Goal: Information Seeking & Learning: Learn about a topic

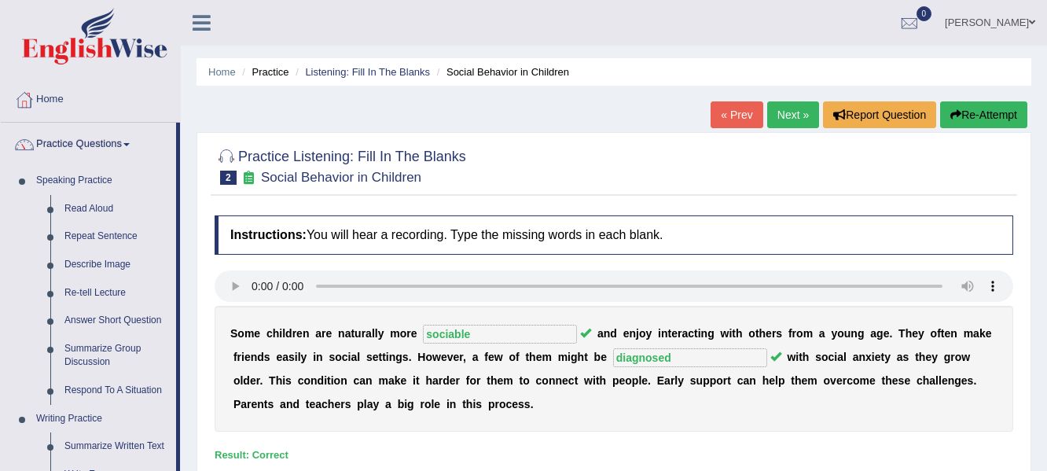
drag, startPoint x: 176, startPoint y: 322, endPoint x: 192, endPoint y: 379, distance: 58.7
click at [192, 379] on div "Toggle navigation Home Practice Questions Speaking Practice Read Aloud Repeat S…" at bounding box center [523, 409] width 1047 height 818
click at [206, 374] on div "Practice Listening: Fill In The Blanks 2 Social Behavior in Children Instructio…" at bounding box center [614, 326] width 835 height 389
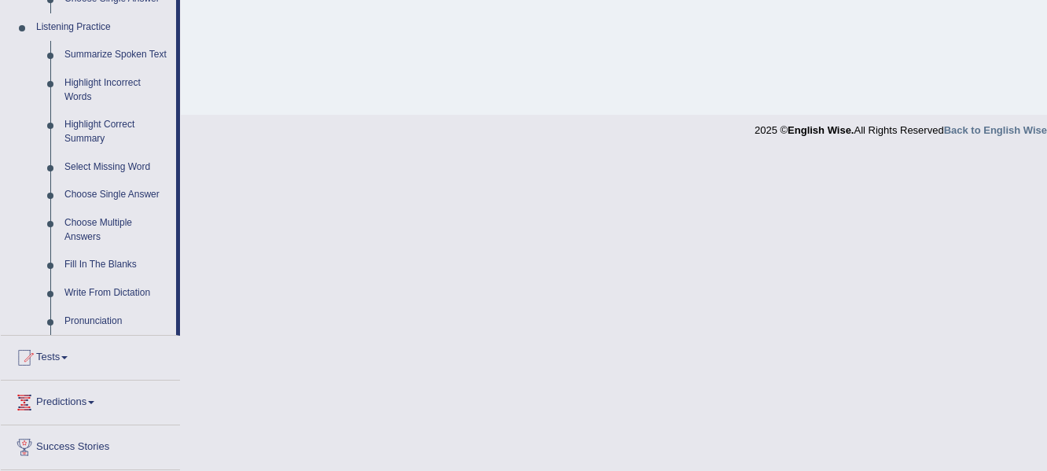
scroll to position [692, 0]
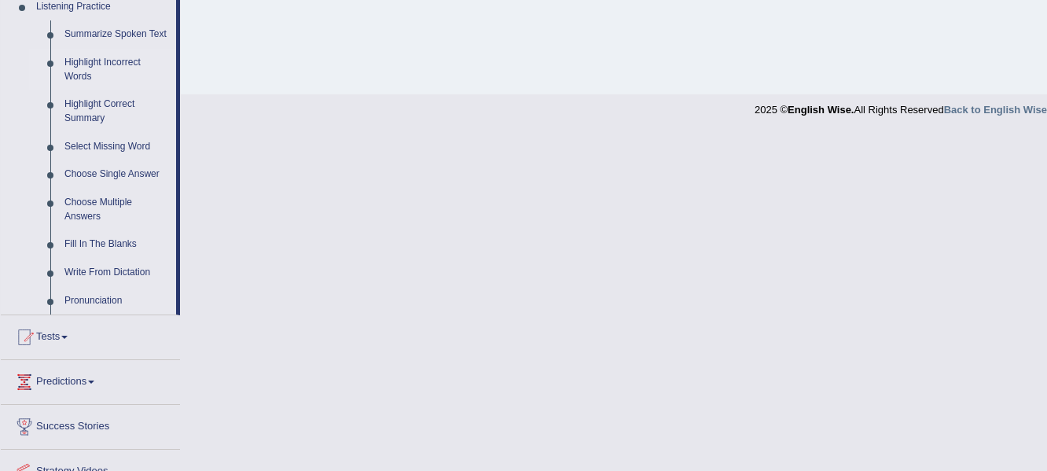
click at [105, 63] on link "Highlight Incorrect Words" at bounding box center [116, 70] width 119 height 42
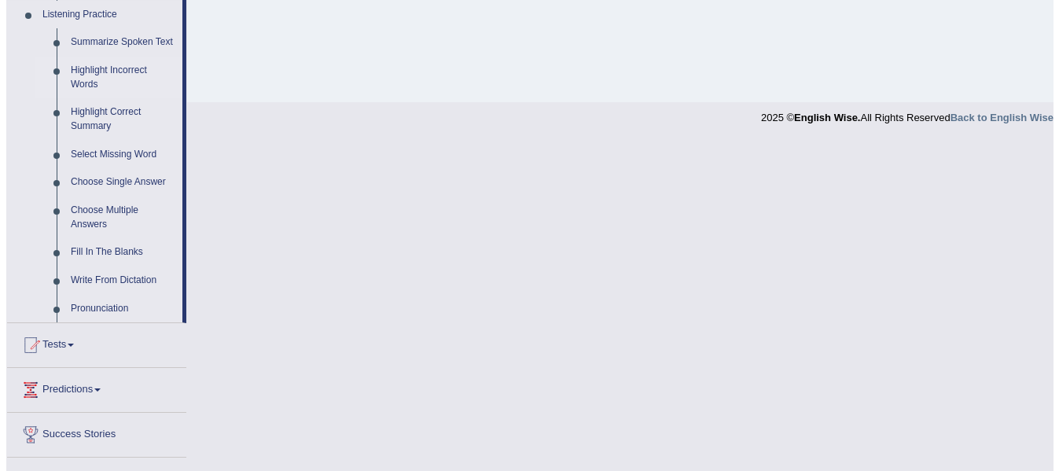
scroll to position [761, 0]
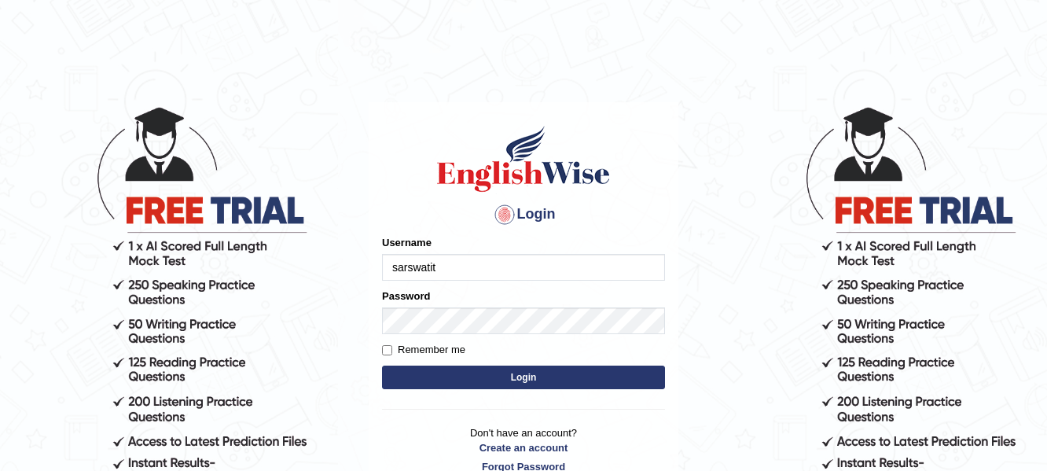
type input "sarswatit"
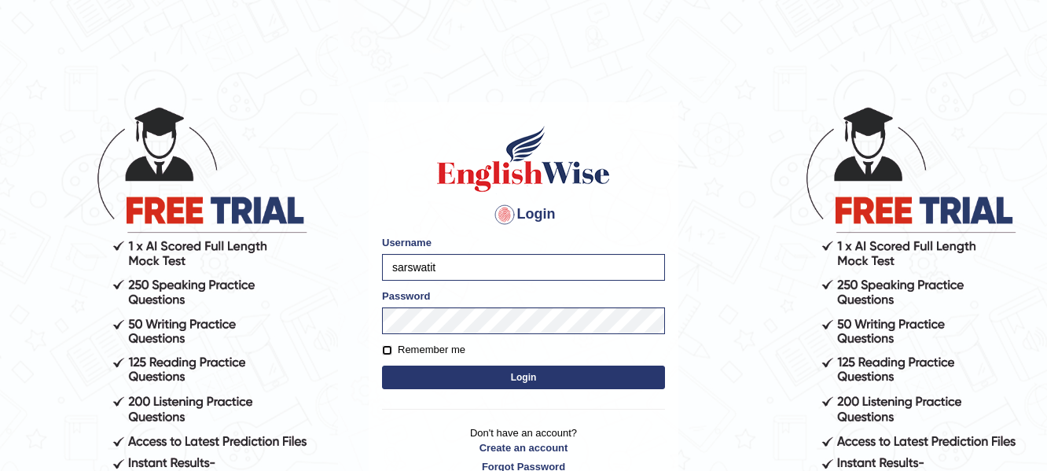
click at [384, 347] on input "Remember me" at bounding box center [387, 350] width 10 height 10
checkbox input "true"
click at [462, 380] on button "Login" at bounding box center [523, 378] width 283 height 24
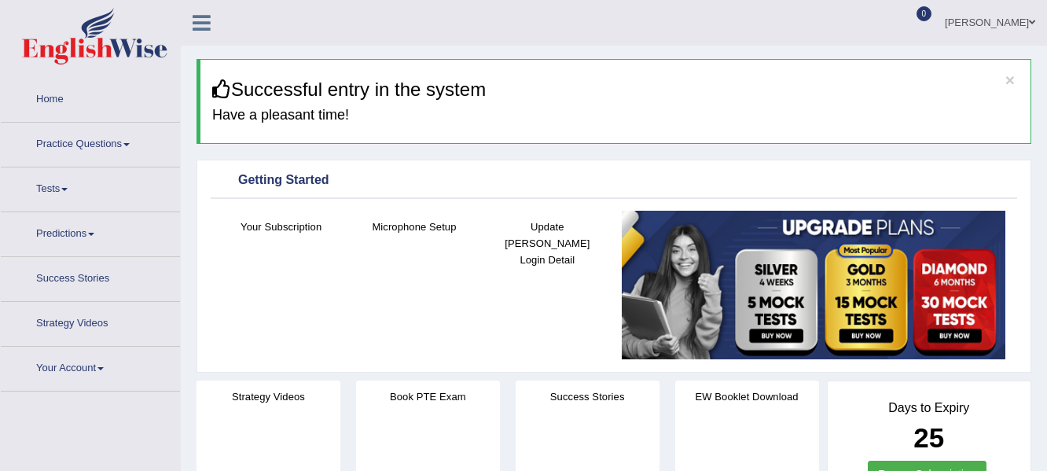
click at [103, 139] on link "Practice Questions" at bounding box center [90, 142] width 179 height 39
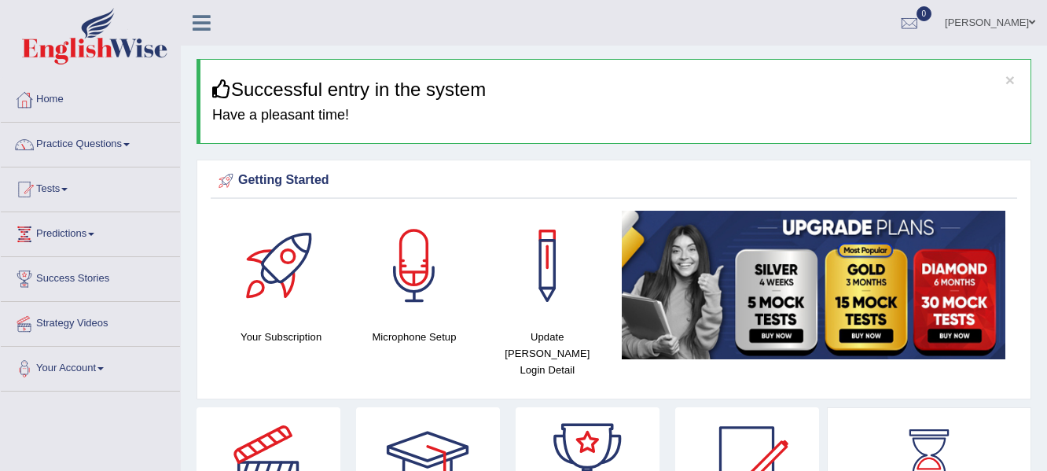
click at [103, 139] on link "Practice Questions" at bounding box center [90, 142] width 179 height 39
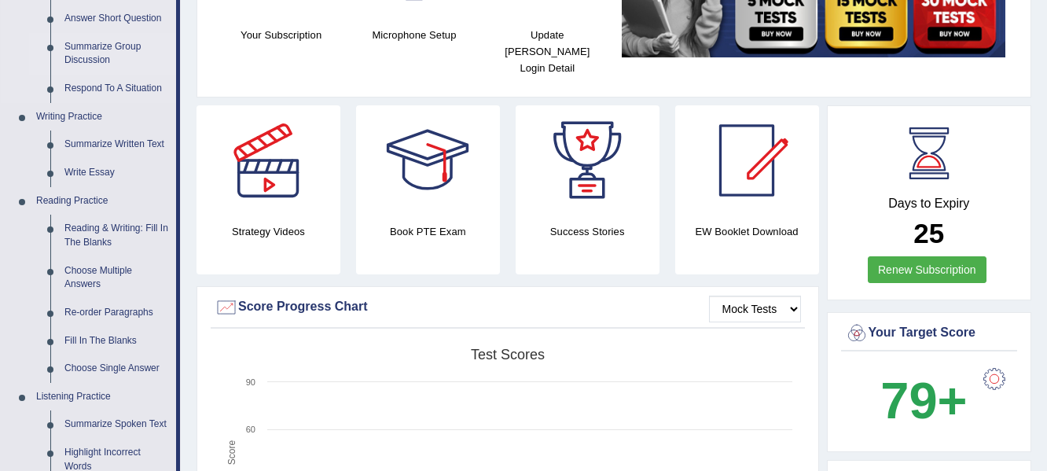
scroll to position [377, 0]
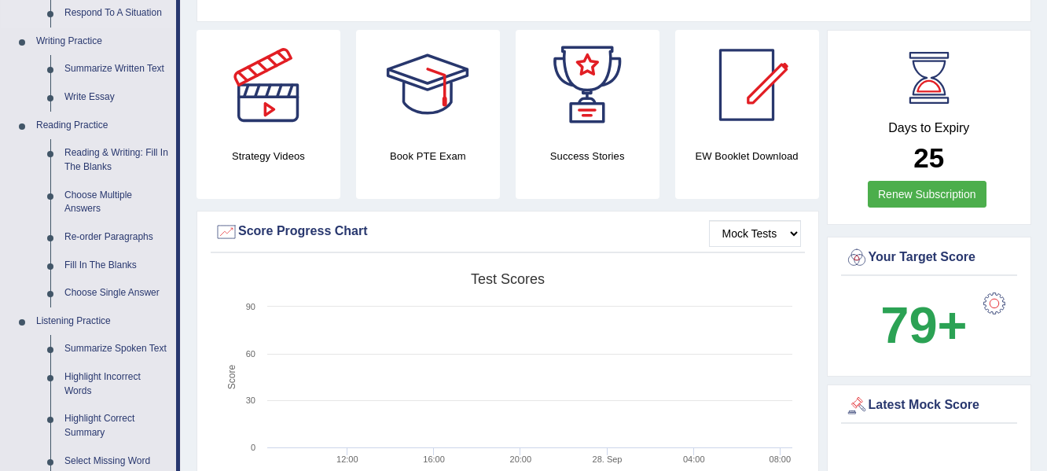
click at [157, 354] on link "Summarize Spoken Text" at bounding box center [116, 349] width 119 height 28
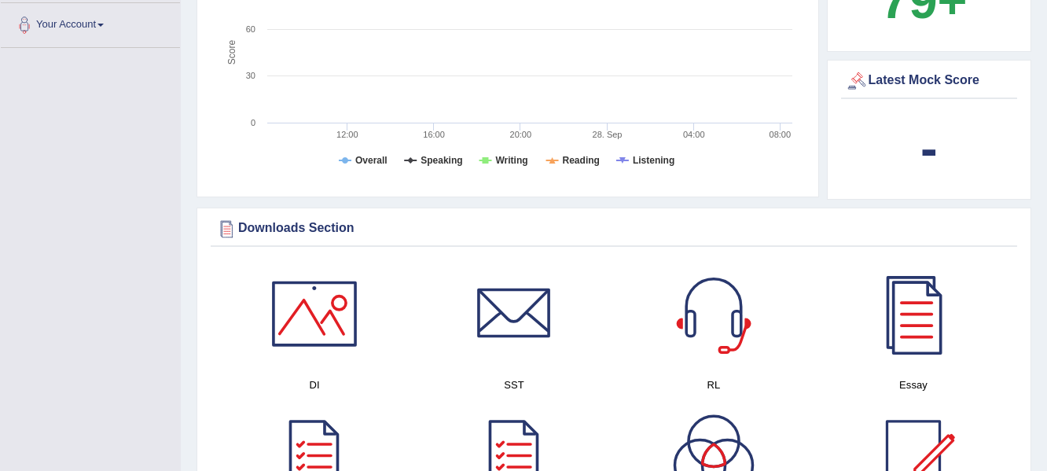
scroll to position [1214, 0]
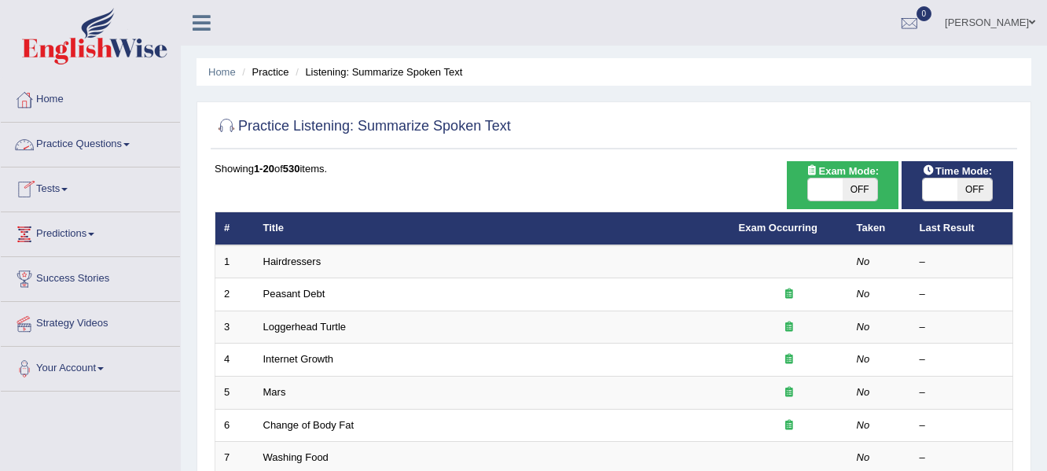
click at [130, 149] on link "Practice Questions" at bounding box center [90, 142] width 179 height 39
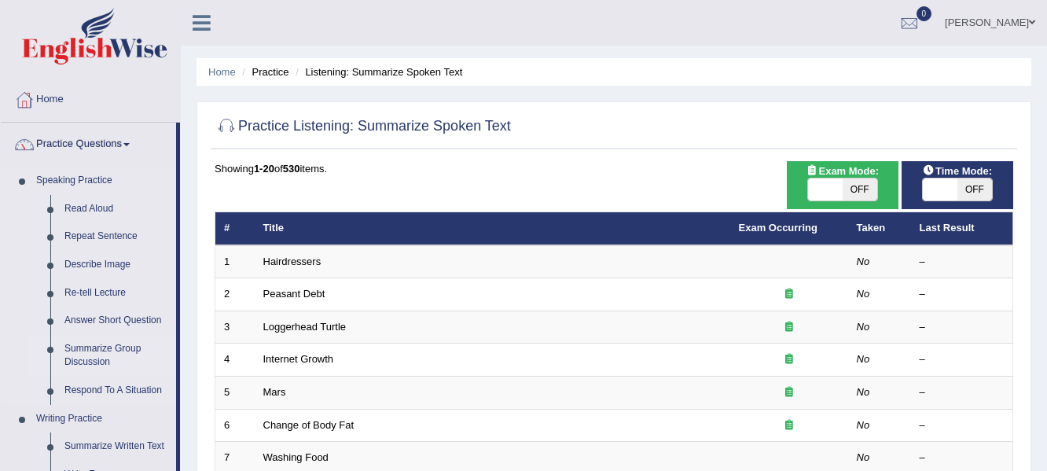
click at [164, 337] on link "Summarize Group Discussion" at bounding box center [116, 356] width 119 height 42
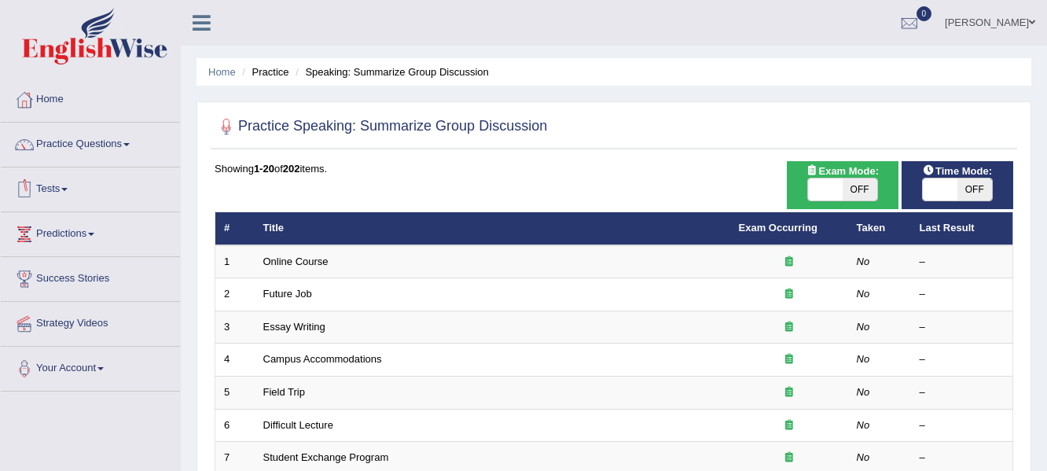
click at [64, 190] on link "Tests" at bounding box center [90, 186] width 179 height 39
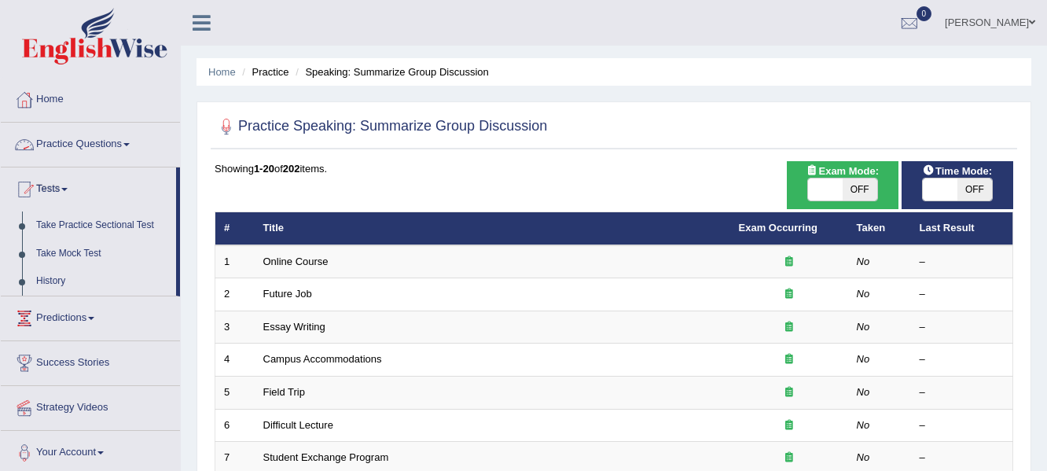
click at [129, 144] on span at bounding box center [126, 144] width 6 height 3
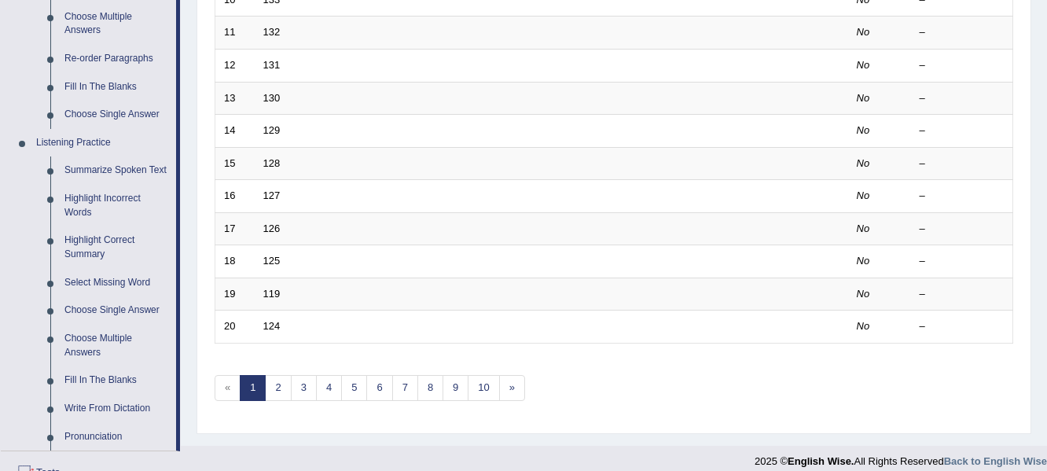
scroll to position [595, 0]
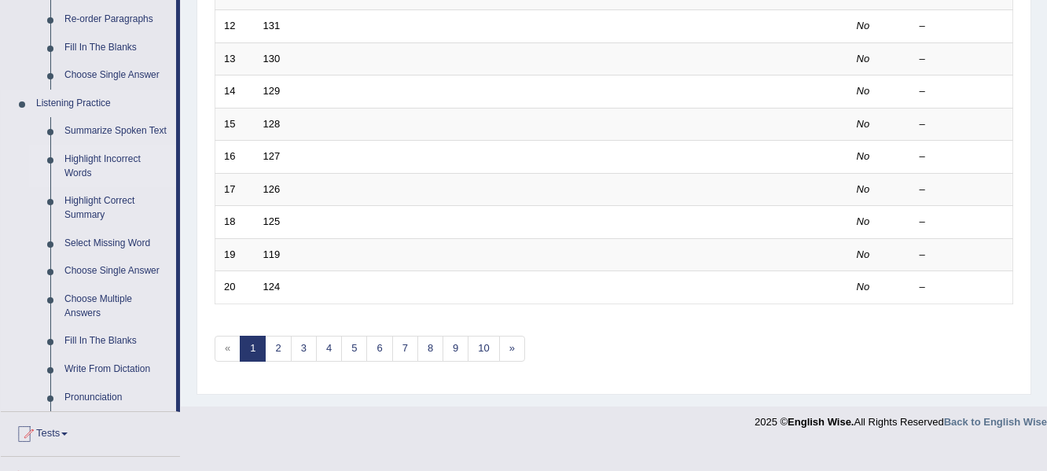
click at [112, 162] on link "Highlight Incorrect Words" at bounding box center [116, 166] width 119 height 42
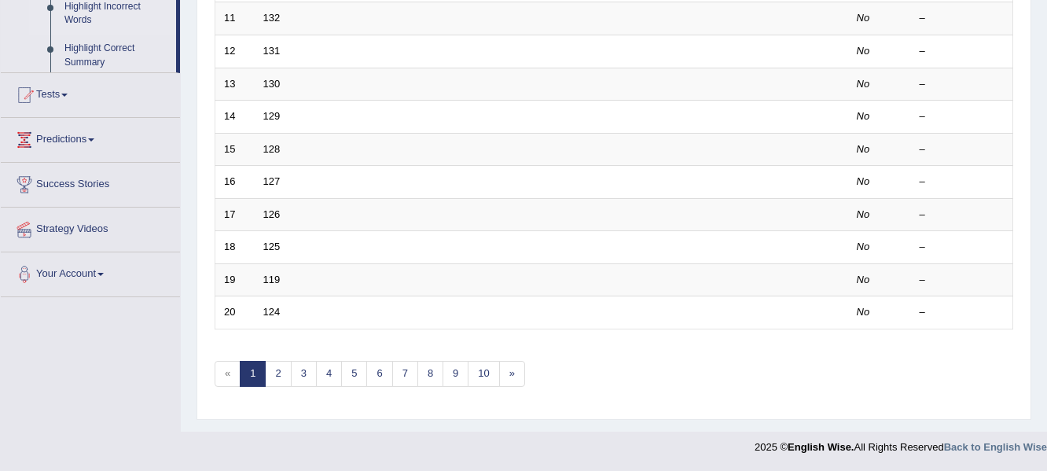
scroll to position [570, 0]
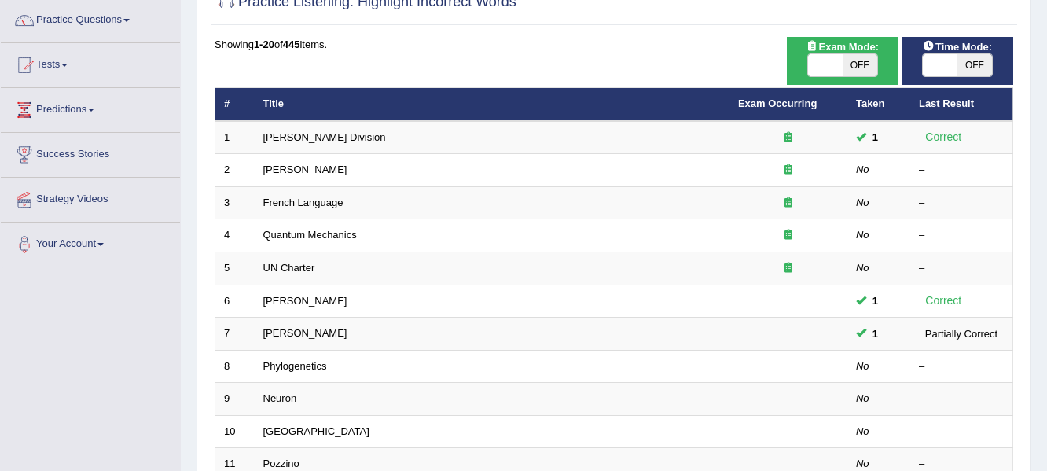
scroll to position [127, 0]
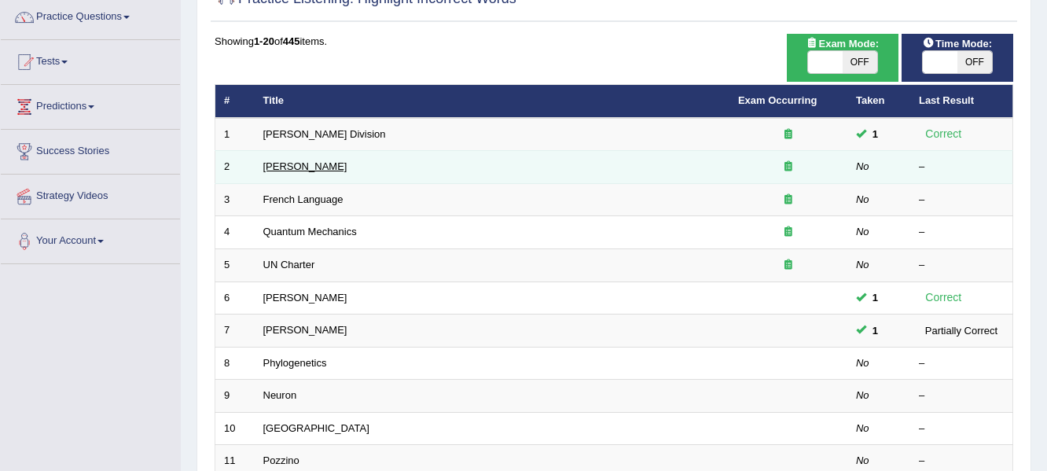
click at [303, 167] on link "Joseph Heller" at bounding box center [305, 166] width 84 height 12
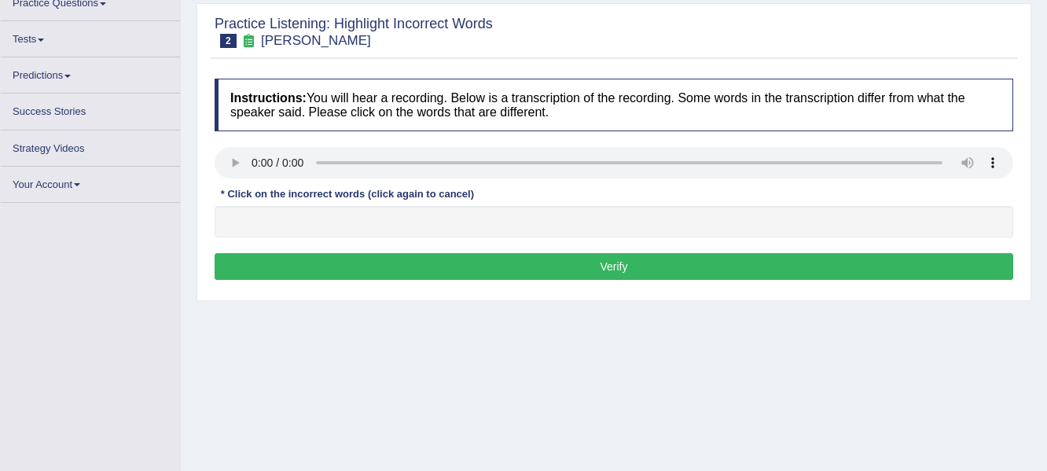
scroll to position [142, 0]
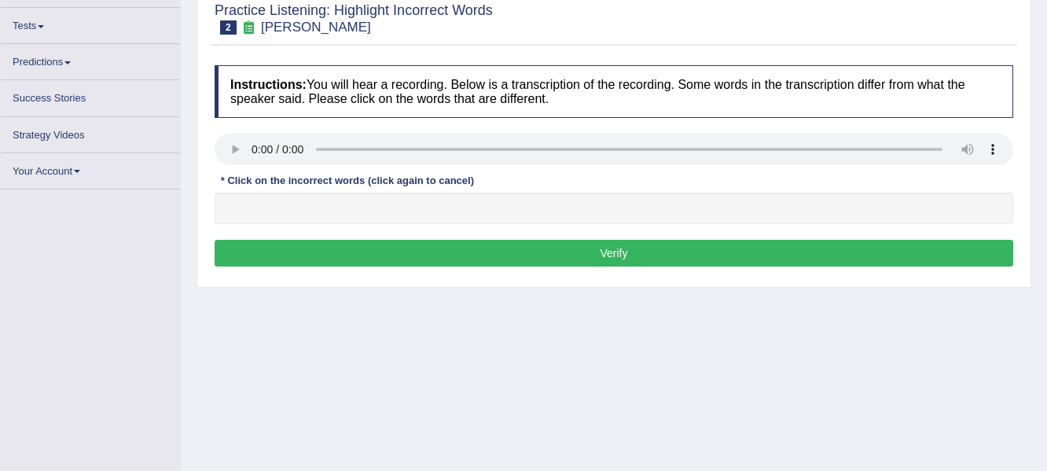
click at [675, 251] on button "Verify" at bounding box center [614, 253] width 799 height 27
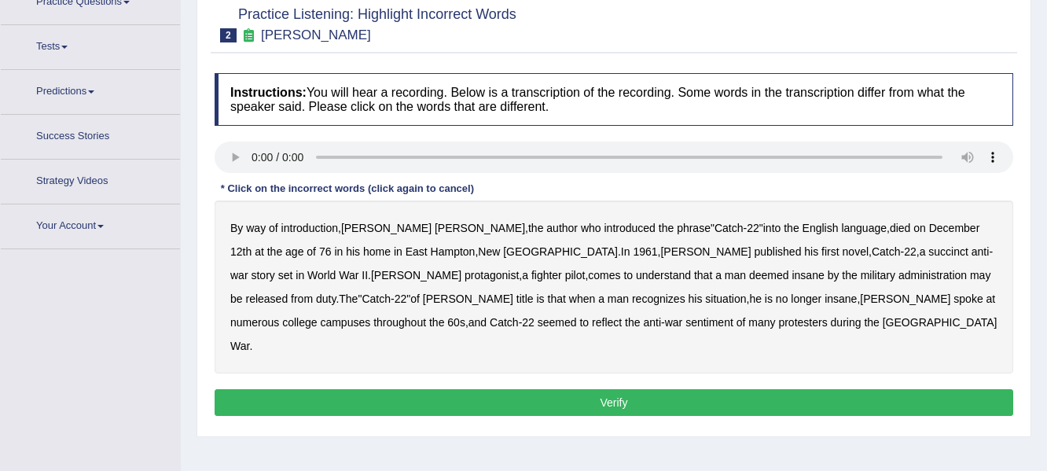
scroll to position [151, 0]
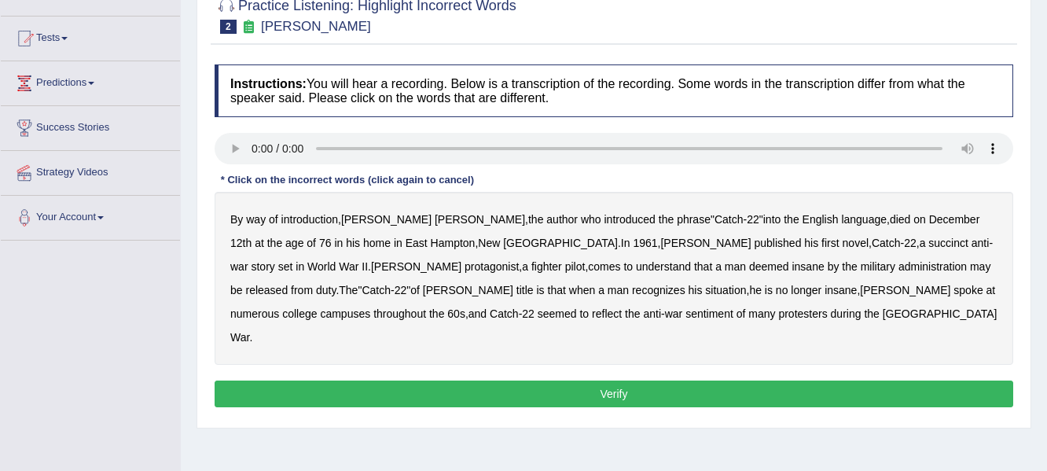
click at [928, 245] on b "succinct" at bounding box center [948, 243] width 40 height 13
click at [898, 270] on b "administration" at bounding box center [932, 266] width 68 height 13
click at [705, 292] on b "situation" at bounding box center [725, 290] width 41 height 13
click at [592, 315] on b "reflect" at bounding box center [607, 313] width 30 height 13
click at [446, 380] on button "Verify" at bounding box center [614, 393] width 799 height 27
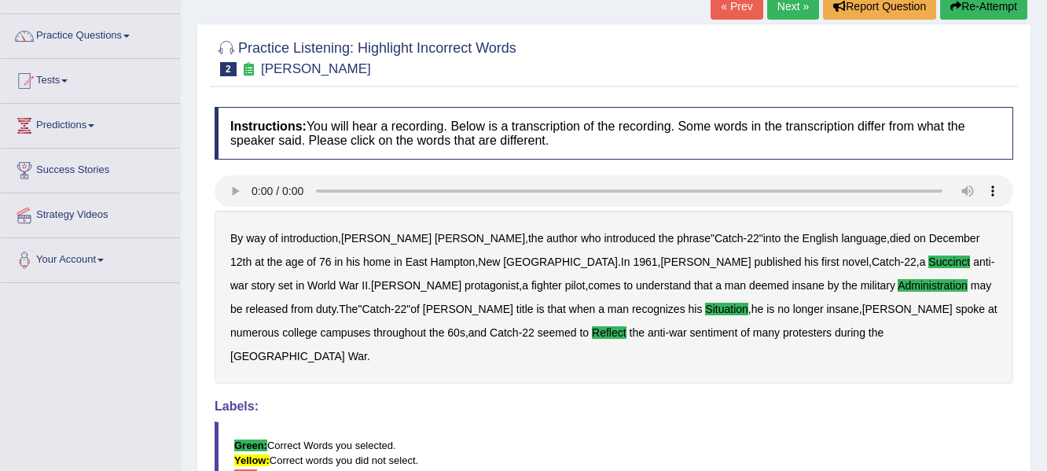
scroll to position [68, 0]
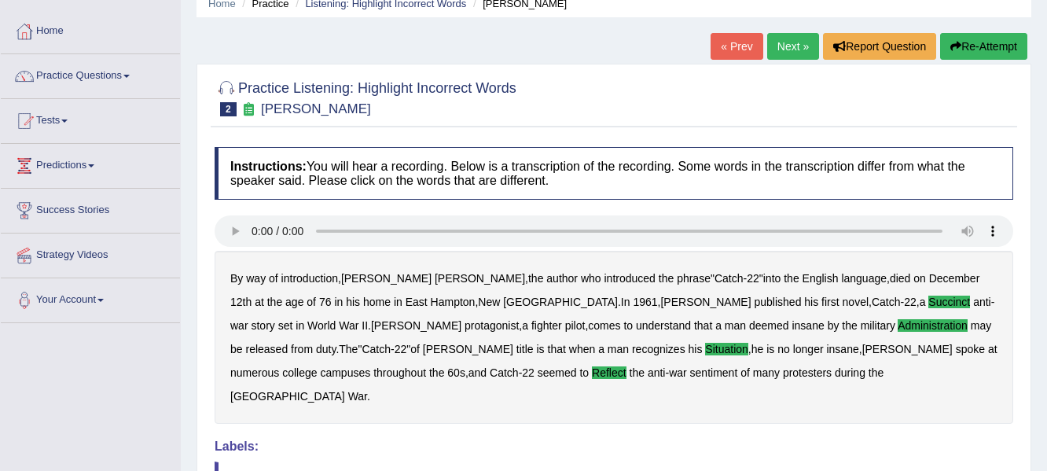
click at [787, 44] on link "Next »" at bounding box center [793, 46] width 52 height 27
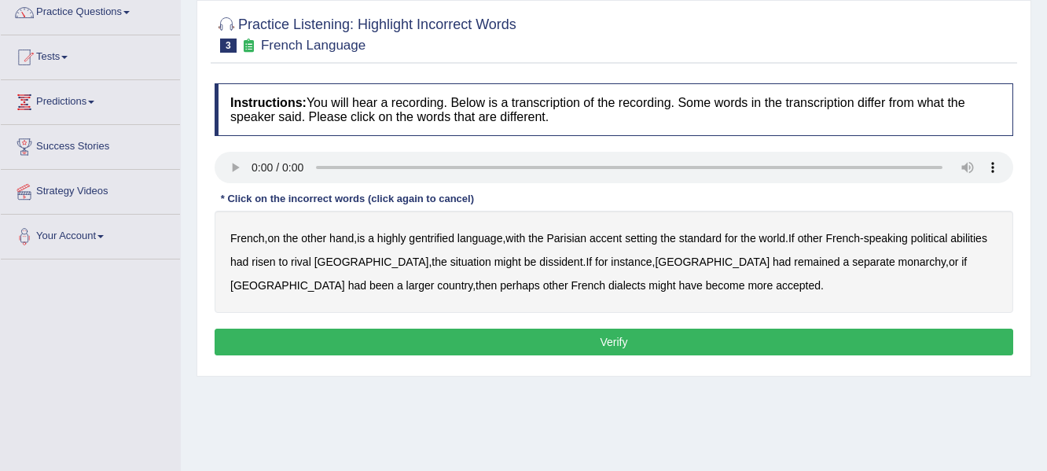
scroll to position [146, 0]
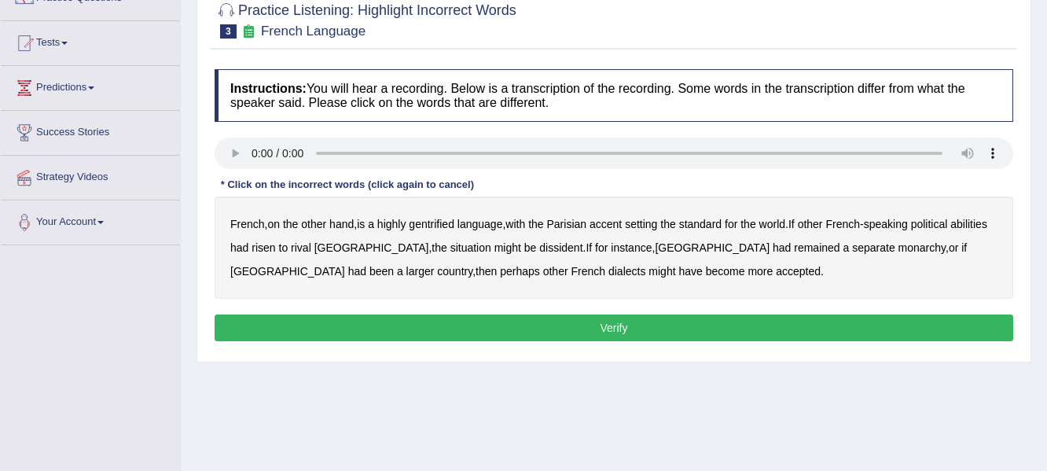
click at [442, 221] on b "gentrified" at bounding box center [432, 224] width 46 height 13
click at [950, 230] on b "abilities" at bounding box center [968, 224] width 37 height 13
click at [539, 242] on b "dissident" at bounding box center [560, 247] width 43 height 13
click at [898, 249] on b "monarchy" at bounding box center [921, 247] width 47 height 13
click at [560, 332] on button "Verify" at bounding box center [614, 327] width 799 height 27
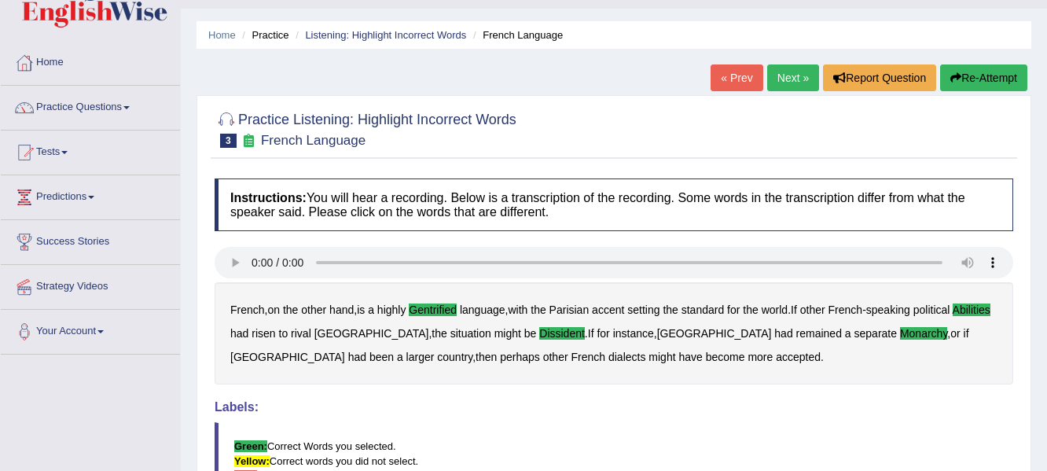
scroll to position [9, 0]
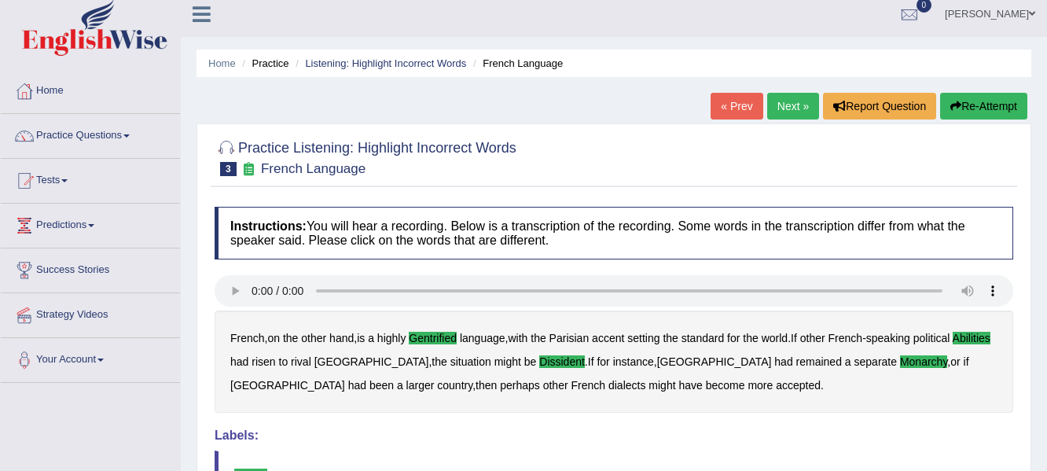
click at [785, 101] on link "Next »" at bounding box center [793, 106] width 52 height 27
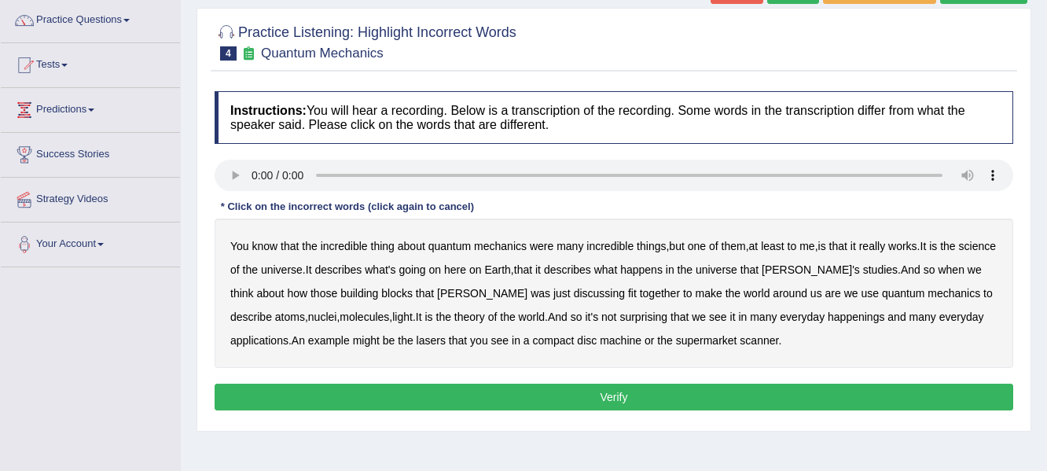
click at [959, 252] on b "science" at bounding box center [977, 246] width 37 height 13
click at [574, 292] on b "discussing" at bounding box center [599, 293] width 51 height 13
drag, startPoint x: 508, startPoint y: 314, endPoint x: 593, endPoint y: 328, distance: 86.7
click at [593, 328] on div "You know that the incredible thing about quantum mechanics were many incredible…" at bounding box center [614, 293] width 799 height 149
click at [828, 313] on b "happenings" at bounding box center [856, 316] width 57 height 13
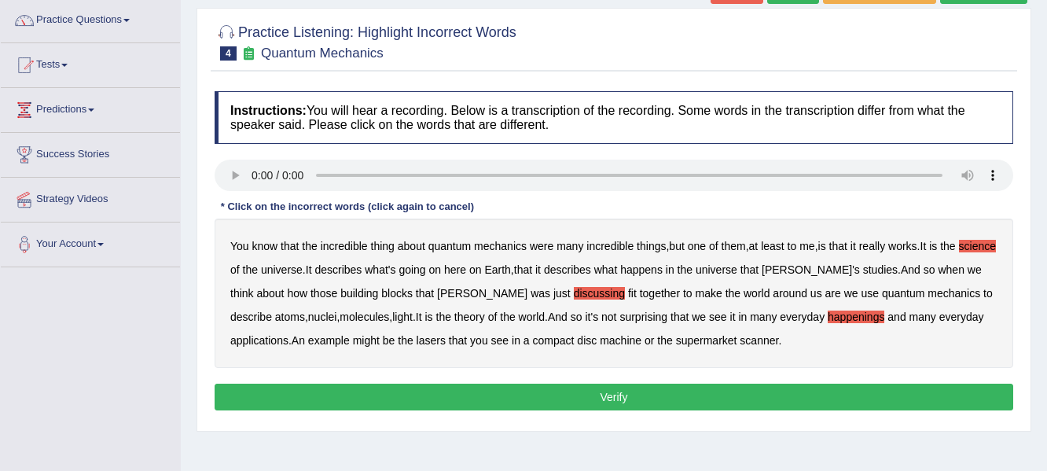
click at [600, 340] on b "machine" at bounding box center [621, 340] width 42 height 13
click at [567, 399] on button "Verify" at bounding box center [614, 397] width 799 height 27
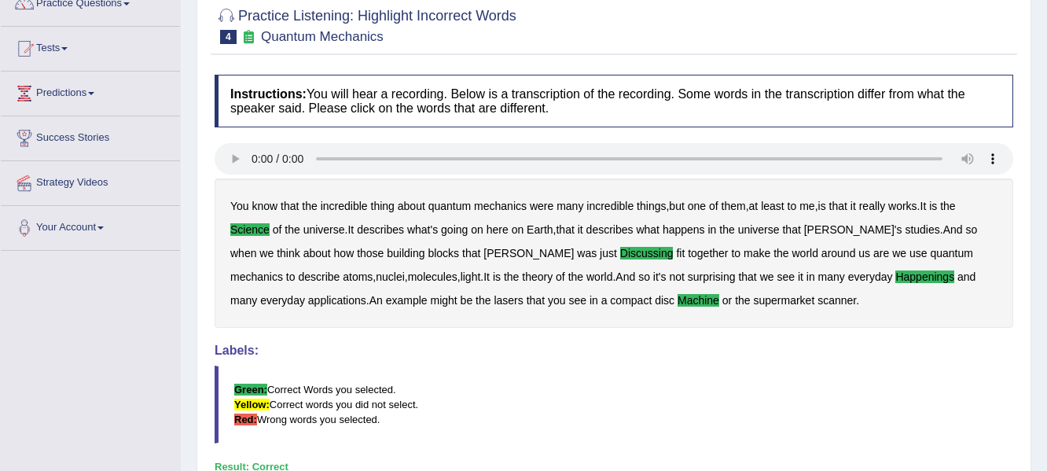
scroll to position [83, 0]
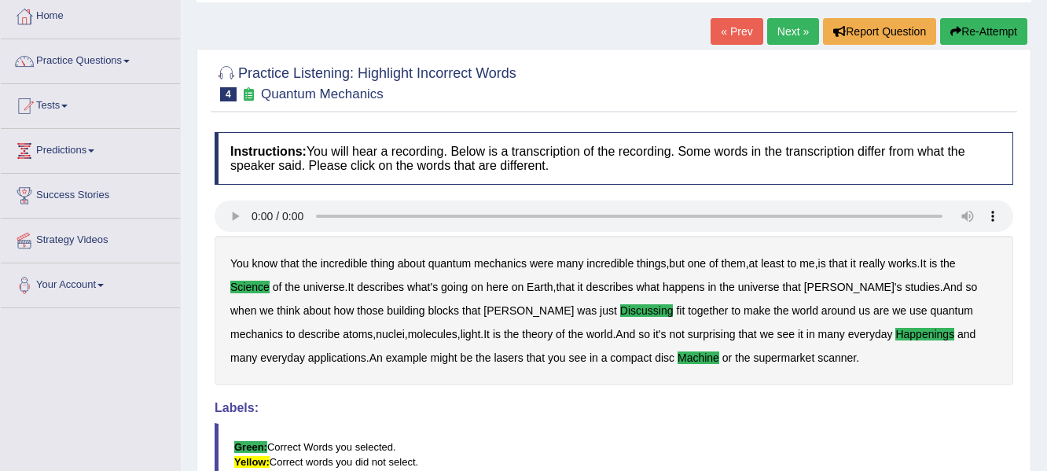
click at [776, 31] on link "Next »" at bounding box center [793, 31] width 52 height 27
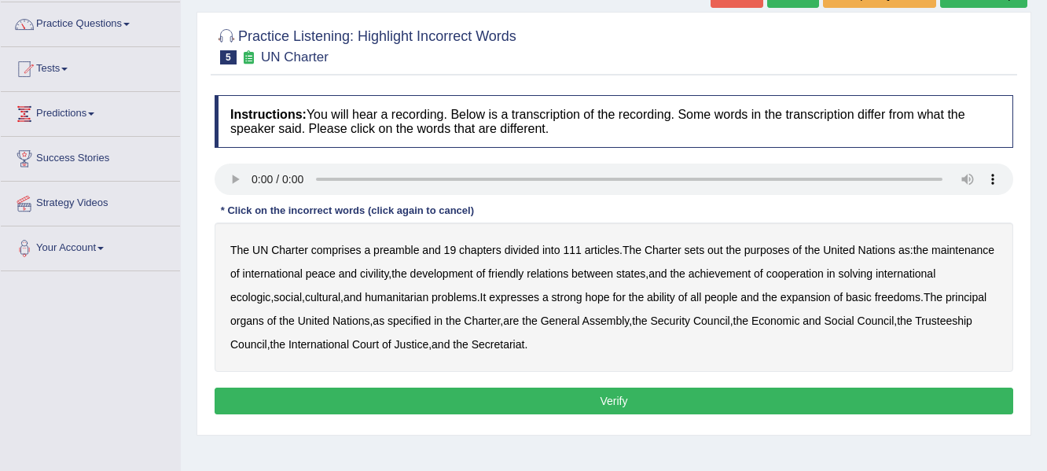
scroll to position [122, 0]
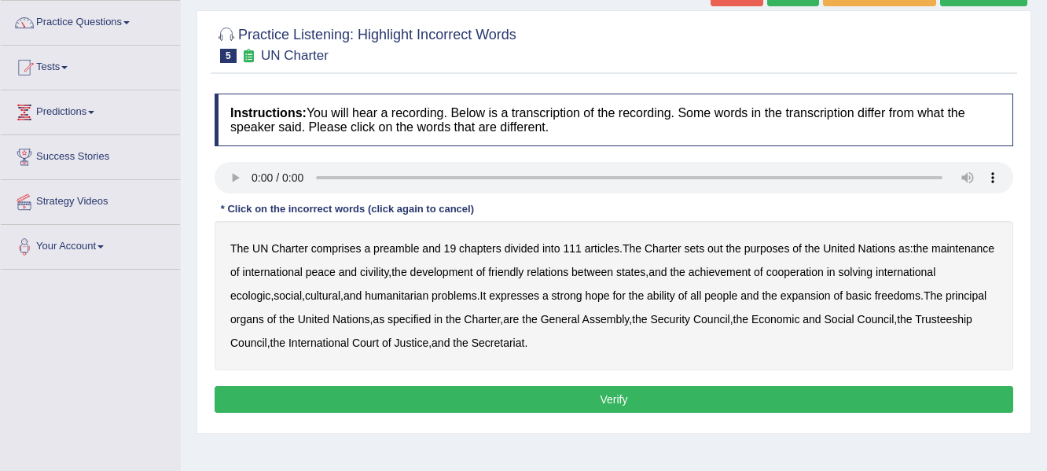
click at [718, 251] on b "out" at bounding box center [714, 248] width 15 height 13
click at [388, 272] on b "civility" at bounding box center [374, 272] width 28 height 13
click at [568, 271] on b "relations" at bounding box center [548, 272] width 42 height 13
click at [270, 296] on b "ecologic" at bounding box center [250, 295] width 40 height 13
click at [675, 295] on b "ability" at bounding box center [661, 295] width 28 height 13
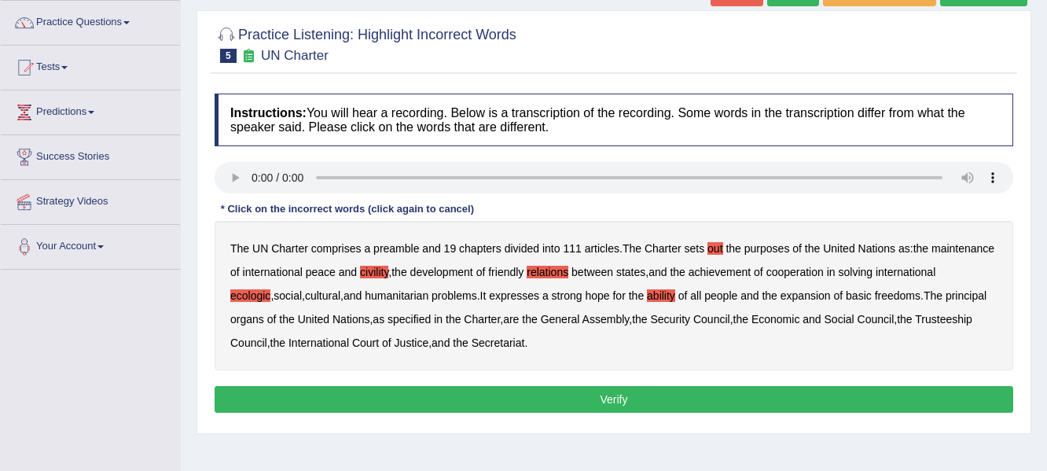
click at [581, 399] on button "Verify" at bounding box center [614, 399] width 799 height 27
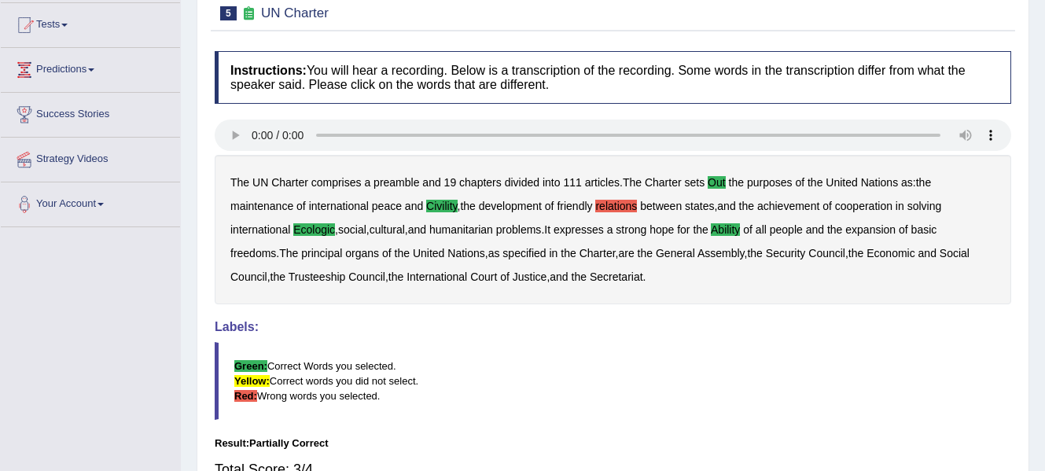
scroll to position [0, 0]
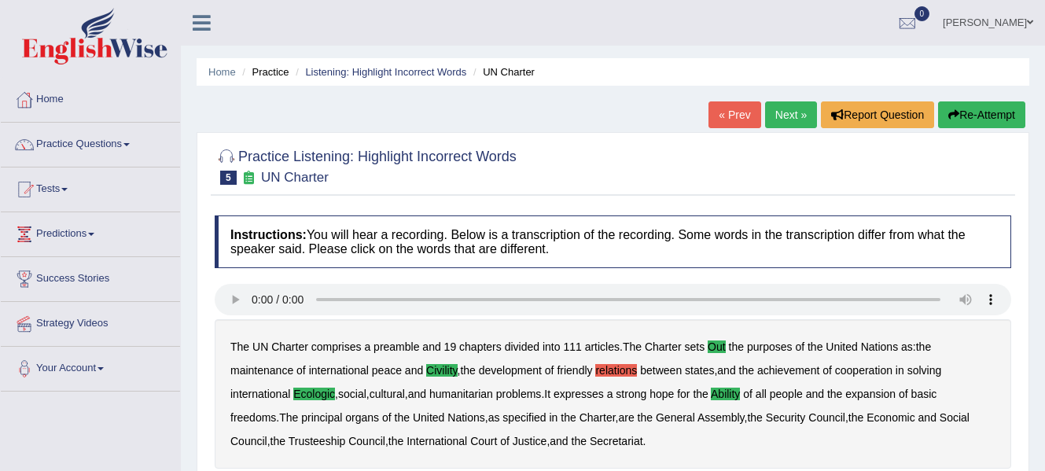
click at [780, 118] on link "Next »" at bounding box center [791, 114] width 52 height 27
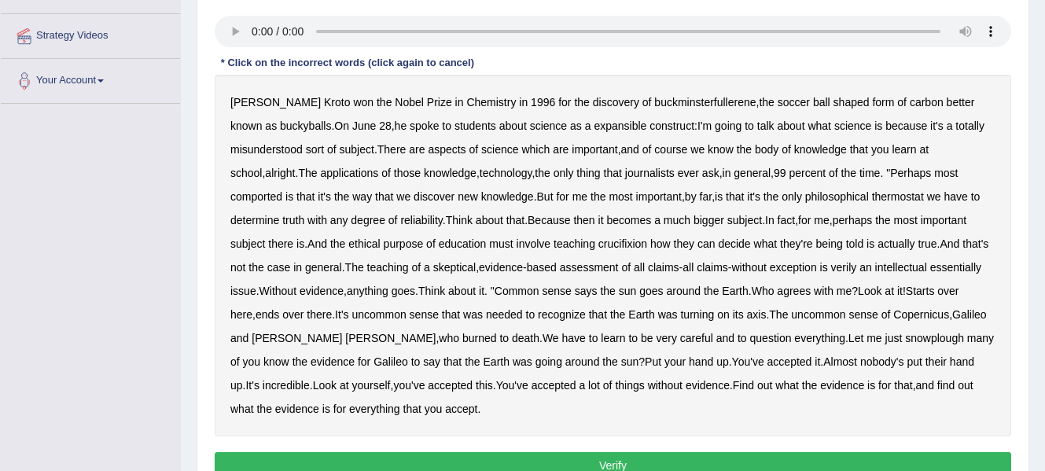
scroll to position [289, 0]
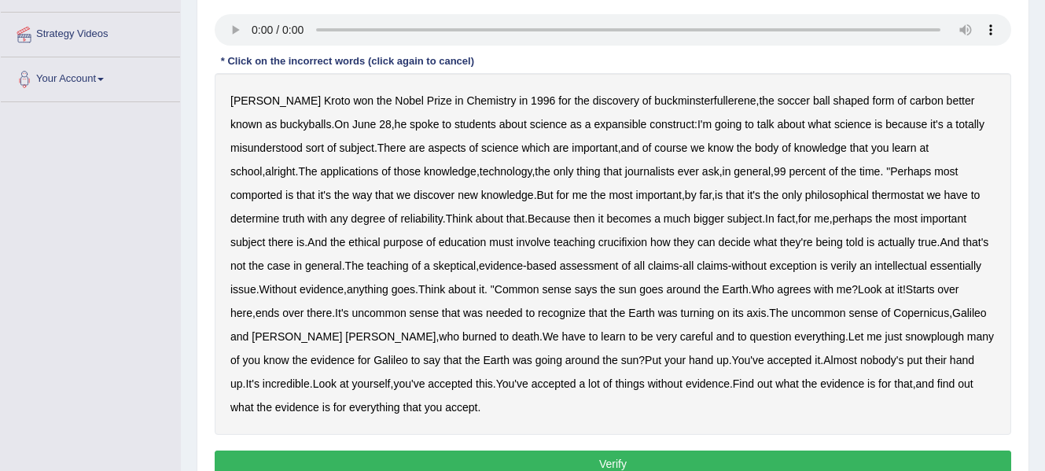
drag, startPoint x: 0, startPoint y: 0, endPoint x: 1065, endPoint y: 207, distance: 1085.0
click at [593, 123] on b "expansible" at bounding box center [619, 124] width 53 height 13
click at [282, 189] on b "comported" at bounding box center [256, 195] width 52 height 13
click at [872, 190] on b "thermostat" at bounding box center [898, 195] width 52 height 13
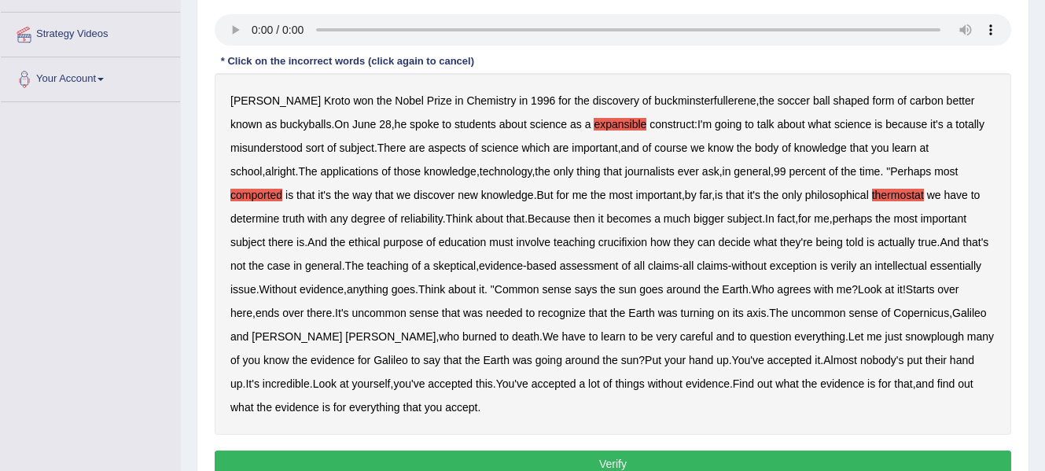
click at [598, 246] on b "crucifixion" at bounding box center [622, 242] width 49 height 13
click at [831, 266] on b "verily" at bounding box center [844, 265] width 26 height 13
click at [930, 266] on b "essentially" at bounding box center [955, 265] width 51 height 13
click at [905, 333] on b "snowplough" at bounding box center [934, 336] width 59 height 13
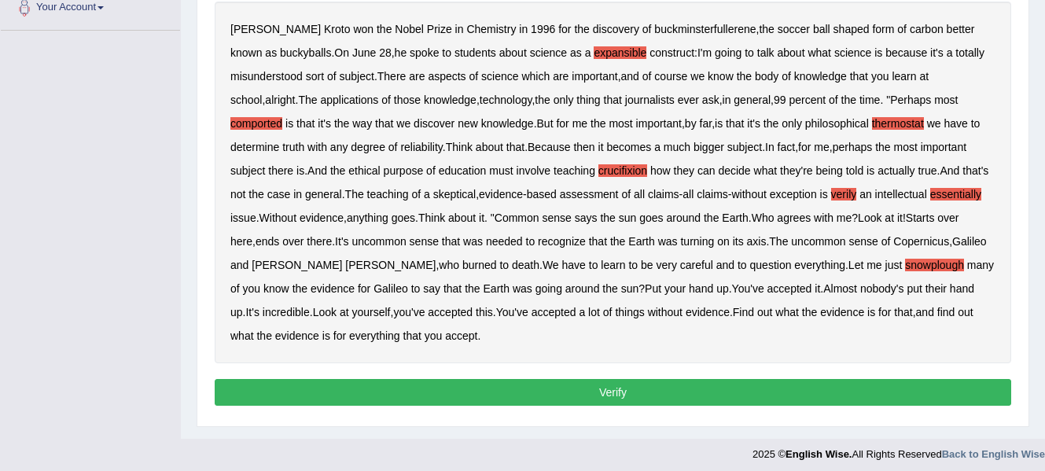
scroll to position [368, 0]
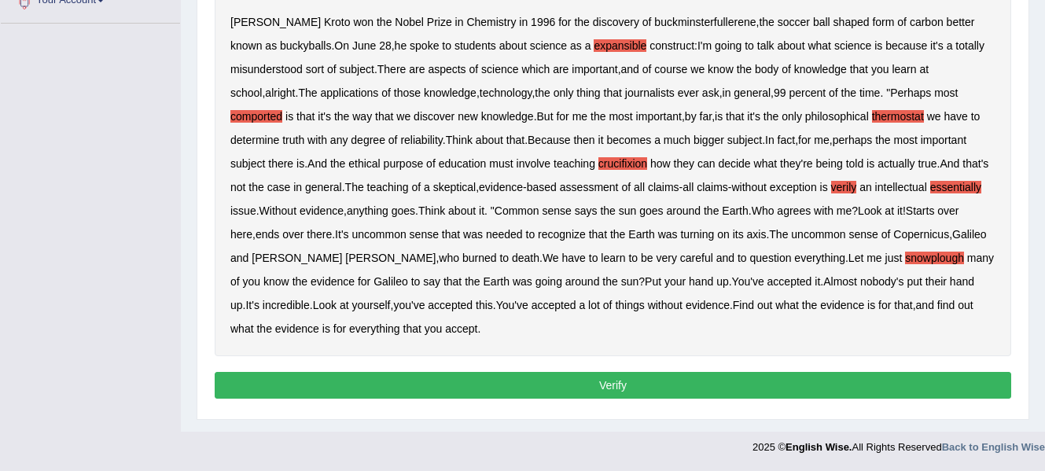
click at [871, 379] on button "Verify" at bounding box center [613, 385] width 796 height 27
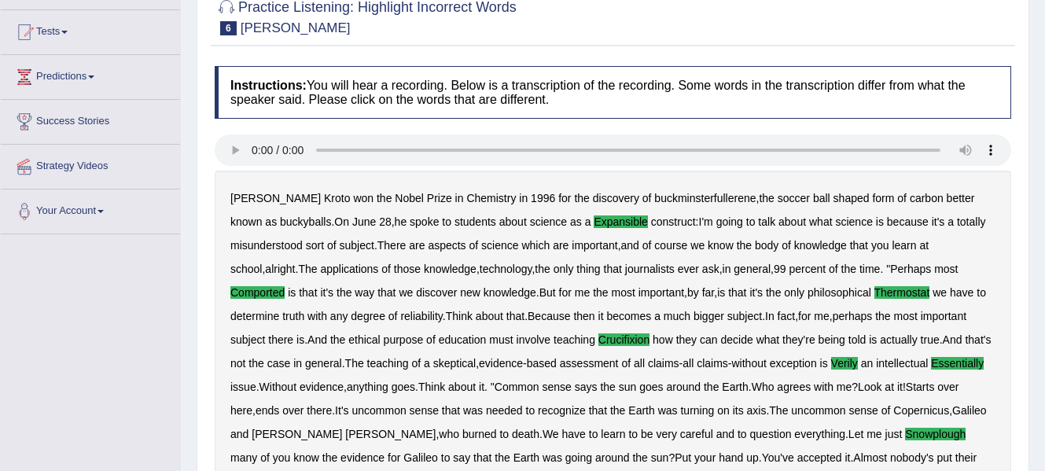
scroll to position [0, 0]
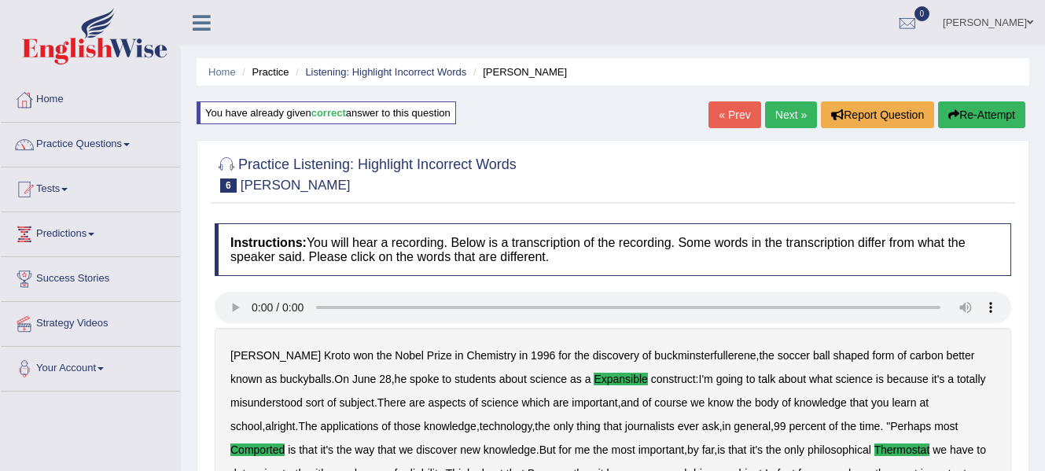
click at [784, 122] on link "Next »" at bounding box center [791, 114] width 52 height 27
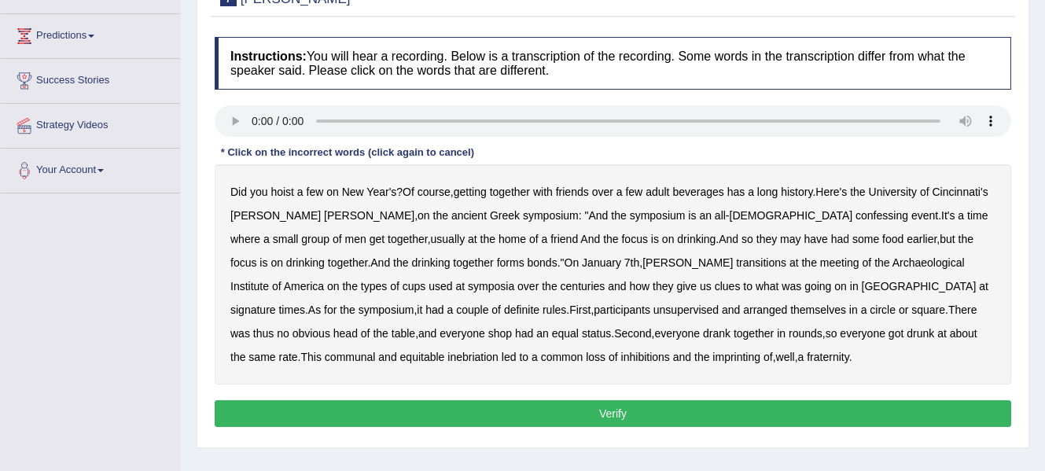
scroll to position [199, 0]
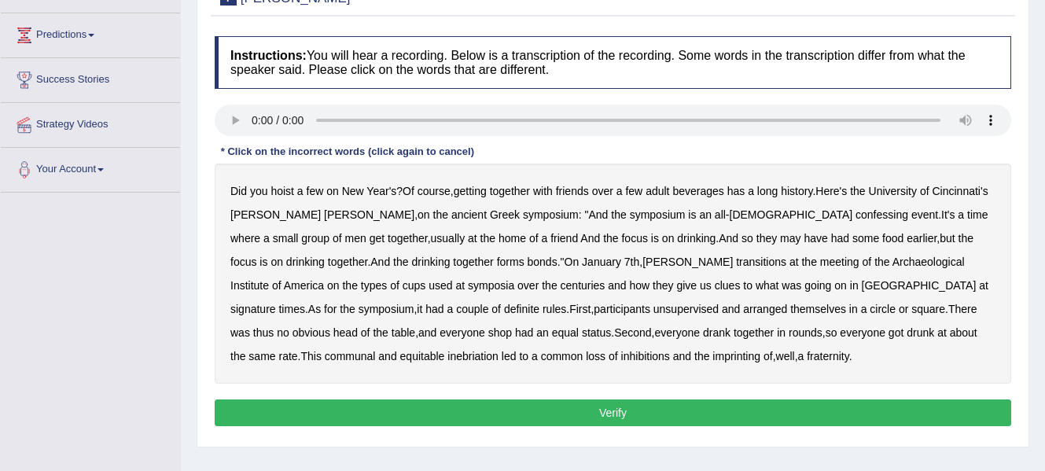
click at [855, 217] on b "confessing" at bounding box center [881, 214] width 53 height 13
click at [736, 266] on b "transitions" at bounding box center [761, 261] width 50 height 13
click at [276, 303] on b "signature" at bounding box center [253, 309] width 46 height 13
click at [653, 309] on b "unsupervised" at bounding box center [685, 309] width 65 height 13
click at [712, 355] on b "imprinting" at bounding box center [736, 356] width 48 height 13
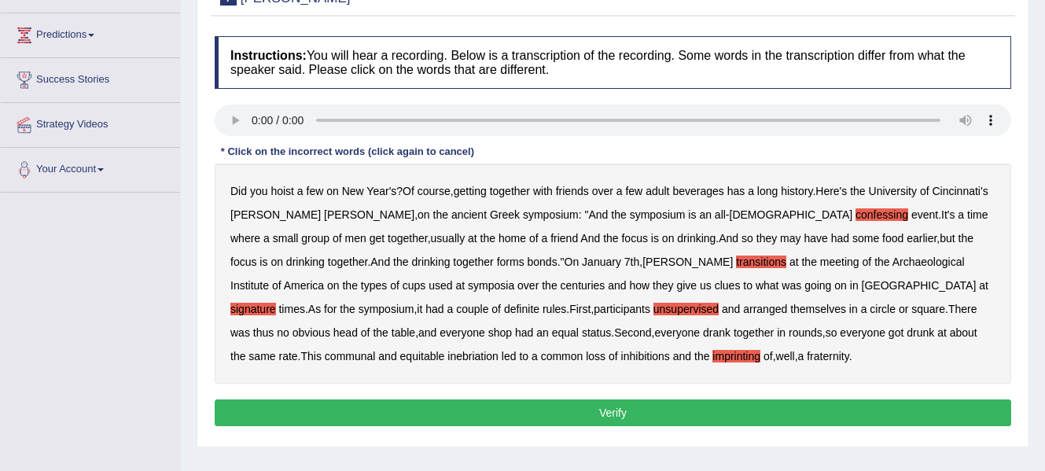
click at [557, 411] on button "Verify" at bounding box center [613, 412] width 796 height 27
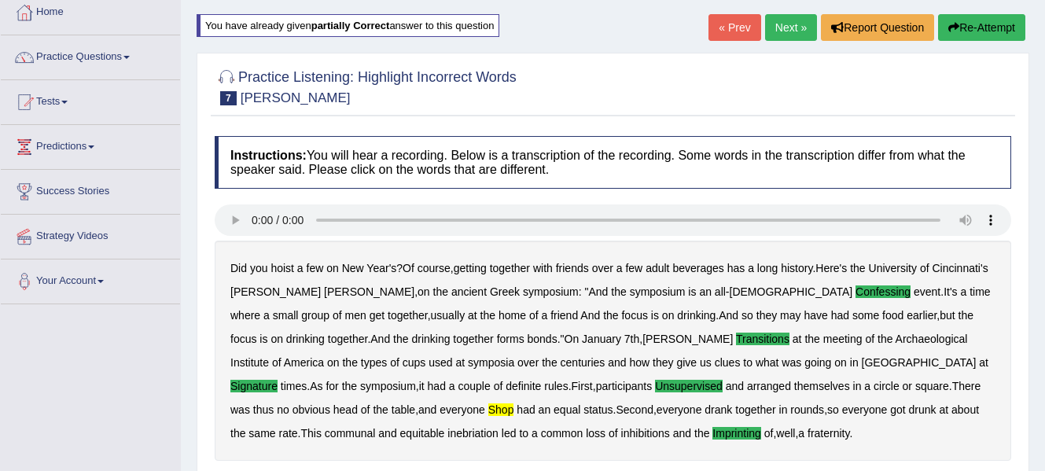
scroll to position [75, 0]
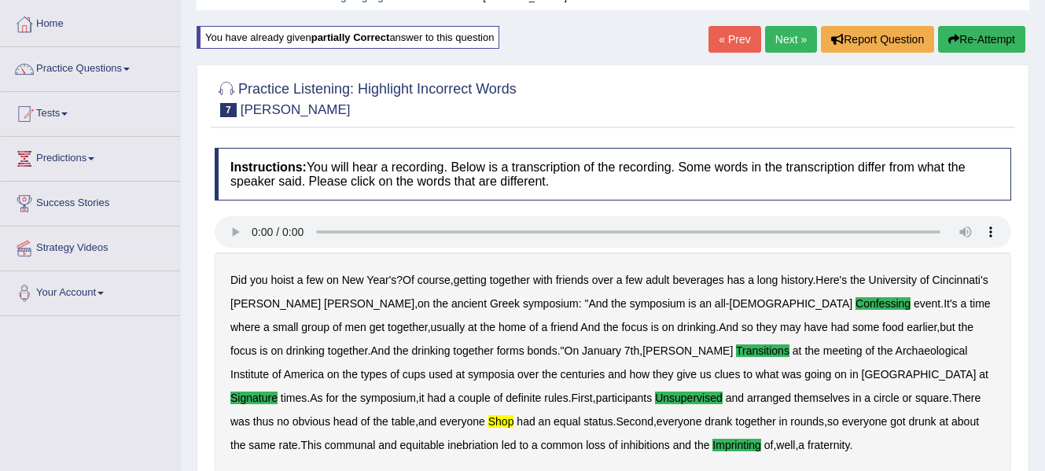
click at [792, 34] on link "Next »" at bounding box center [791, 39] width 52 height 27
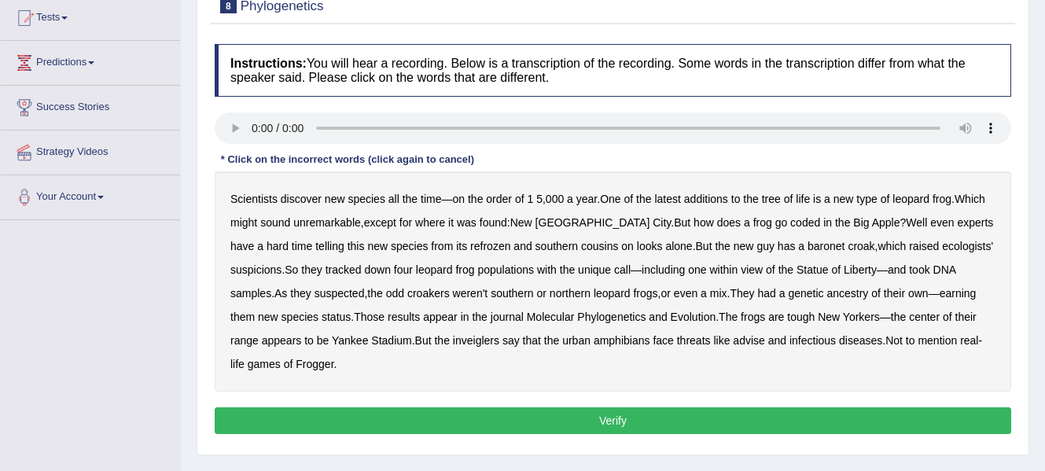
scroll to position [214, 0]
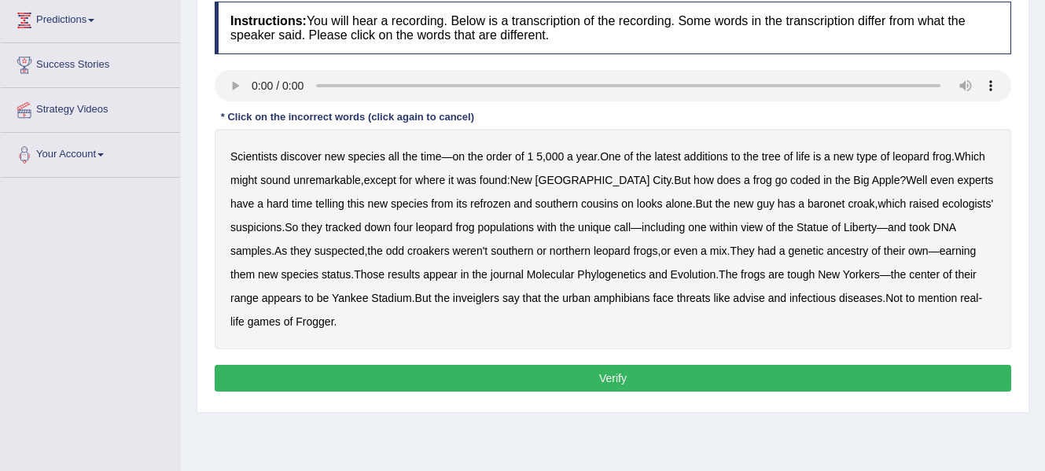
click at [790, 180] on b "coded" at bounding box center [805, 180] width 30 height 13
click at [470, 204] on b "refrozen" at bounding box center [490, 203] width 40 height 13
click at [807, 203] on b "baronet" at bounding box center [825, 203] width 37 height 13
click at [488, 298] on b "inveiglers" at bounding box center [476, 298] width 46 height 13
click at [757, 302] on b "advise" at bounding box center [748, 298] width 31 height 13
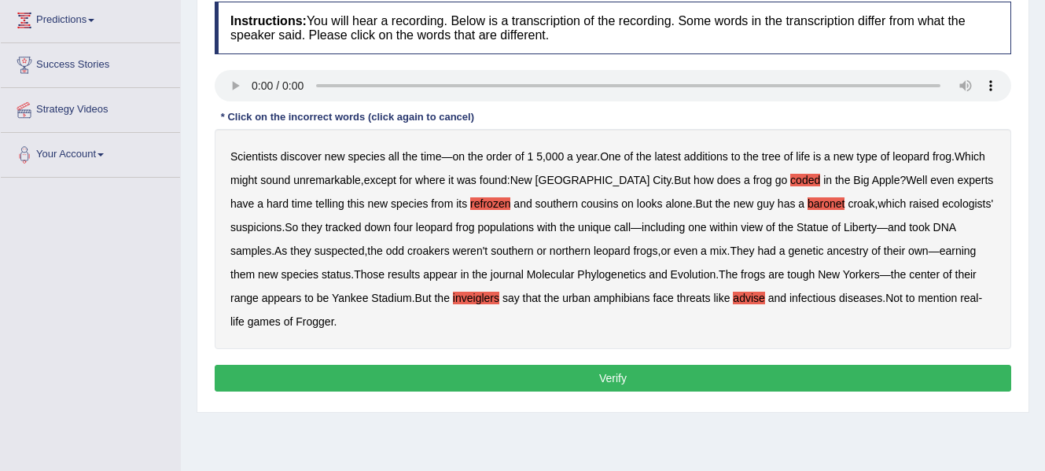
click at [698, 390] on button "Verify" at bounding box center [613, 378] width 796 height 27
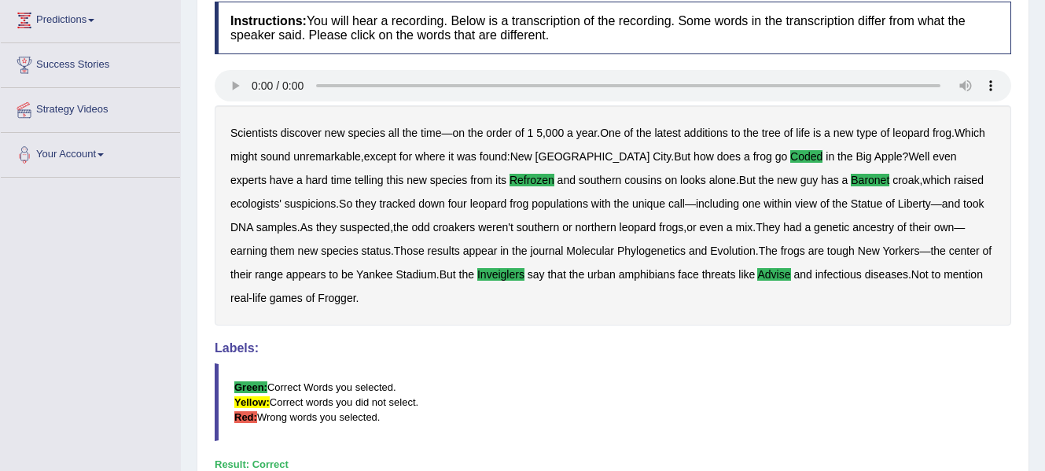
scroll to position [0, 0]
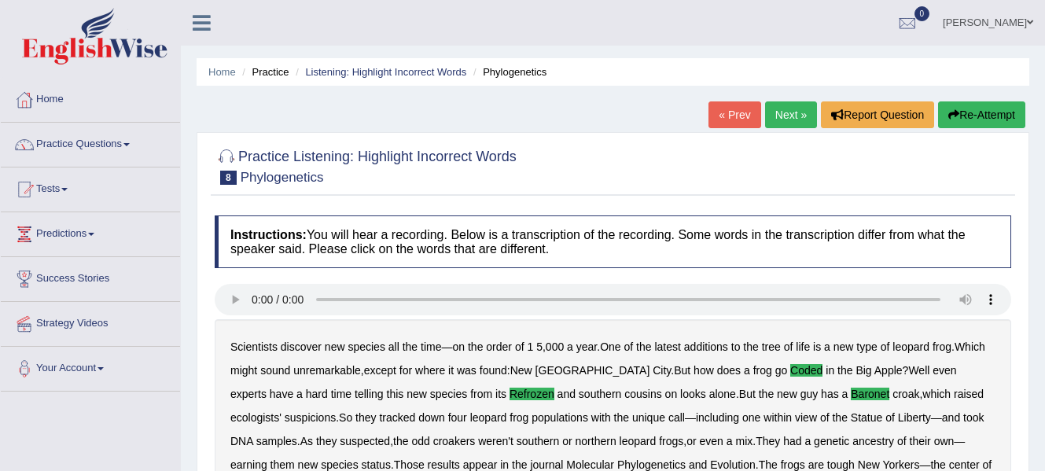
click at [786, 115] on link "Next »" at bounding box center [791, 114] width 52 height 27
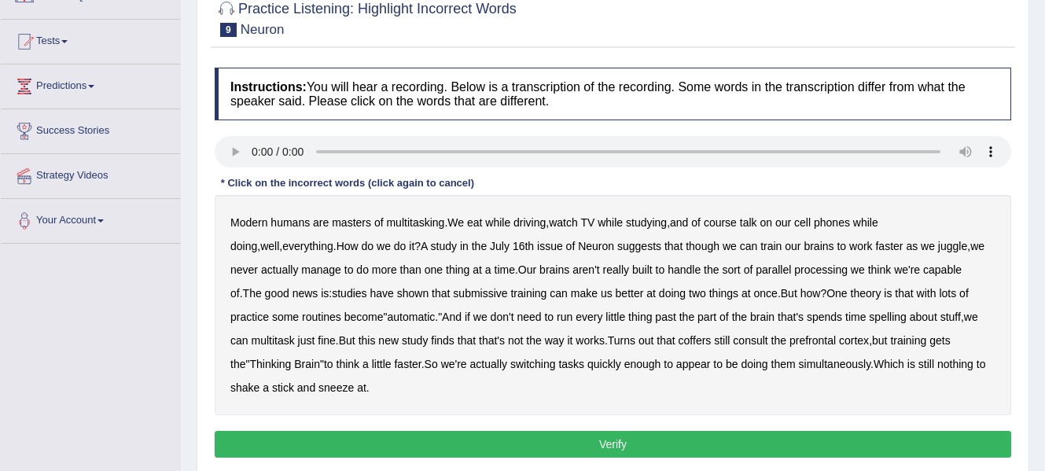
scroll to position [160, 0]
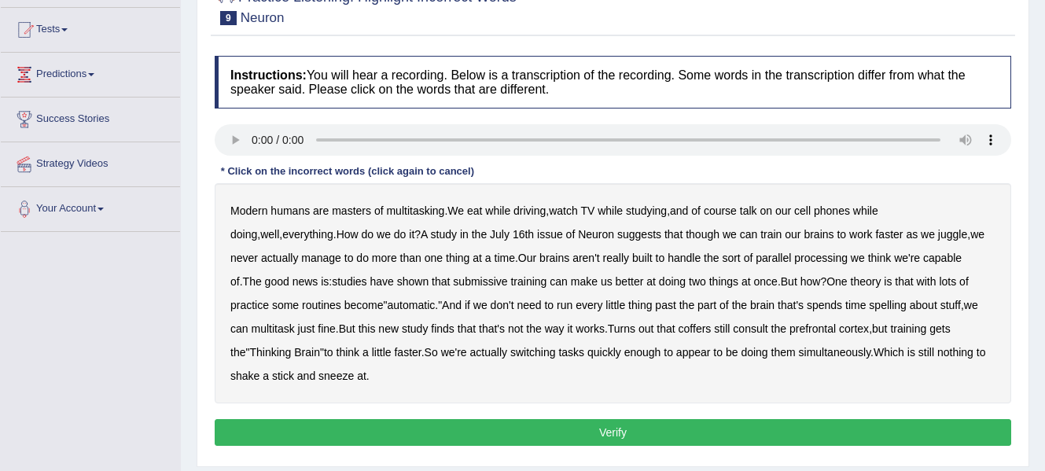
click at [733, 214] on b "course" at bounding box center [720, 210] width 33 height 13
click at [737, 211] on b "course" at bounding box center [720, 210] width 33 height 13
click at [453, 277] on b "submissive" at bounding box center [480, 281] width 54 height 13
click at [678, 325] on b "coffers" at bounding box center [694, 328] width 33 height 13
click at [739, 432] on button "Verify" at bounding box center [613, 432] width 796 height 27
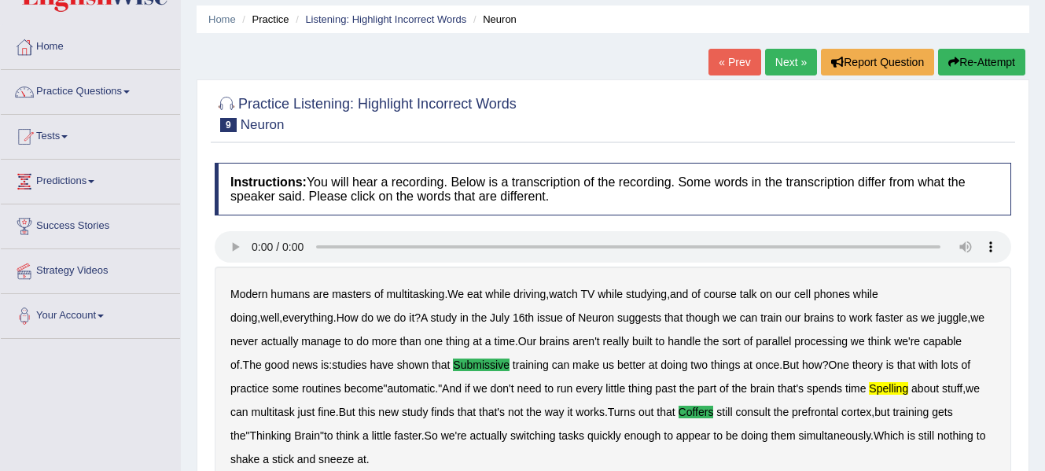
scroll to position [0, 0]
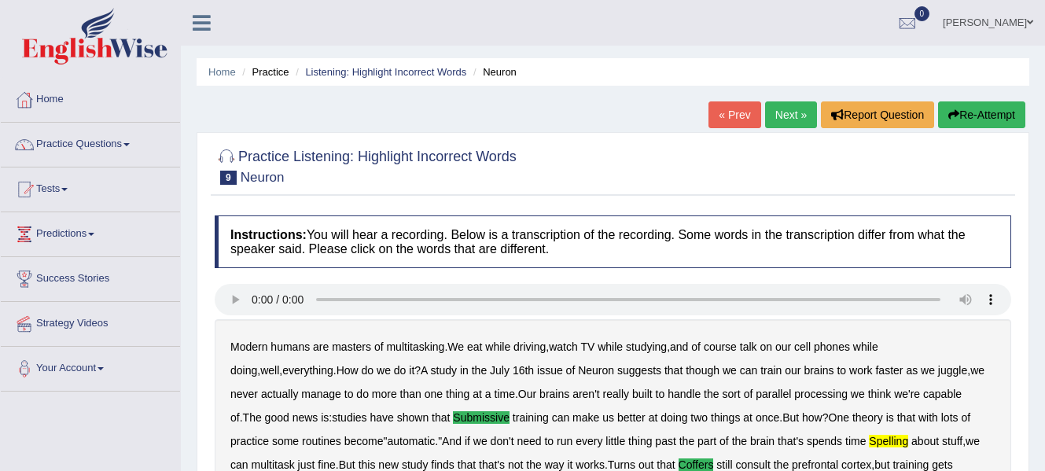
click at [772, 112] on link "Next »" at bounding box center [791, 114] width 52 height 27
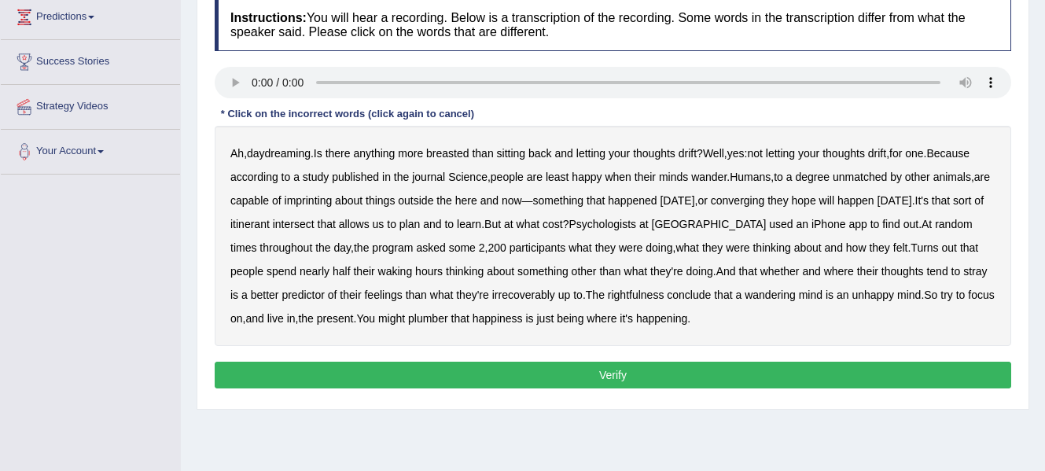
scroll to position [219, 0]
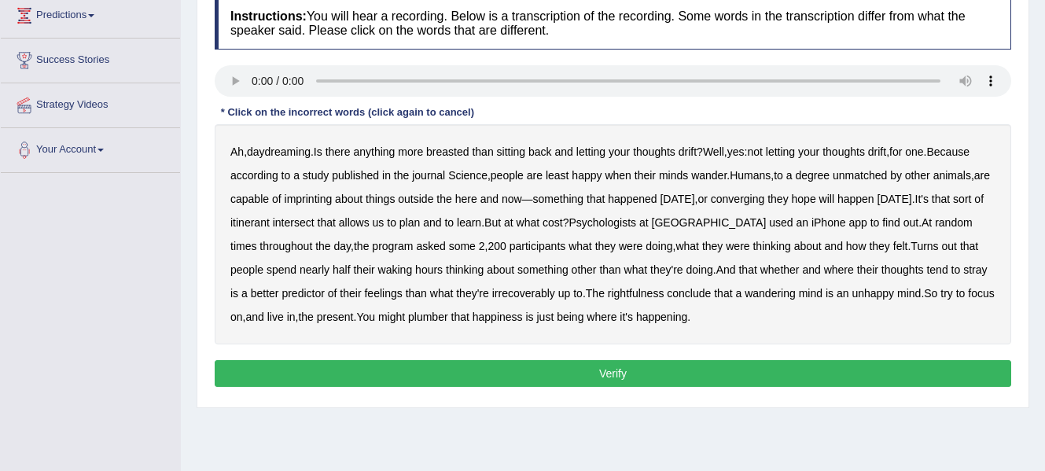
click at [463, 153] on b "breasted" at bounding box center [447, 151] width 42 height 13
click at [331, 196] on b "imprinting" at bounding box center [309, 199] width 48 height 13
click at [794, 207] on div "Ah , daydreaming . Is there anything more breasted than sitting back and lettin…" at bounding box center [613, 234] width 796 height 220
click at [765, 197] on b "converging" at bounding box center [738, 199] width 54 height 13
click at [314, 224] on b "intersect" at bounding box center [294, 222] width 42 height 13
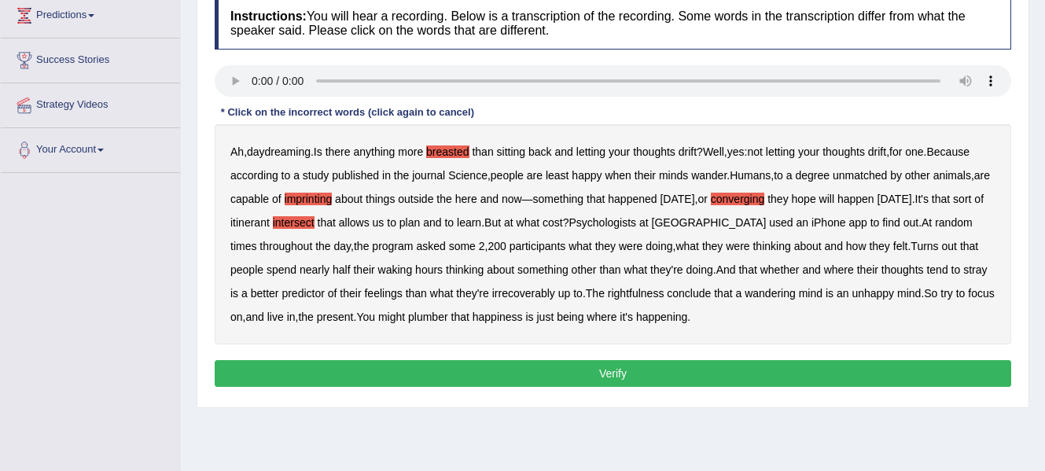
click at [518, 294] on b "irrecoverably" at bounding box center [523, 293] width 63 height 13
click at [445, 310] on b "plumber" at bounding box center [428, 316] width 40 height 13
click at [559, 373] on button "Verify" at bounding box center [613, 373] width 796 height 27
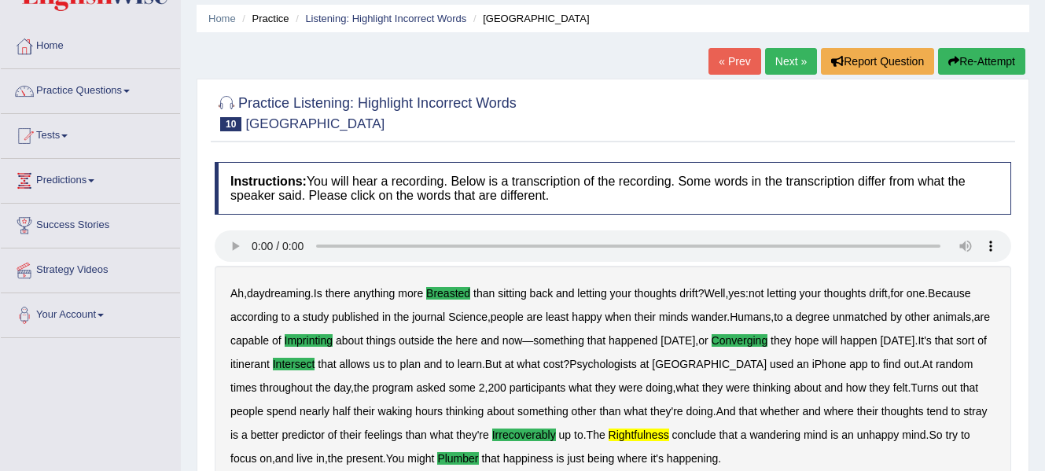
scroll to position [0, 0]
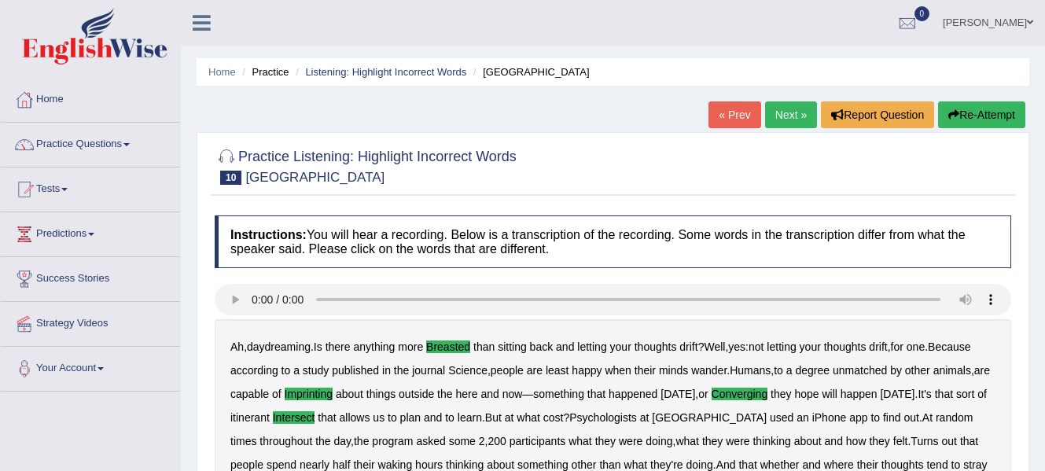
click at [780, 118] on link "Next »" at bounding box center [791, 114] width 52 height 27
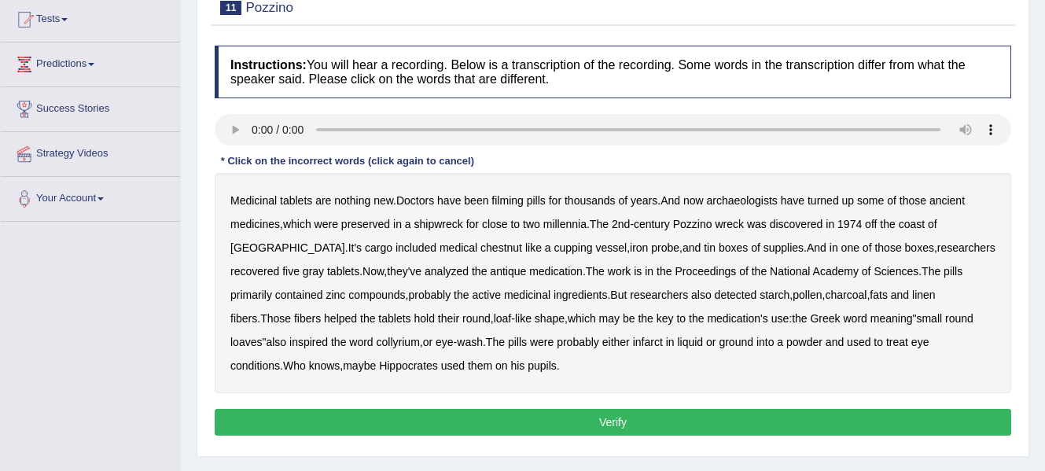
scroll to position [183, 0]
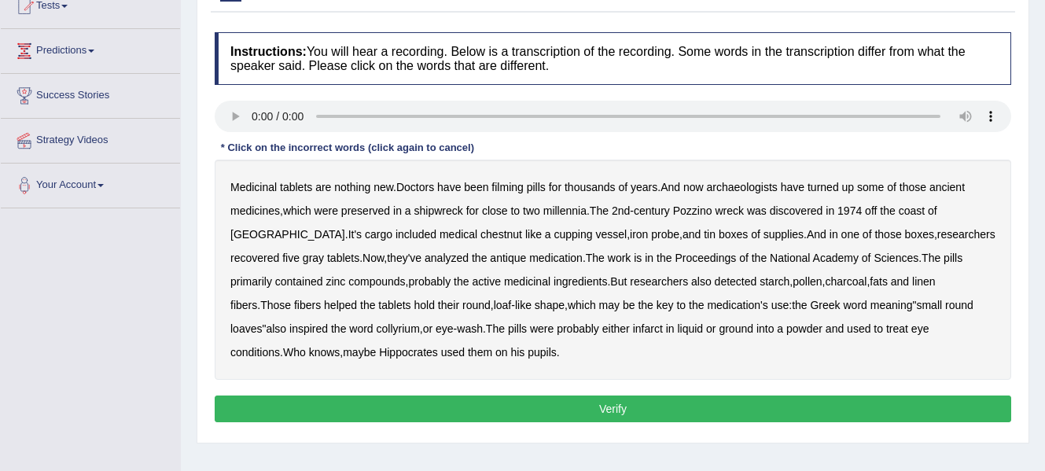
click at [515, 189] on b "filming" at bounding box center [506, 187] width 31 height 13
click at [480, 232] on b "chestnut" at bounding box center [501, 234] width 42 height 13
click at [633, 327] on b "infarct" at bounding box center [648, 328] width 30 height 13
click at [582, 412] on button "Verify" at bounding box center [613, 408] width 796 height 27
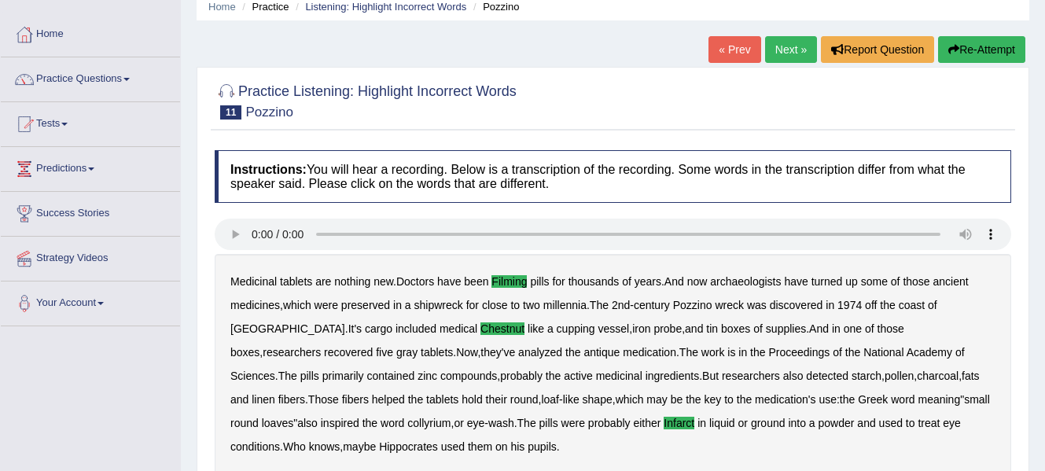
scroll to position [0, 0]
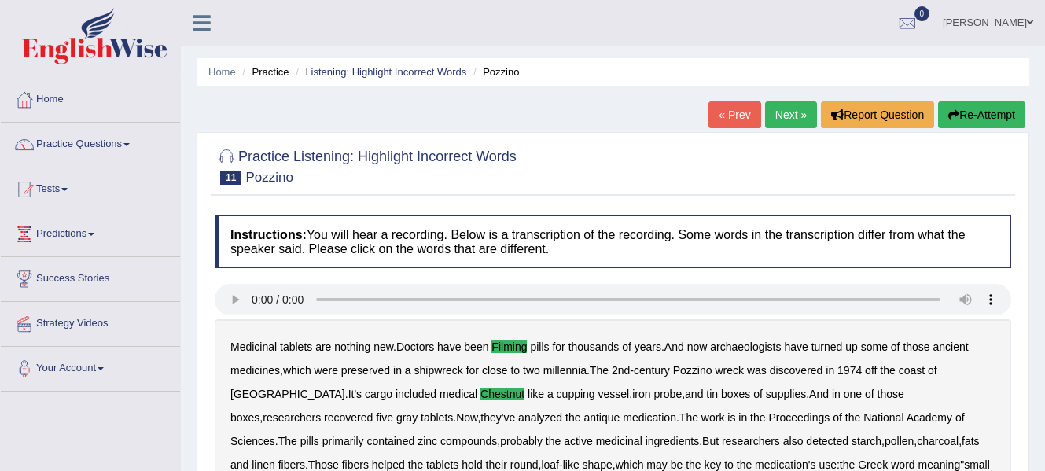
click at [778, 113] on link "Next »" at bounding box center [791, 114] width 52 height 27
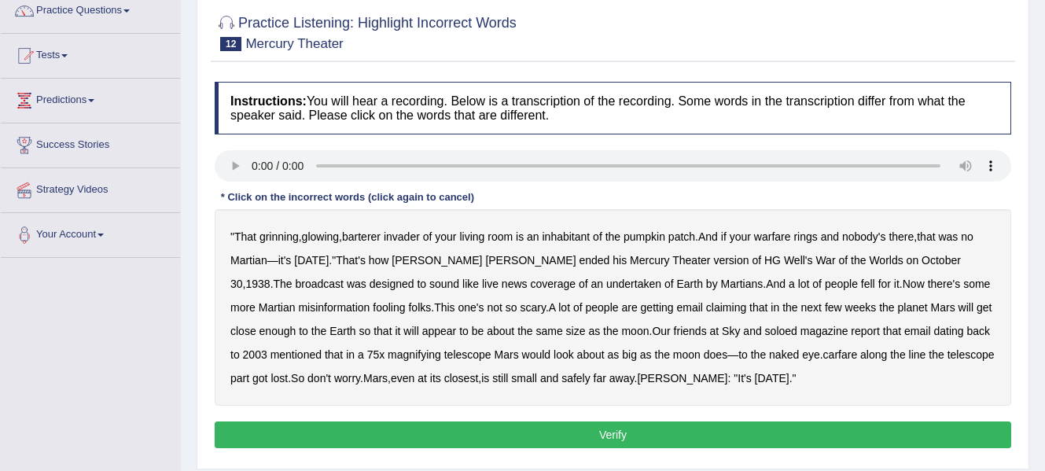
scroll to position [156, 0]
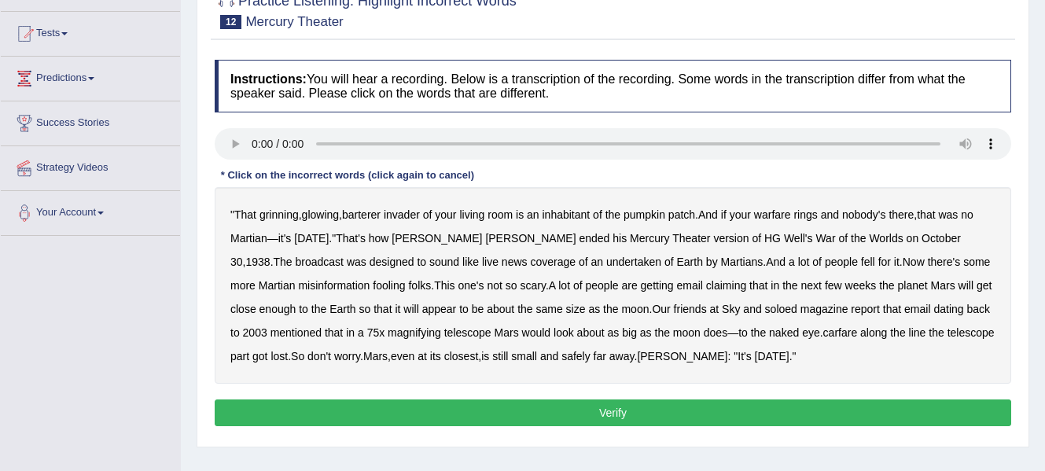
click at [365, 217] on b "barterer" at bounding box center [361, 214] width 39 height 13
click at [781, 217] on b "warfare" at bounding box center [772, 214] width 37 height 13
click at [606, 264] on b "undertaken" at bounding box center [633, 261] width 55 height 13
click at [414, 352] on b "even" at bounding box center [403, 356] width 24 height 13
click at [765, 309] on b "soloed" at bounding box center [781, 309] width 32 height 13
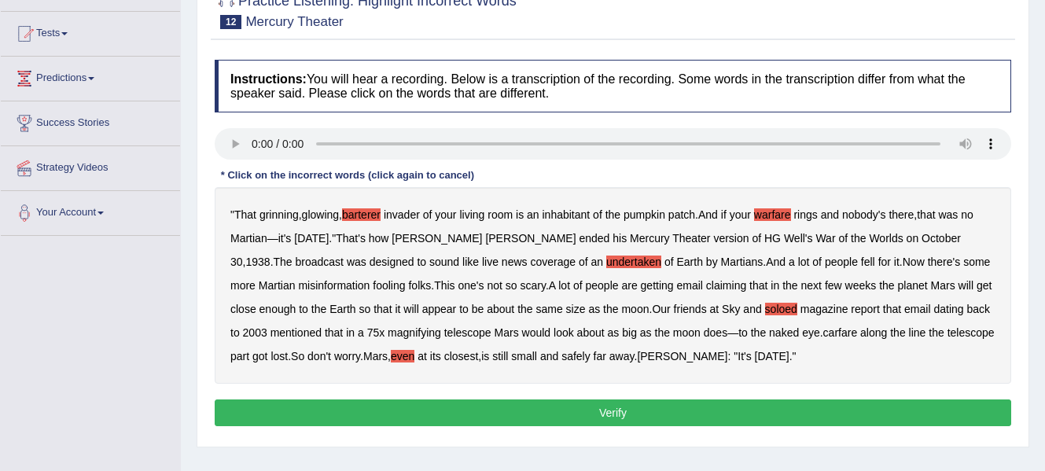
click at [837, 331] on b "carfare" at bounding box center [840, 332] width 35 height 13
click at [413, 358] on b "even" at bounding box center [403, 356] width 24 height 13
click at [549, 410] on button "Verify" at bounding box center [613, 412] width 796 height 27
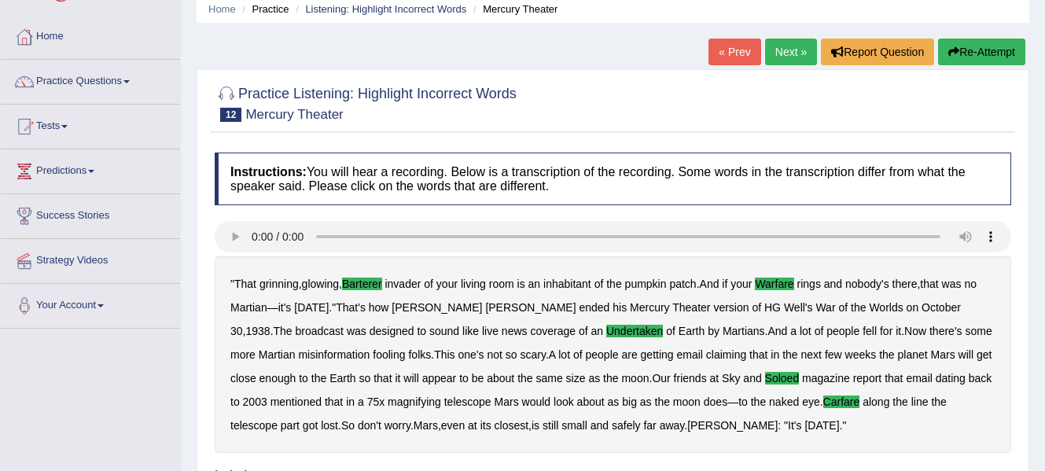
scroll to position [0, 0]
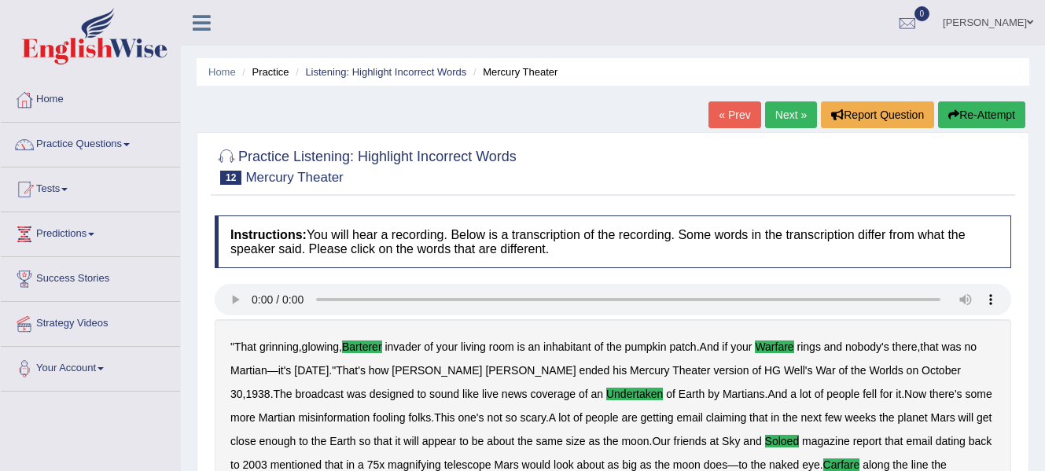
click at [784, 119] on link "Next »" at bounding box center [791, 114] width 52 height 27
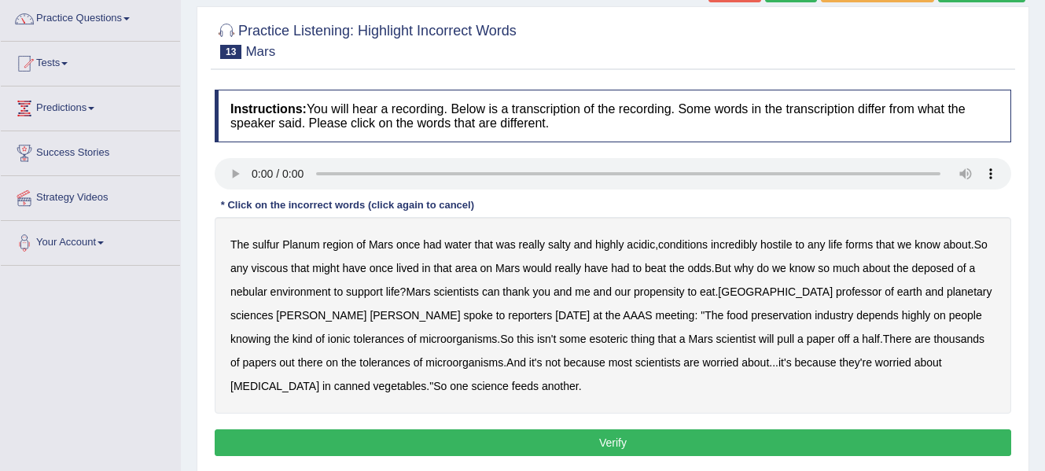
scroll to position [127, 0]
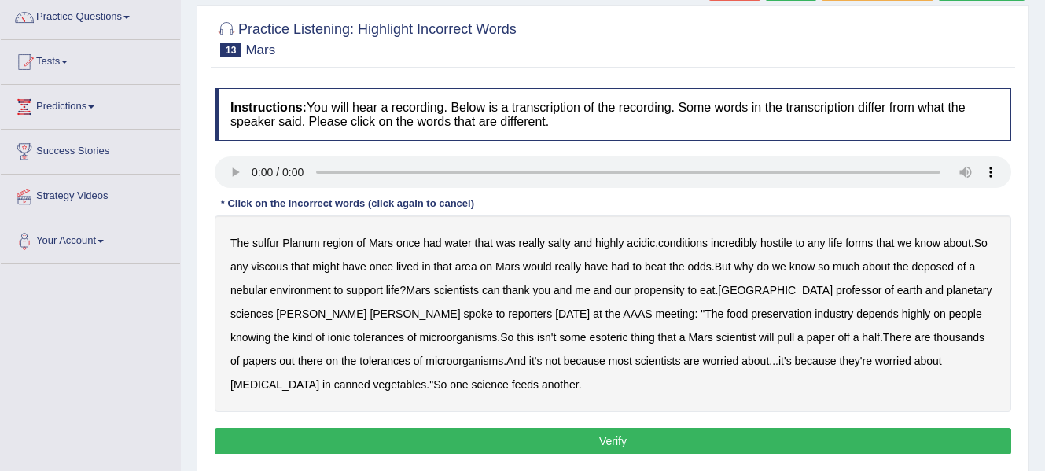
click at [272, 248] on b "sulfur" at bounding box center [265, 243] width 27 height 13
click at [270, 266] on b "viscous" at bounding box center [269, 266] width 37 height 13
click at [937, 268] on b "deposed" at bounding box center [932, 266] width 42 height 13
click at [661, 445] on button "Verify" at bounding box center [613, 441] width 796 height 27
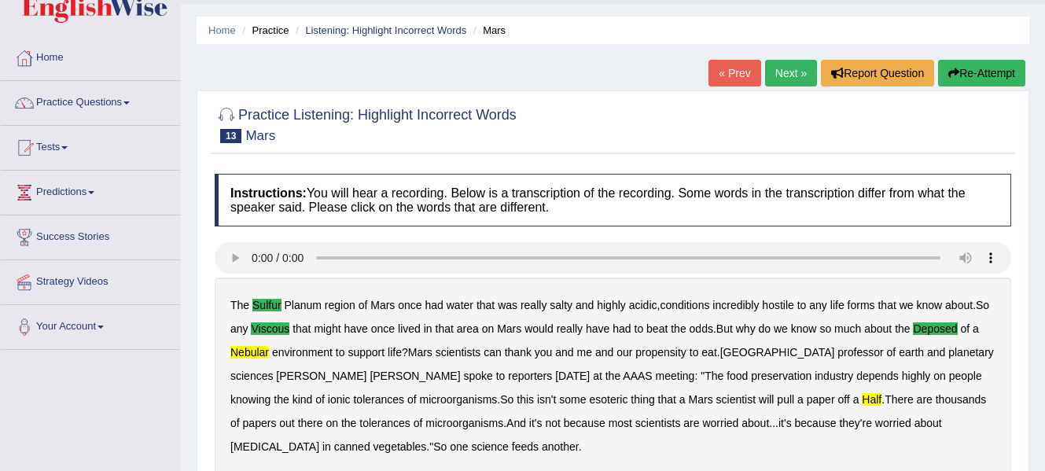
scroll to position [0, 0]
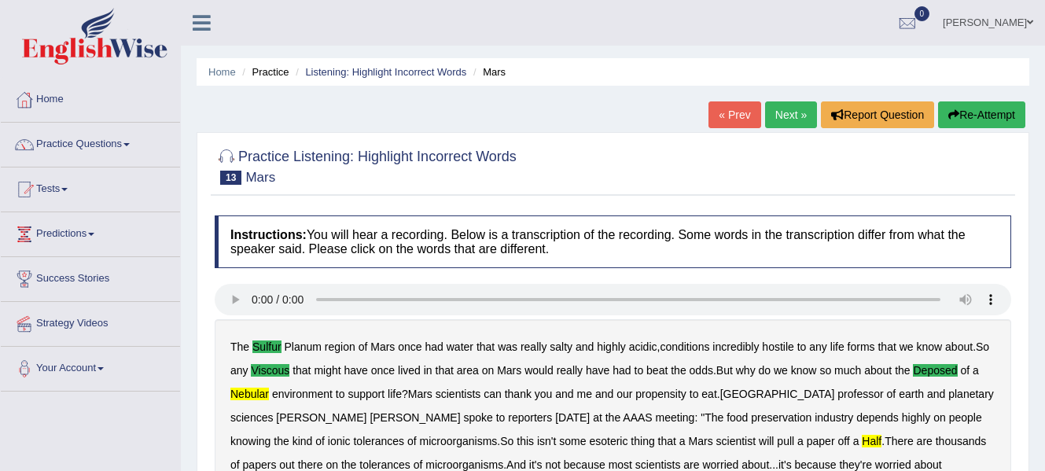
click at [786, 113] on link "Next »" at bounding box center [791, 114] width 52 height 27
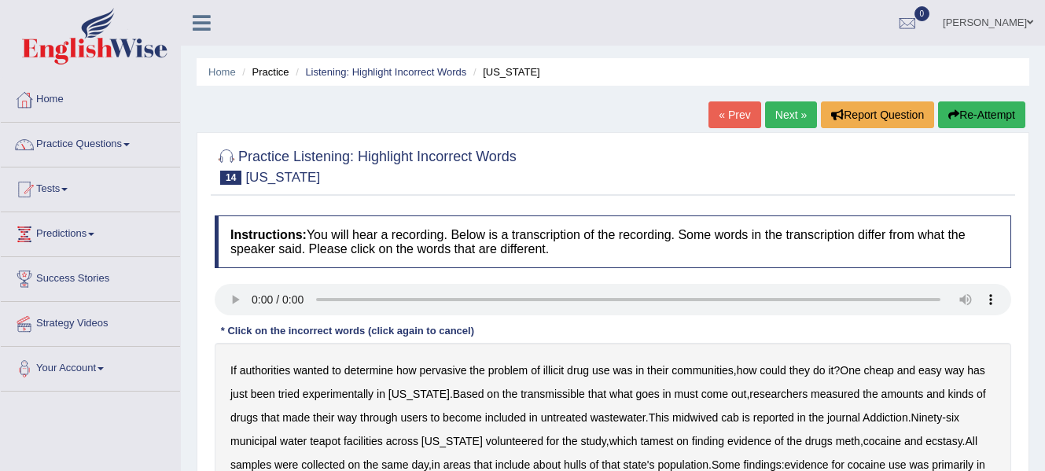
click at [728, 108] on link "« Prev" at bounding box center [734, 114] width 52 height 27
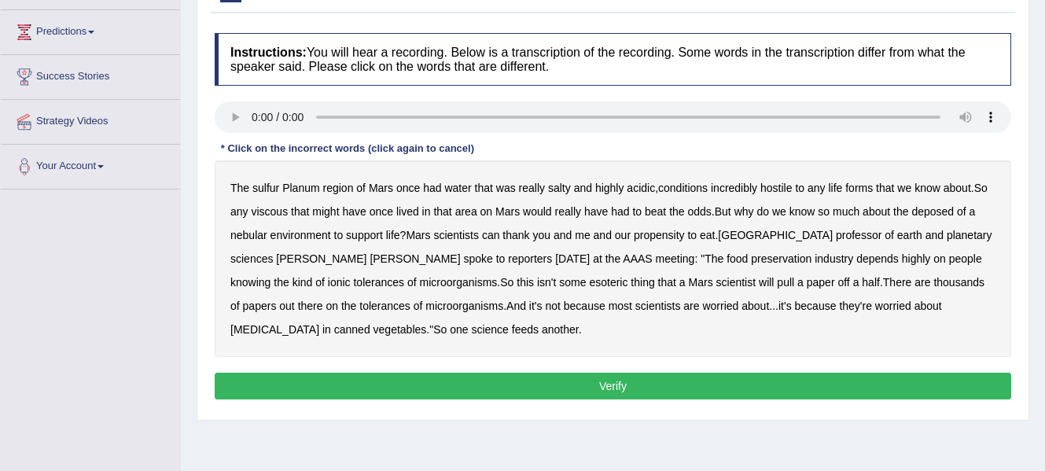
click at [273, 190] on b "sulfur" at bounding box center [265, 188] width 27 height 13
click at [274, 212] on b "viscous" at bounding box center [269, 211] width 37 height 13
click at [250, 231] on b "nebular" at bounding box center [248, 235] width 37 height 13
click at [612, 235] on b "and" at bounding box center [602, 235] width 18 height 13
click at [607, 234] on b "and" at bounding box center [602, 235] width 18 height 13
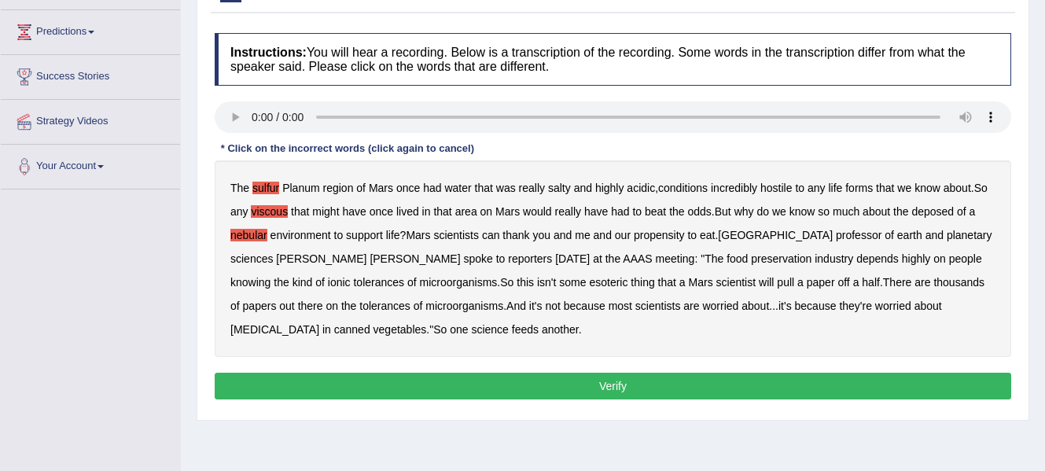
click at [862, 285] on b "half" at bounding box center [871, 282] width 18 height 13
click at [660, 383] on button "Verify" at bounding box center [613, 386] width 796 height 27
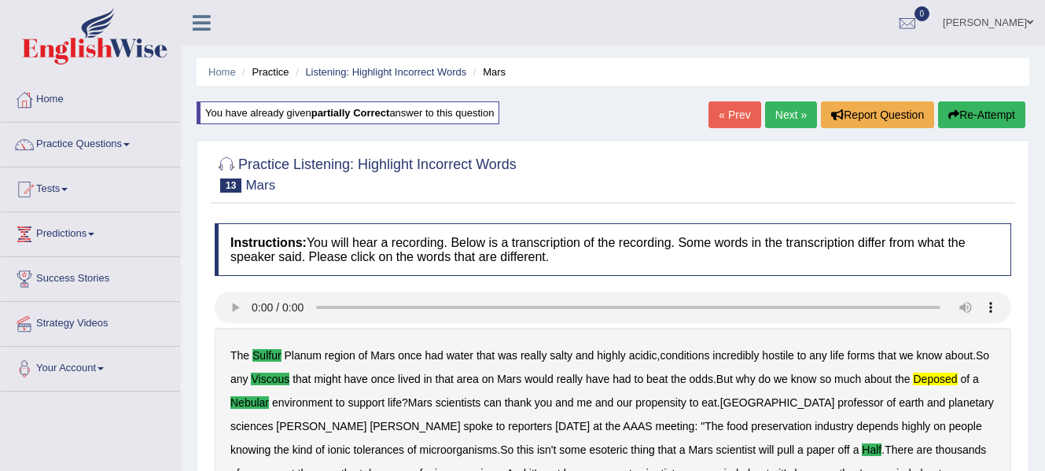
click at [783, 108] on link "Next »" at bounding box center [791, 114] width 52 height 27
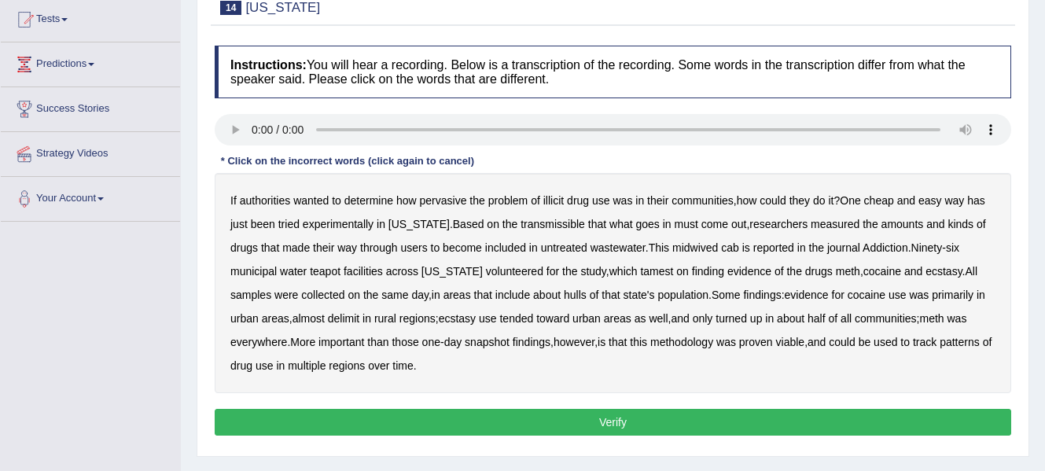
click at [538, 226] on b "transmissible" at bounding box center [552, 224] width 64 height 13
click at [706, 250] on b "midwived" at bounding box center [695, 247] width 46 height 13
click at [260, 270] on b "municipal" at bounding box center [253, 271] width 46 height 13
click at [579, 299] on b "hulls" at bounding box center [575, 294] width 23 height 13
click at [354, 314] on b "delimit" at bounding box center [343, 318] width 31 height 13
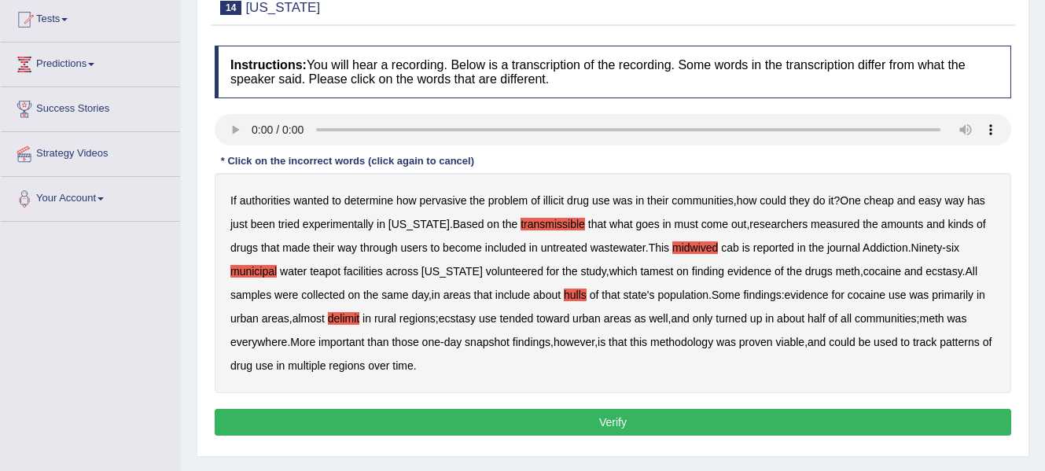
click at [521, 422] on button "Verify" at bounding box center [613, 422] width 796 height 27
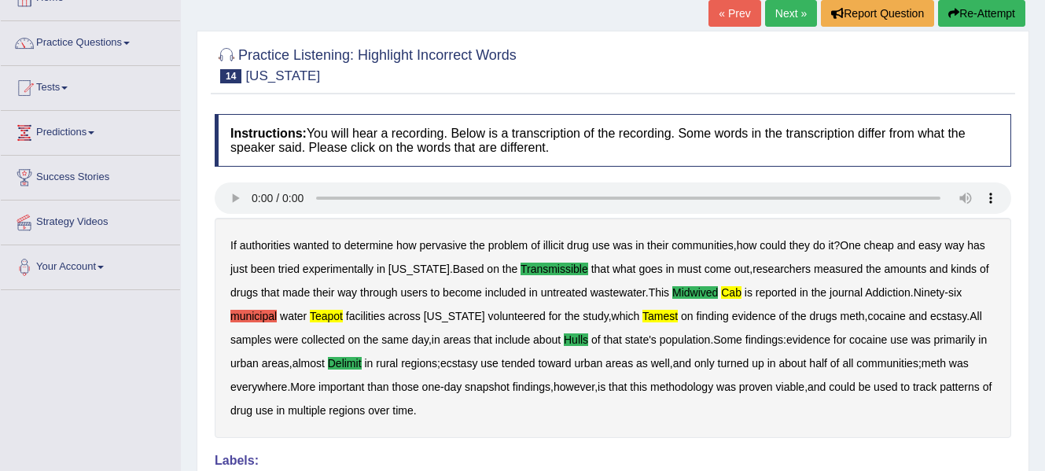
scroll to position [98, 0]
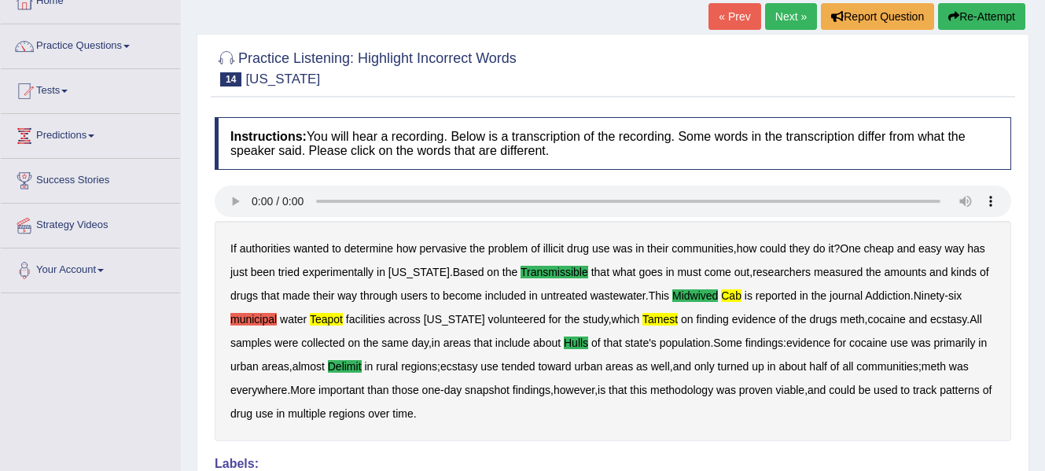
click at [953, 17] on icon "button" at bounding box center [953, 16] width 11 height 11
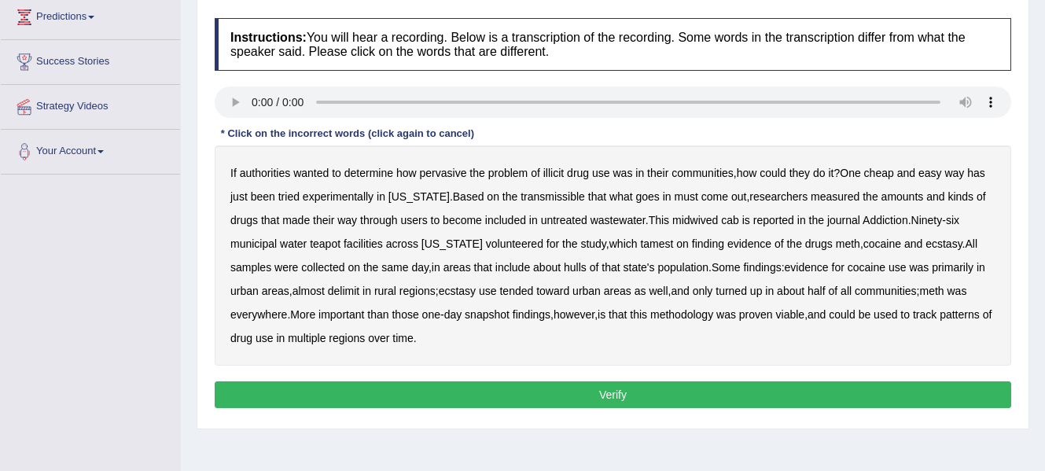
scroll to position [215, 0]
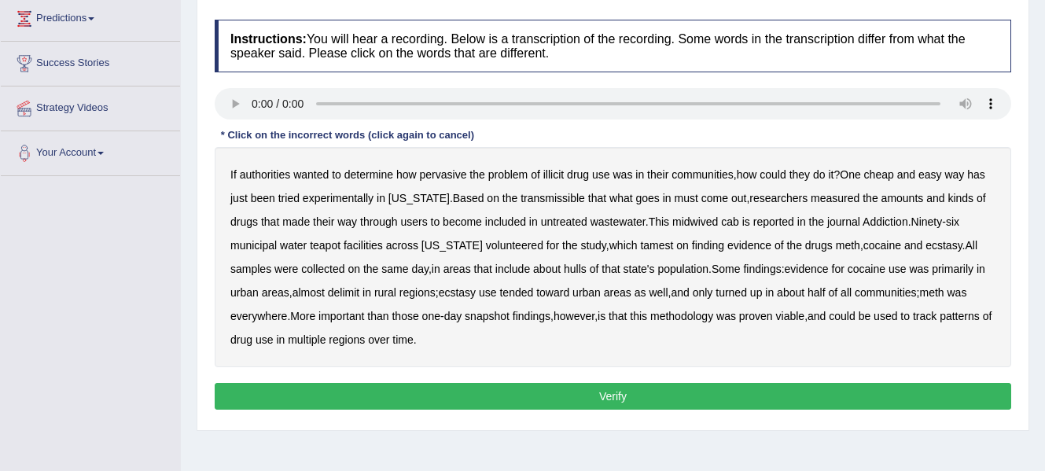
click at [538, 192] on b "transmissible" at bounding box center [552, 198] width 64 height 13
click at [708, 219] on b "midwived" at bounding box center [695, 221] width 46 height 13
click at [723, 219] on b "cab" at bounding box center [730, 221] width 18 height 13
click at [781, 219] on b "reported" at bounding box center [773, 221] width 41 height 13
click at [331, 242] on b "teapot" at bounding box center [325, 245] width 31 height 13
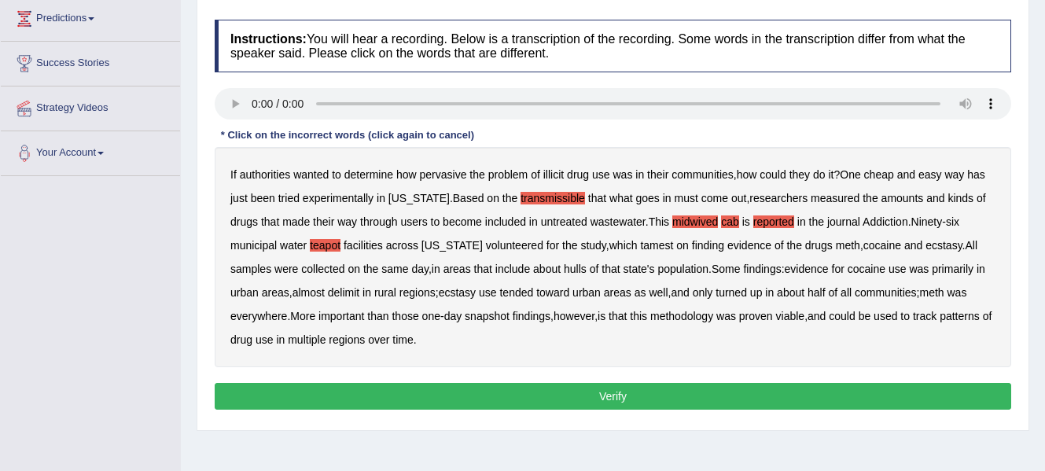
click at [585, 270] on b "hulls" at bounding box center [575, 269] width 23 height 13
click at [355, 289] on b "delimit" at bounding box center [343, 292] width 31 height 13
click at [517, 290] on b "tended" at bounding box center [516, 292] width 34 height 13
click at [594, 388] on button "Verify" at bounding box center [613, 396] width 796 height 27
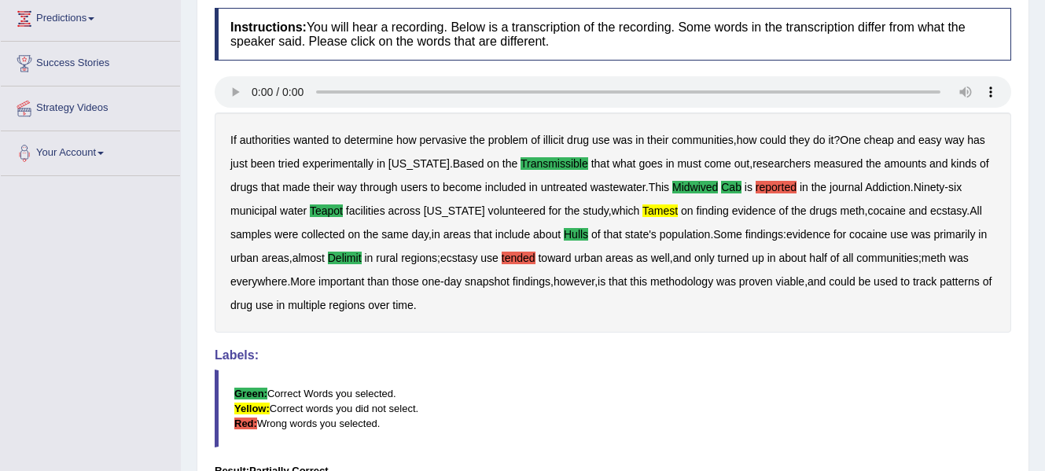
scroll to position [0, 0]
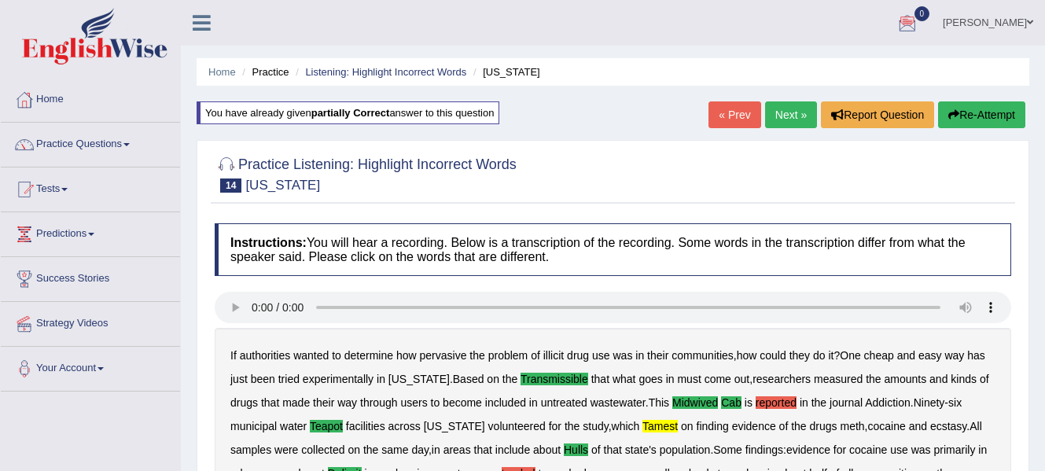
click at [783, 119] on link "Next »" at bounding box center [791, 114] width 52 height 27
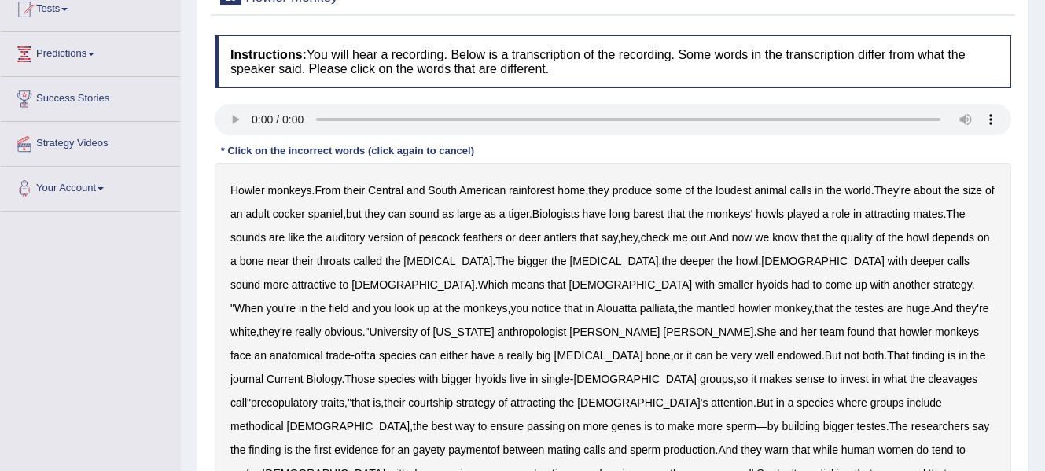
scroll to position [251, 0]
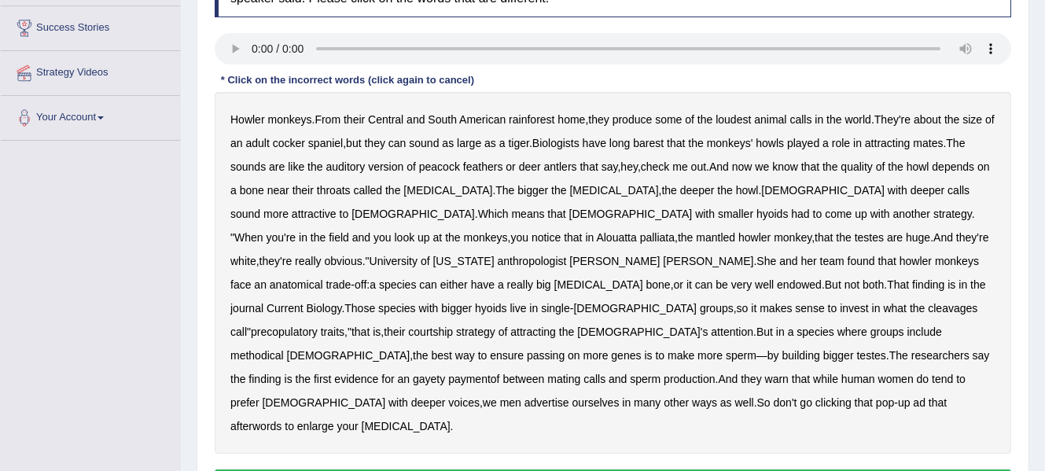
click at [269, 144] on b "adult" at bounding box center [257, 143] width 24 height 13
click at [663, 142] on b "barest" at bounding box center [648, 143] width 31 height 13
drag, startPoint x: 344, startPoint y: 233, endPoint x: 513, endPoint y: 237, distance: 168.2
click at [513, 237] on div "Howler monkeys . From their Central and South American rainforest home , they p…" at bounding box center [613, 273] width 796 height 362
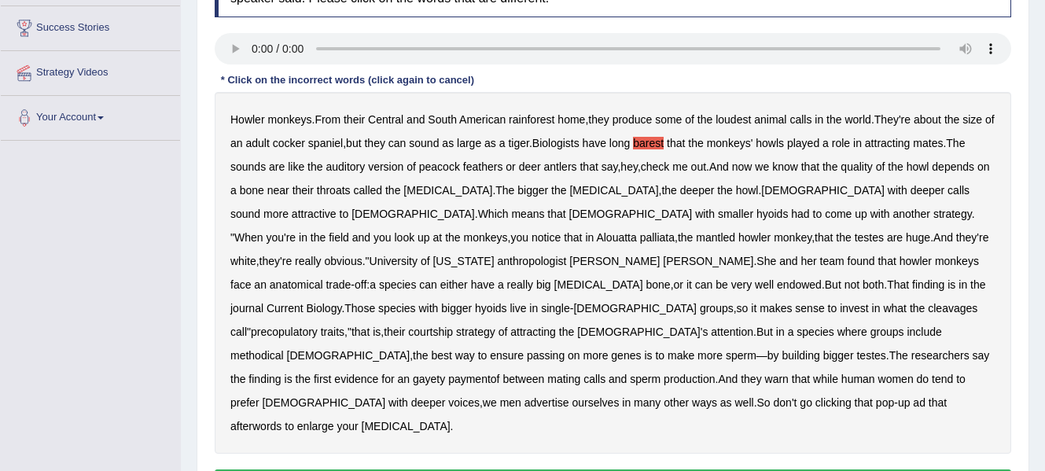
click at [928, 307] on b "cleavages" at bounding box center [953, 308] width 50 height 13
click at [413, 373] on b "gayety" at bounding box center [429, 379] width 32 height 13
click at [271, 349] on b "methodical" at bounding box center [256, 355] width 53 height 13
click at [448, 373] on b "paymentof" at bounding box center [473, 379] width 51 height 13
click at [281, 420] on b "afterwords" at bounding box center [255, 426] width 51 height 13
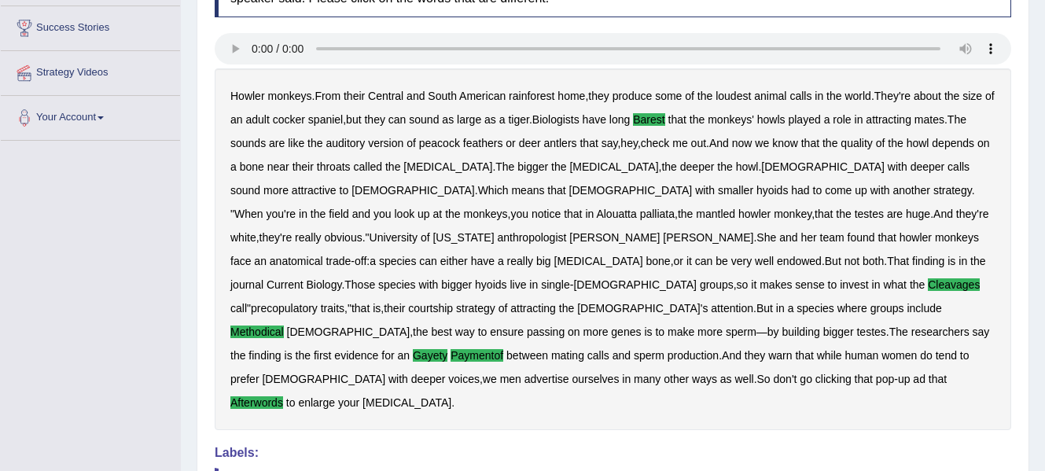
scroll to position [0, 0]
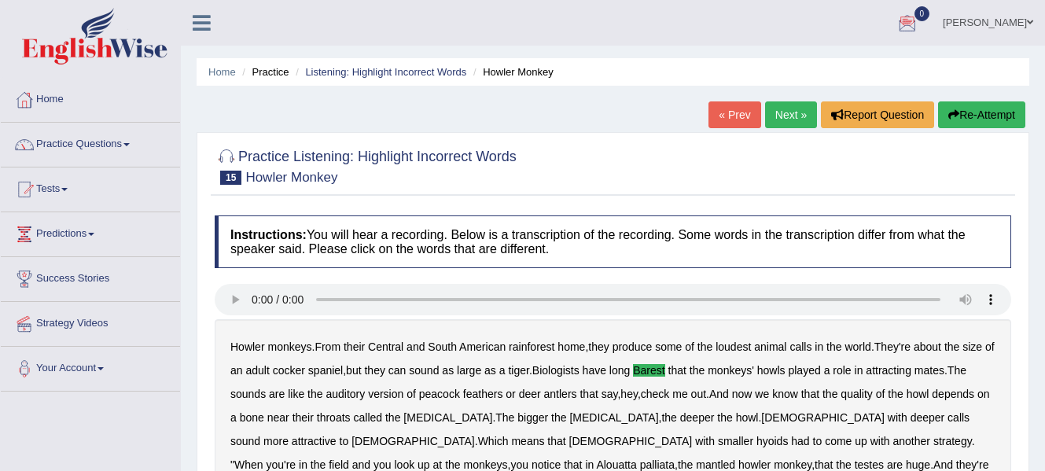
click at [784, 114] on link "Next »" at bounding box center [791, 114] width 52 height 27
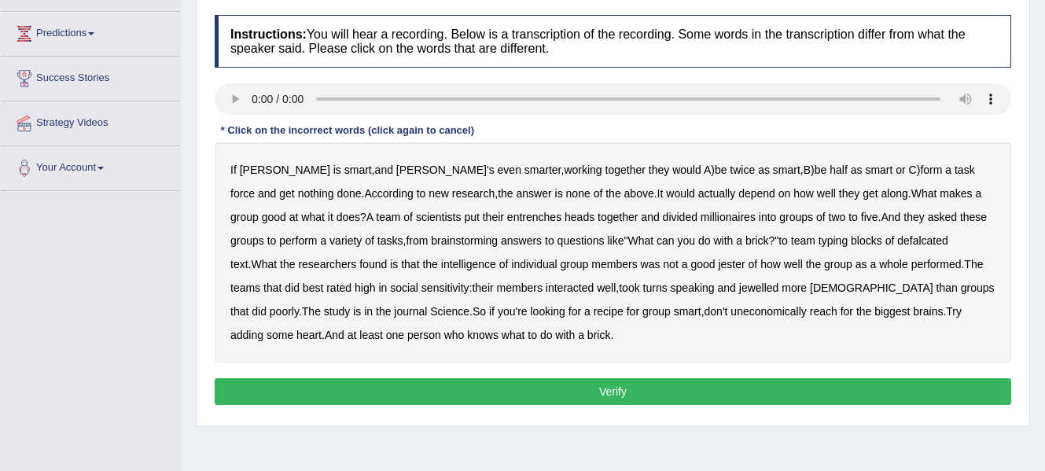
scroll to position [210, 0]
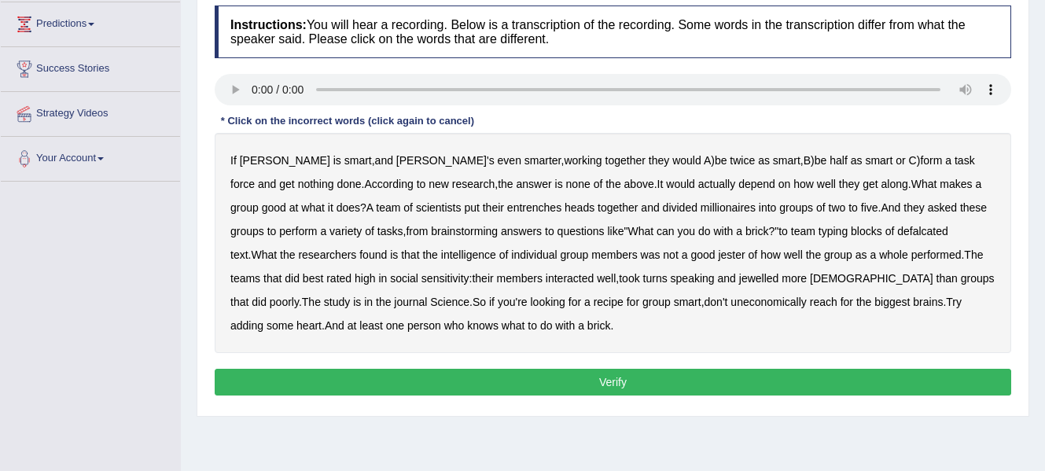
click at [507, 202] on b "entrenches" at bounding box center [534, 207] width 54 height 13
click at [700, 207] on b "millionaires" at bounding box center [727, 207] width 55 height 13
click at [897, 230] on b "defalcated" at bounding box center [922, 231] width 51 height 13
click at [718, 255] on b "jester" at bounding box center [731, 254] width 27 height 13
click at [739, 277] on b "jewelled" at bounding box center [759, 278] width 40 height 13
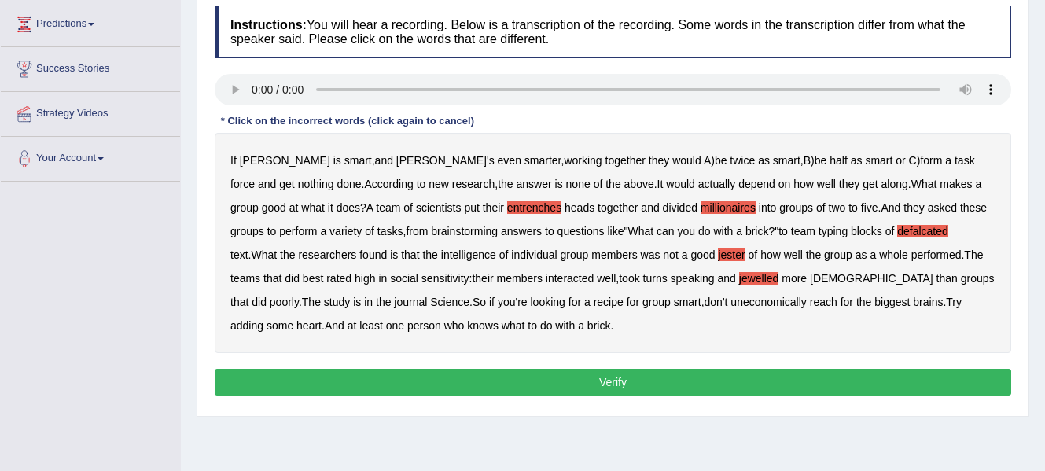
click at [521, 391] on button "Verify" at bounding box center [613, 382] width 796 height 27
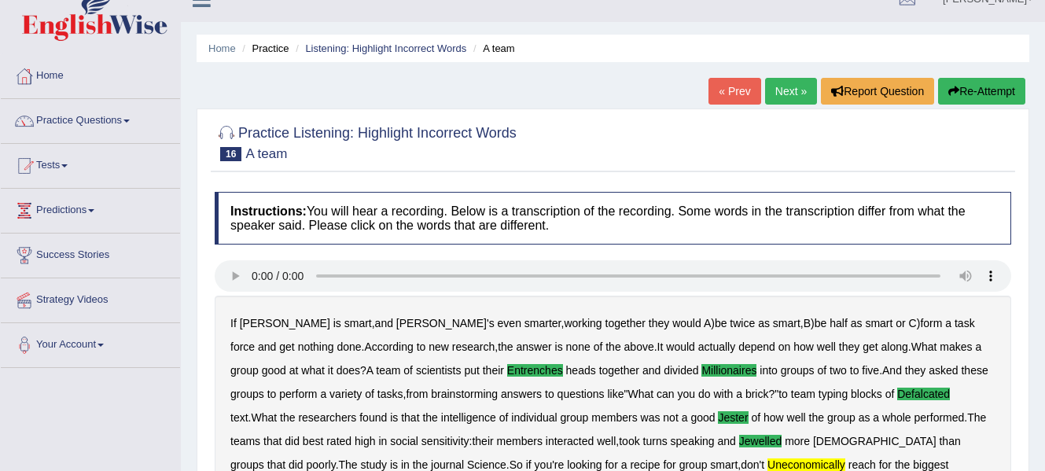
scroll to position [0, 0]
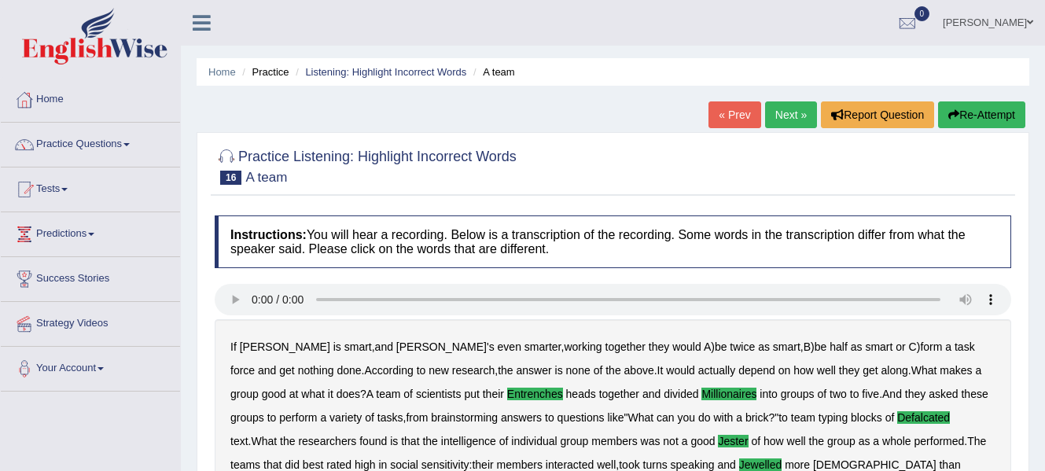
click at [795, 118] on link "Next »" at bounding box center [791, 114] width 52 height 27
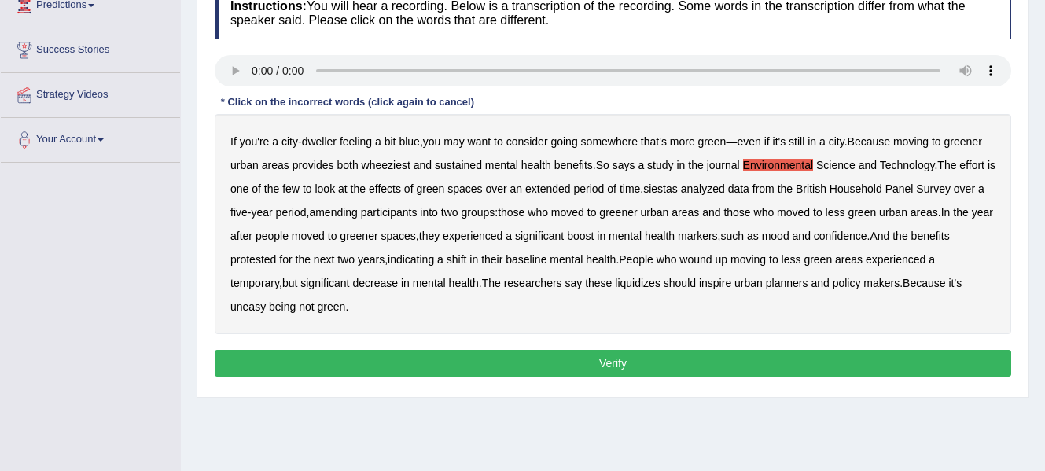
click at [762, 164] on b "Environmental" at bounding box center [778, 165] width 71 height 13
click at [401, 164] on b "wheeziest" at bounding box center [386, 165] width 49 height 13
click at [678, 189] on b "siestas" at bounding box center [660, 188] width 35 height 13
click at [345, 212] on b "amending" at bounding box center [333, 212] width 49 height 13
click at [269, 257] on b "protested" at bounding box center [253, 259] width 46 height 13
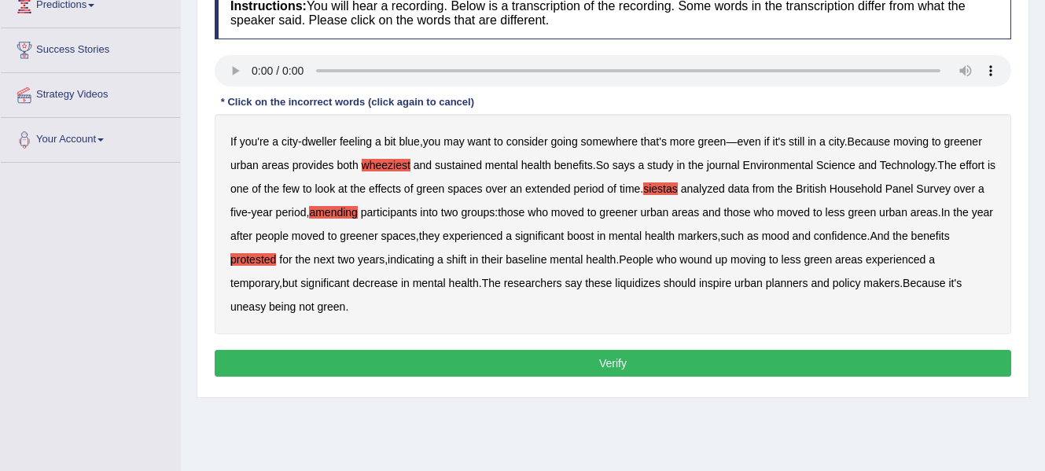
click at [646, 285] on b "liquidizes" at bounding box center [638, 283] width 46 height 13
click at [765, 366] on button "Verify" at bounding box center [613, 363] width 796 height 27
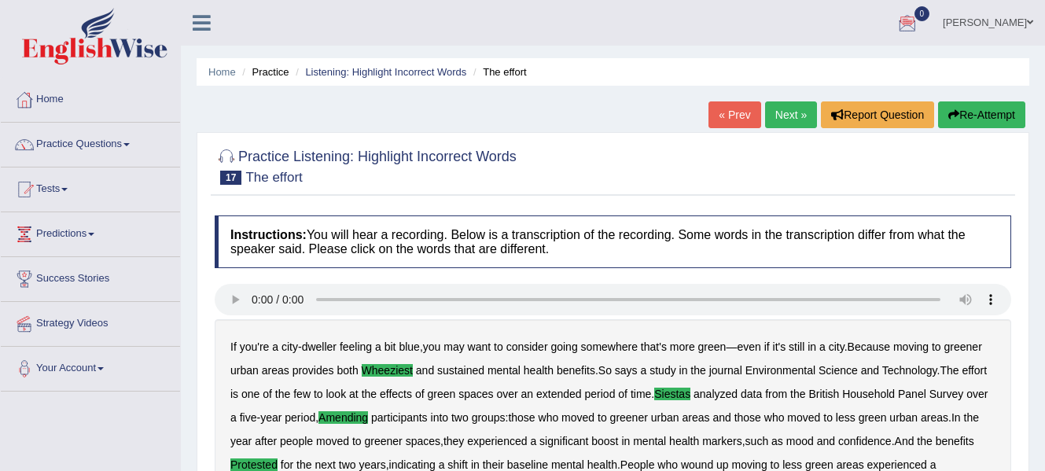
click at [786, 114] on link "Next »" at bounding box center [791, 114] width 52 height 27
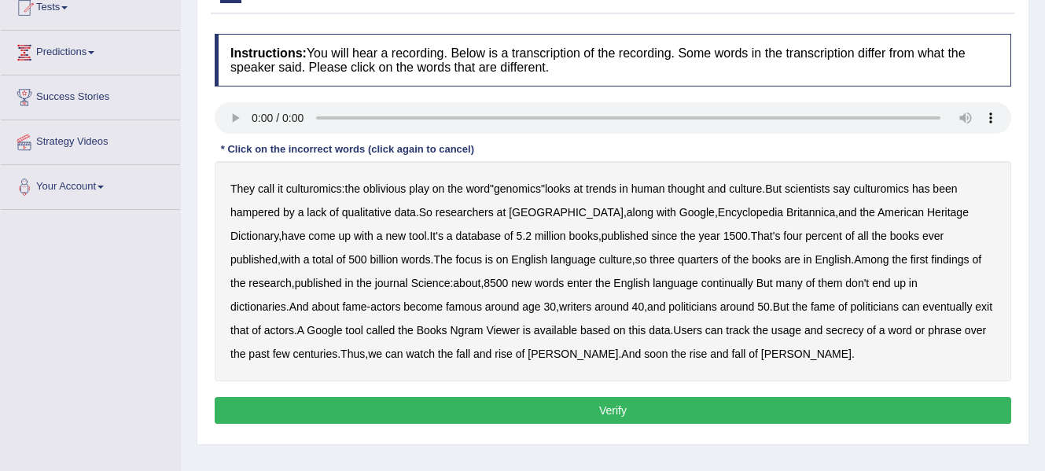
scroll to position [186, 0]
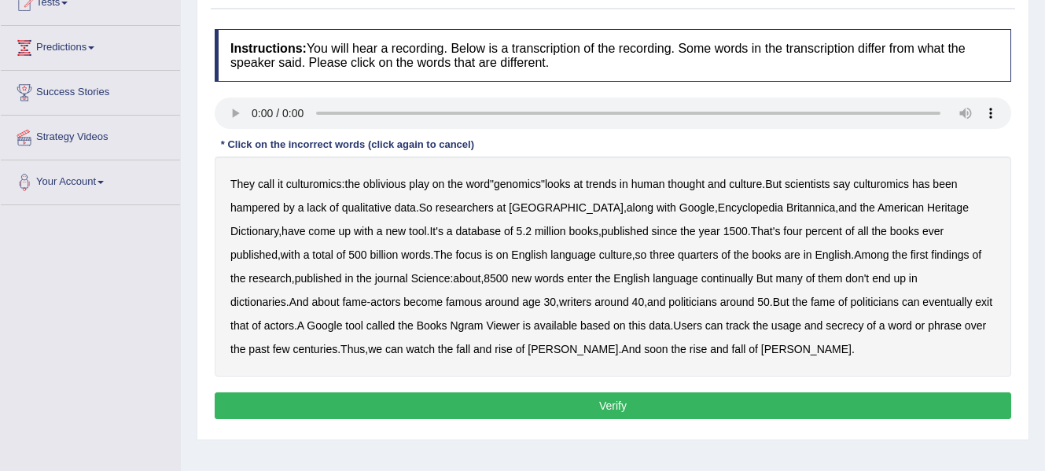
click at [718, 211] on b "Encyclopedia" at bounding box center [750, 207] width 65 height 13
click at [701, 276] on b "continually" at bounding box center [727, 278] width 52 height 13
click at [668, 303] on b "politicians" at bounding box center [692, 302] width 48 height 13
click at [461, 358] on div "They call it culturomics : the oblivious play on the word " genomics " looks at…" at bounding box center [613, 266] width 796 height 220
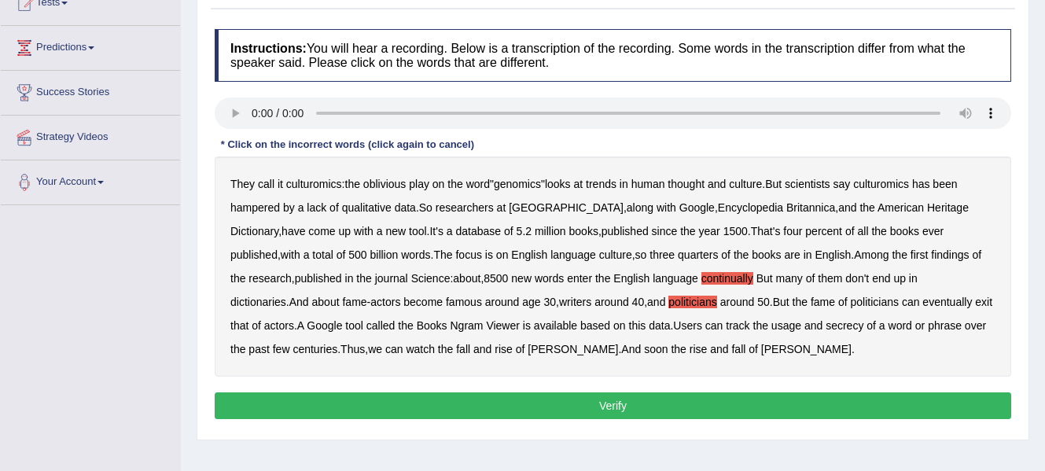
click at [668, 304] on b "politicians" at bounding box center [692, 302] width 48 height 13
click at [363, 206] on b "qualitative" at bounding box center [367, 207] width 50 height 13
click at [603, 406] on button "Verify" at bounding box center [613, 405] width 796 height 27
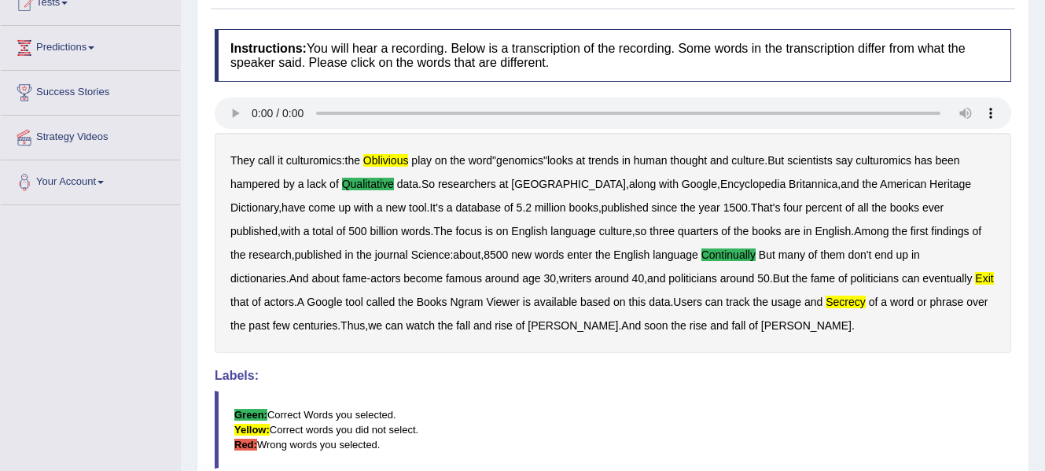
click at [975, 274] on b "exit" at bounding box center [984, 278] width 18 height 13
click at [825, 300] on b "secrecy" at bounding box center [845, 302] width 40 height 13
click at [388, 161] on b "oblivious" at bounding box center [386, 160] width 46 height 13
click at [825, 297] on b "secrecy" at bounding box center [845, 302] width 40 height 13
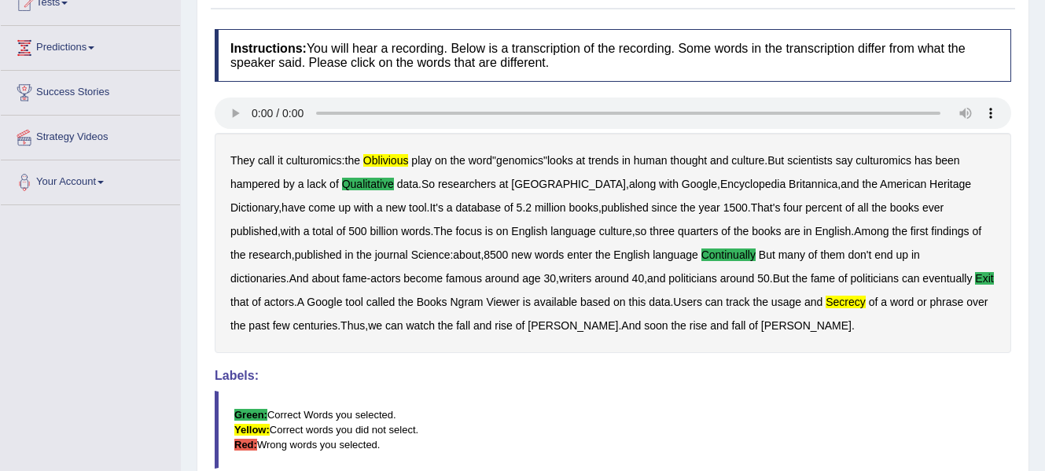
click at [397, 154] on b "oblivious" at bounding box center [386, 160] width 46 height 13
click at [825, 301] on b "secrecy" at bounding box center [845, 302] width 40 height 13
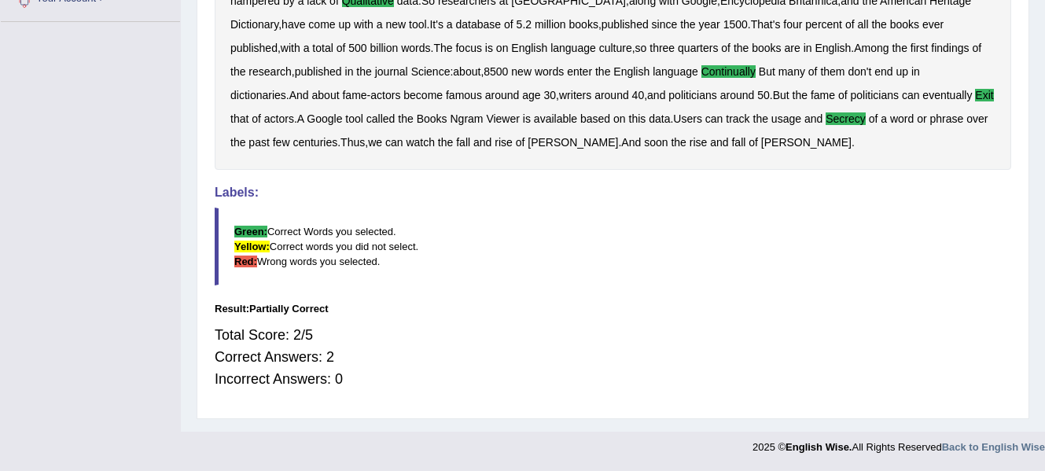
scroll to position [0, 0]
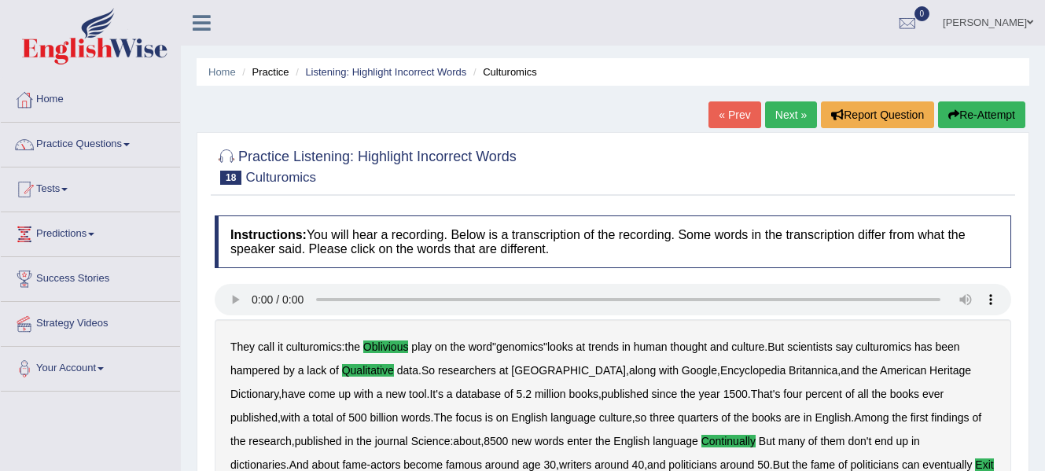
click at [793, 107] on link "Next »" at bounding box center [791, 114] width 52 height 27
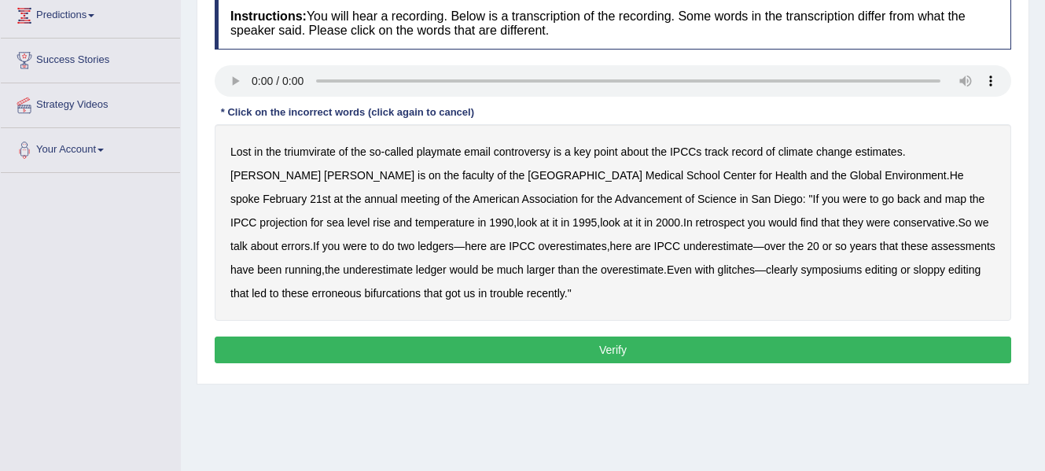
scroll to position [222, 0]
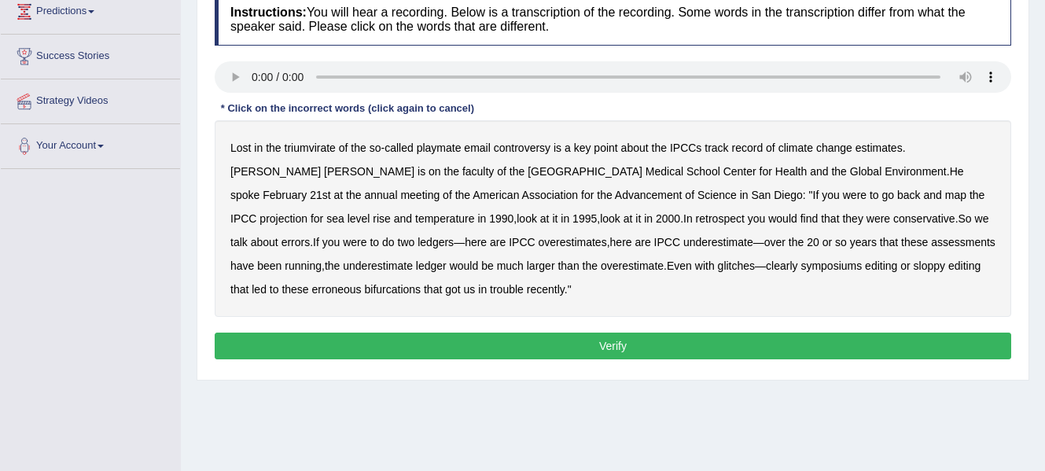
click at [309, 150] on b "triumvirate" at bounding box center [310, 147] width 51 height 13
click at [696, 219] on b "retrospect" at bounding box center [720, 218] width 49 height 13
click at [800, 264] on b "symposiums" at bounding box center [830, 265] width 61 height 13
click at [362, 283] on b "erroneous" at bounding box center [337, 289] width 50 height 13
click at [421, 283] on b "bifurcations" at bounding box center [392, 289] width 57 height 13
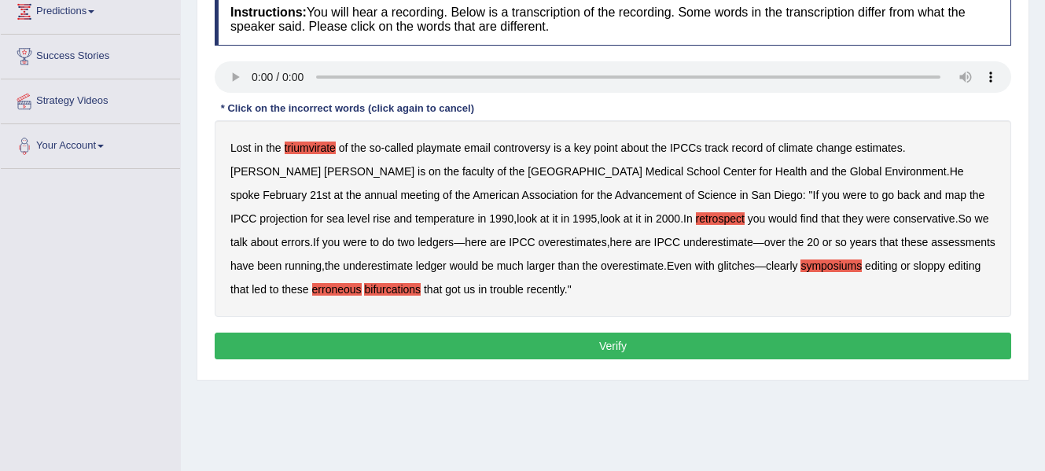
click at [483, 350] on button "Verify" at bounding box center [613, 346] width 796 height 27
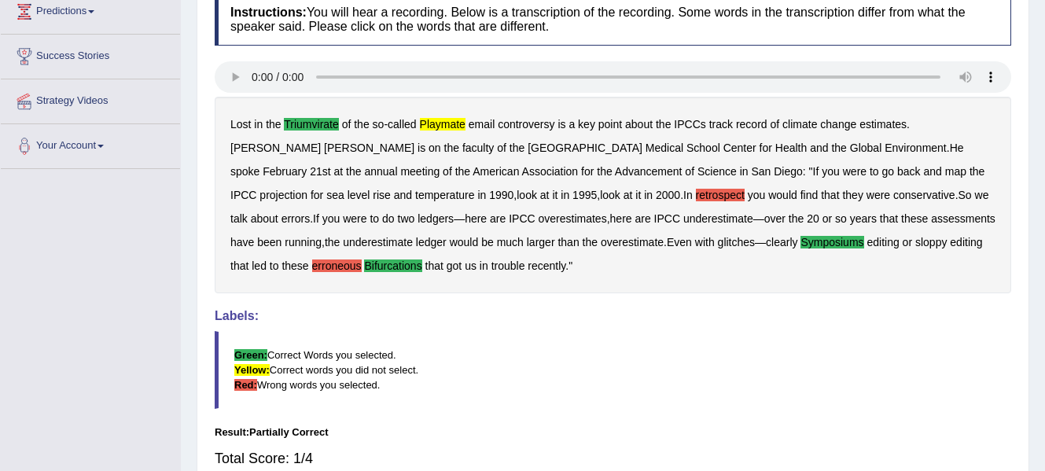
click at [696, 195] on b "retrospect" at bounding box center [720, 195] width 49 height 13
click at [362, 259] on b "erroneous" at bounding box center [337, 265] width 50 height 13
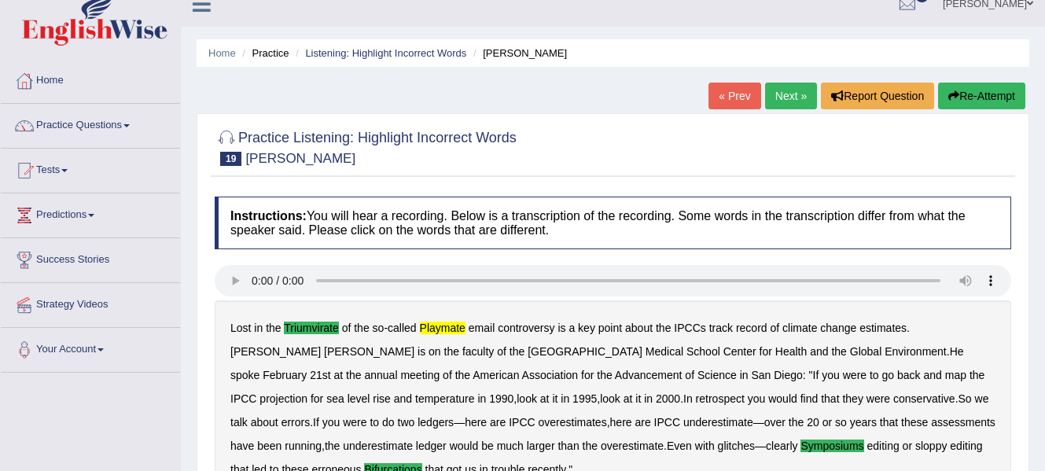
scroll to position [17, 0]
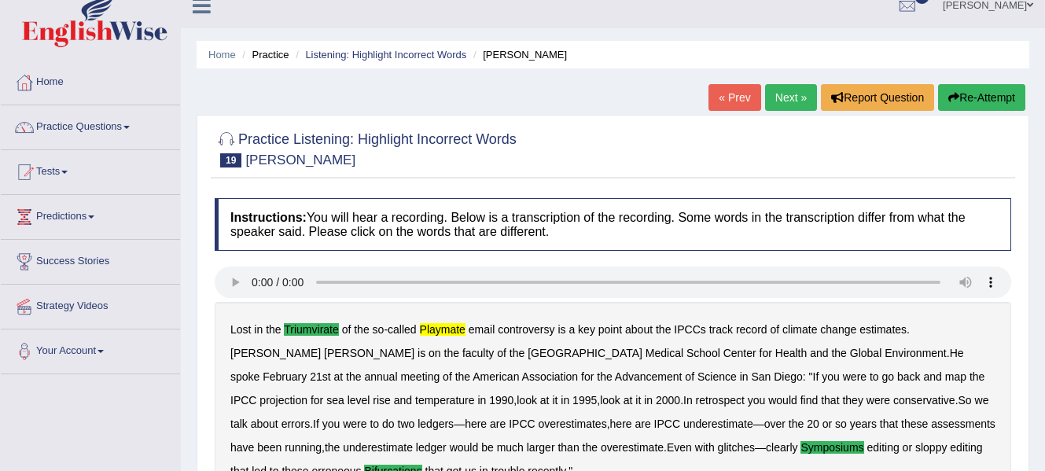
click at [960, 91] on button "Re-Attempt" at bounding box center [981, 97] width 87 height 27
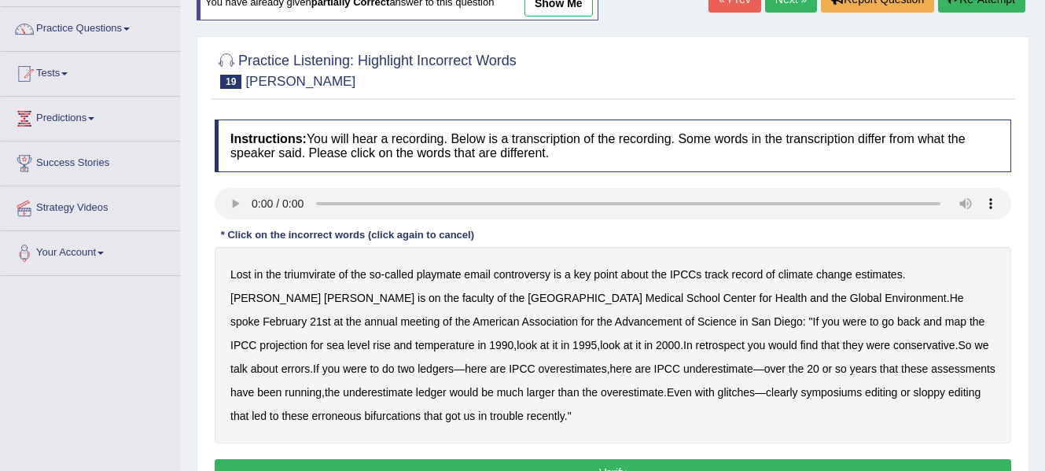
scroll to position [156, 0]
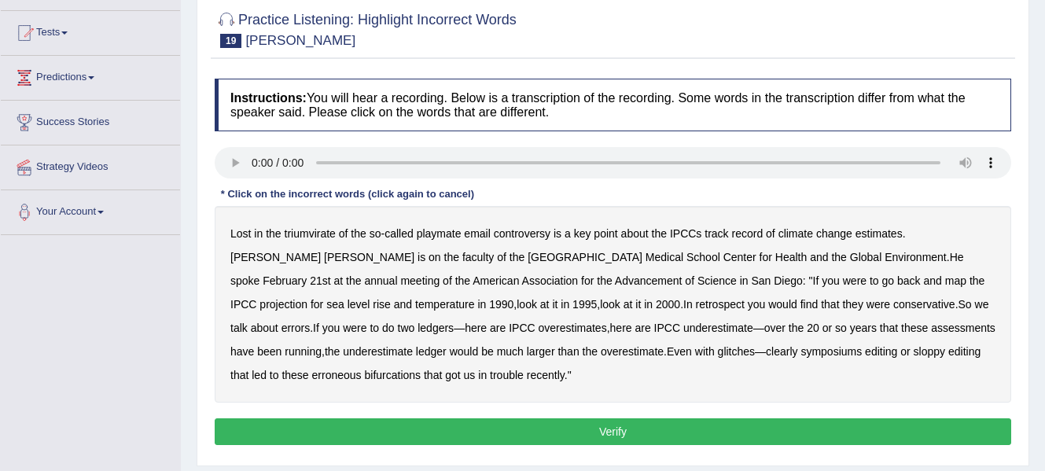
click at [312, 232] on b "triumvirate" at bounding box center [310, 233] width 51 height 13
click at [446, 233] on b "playmate" at bounding box center [439, 233] width 45 height 13
click at [800, 351] on b "symposiums" at bounding box center [830, 351] width 61 height 13
click at [421, 369] on b "bifurcations" at bounding box center [392, 375] width 57 height 13
click at [781, 426] on button "Verify" at bounding box center [613, 431] width 796 height 27
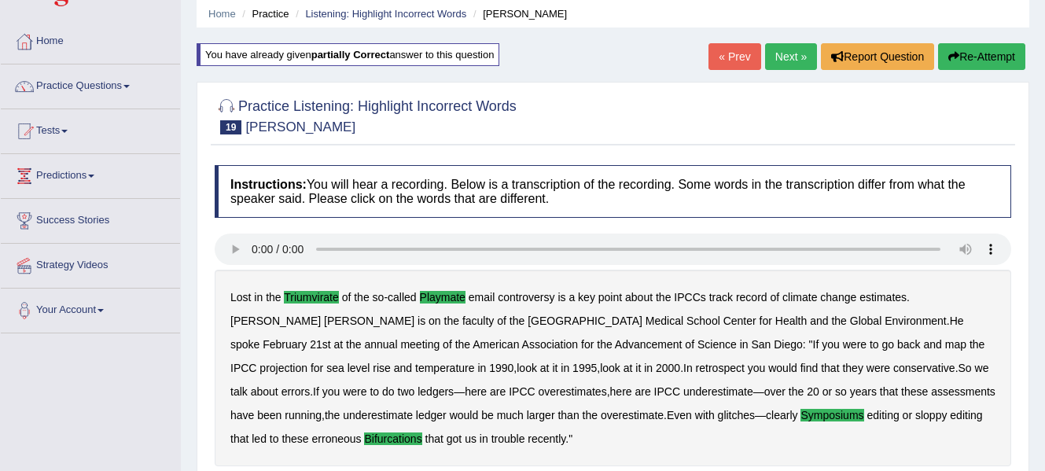
scroll to position [0, 0]
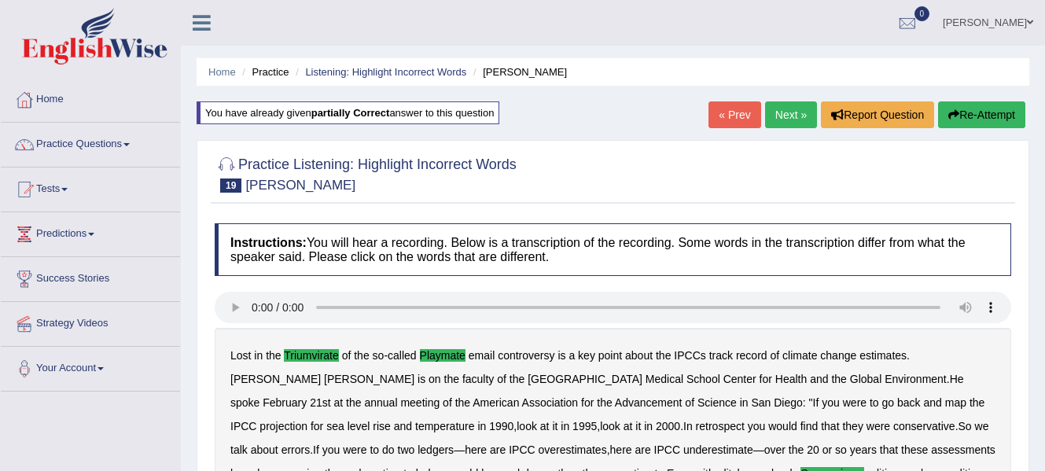
click at [791, 115] on link "Next »" at bounding box center [791, 114] width 52 height 27
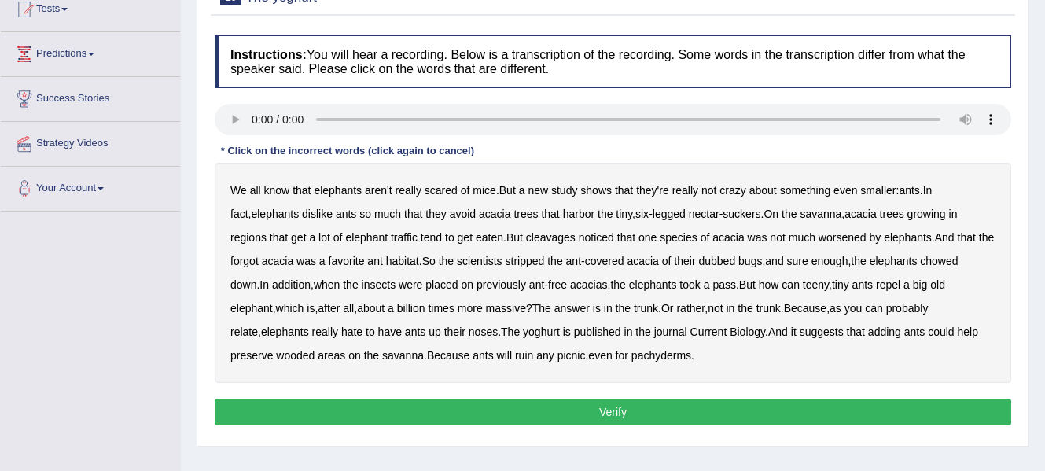
scroll to position [182, 0]
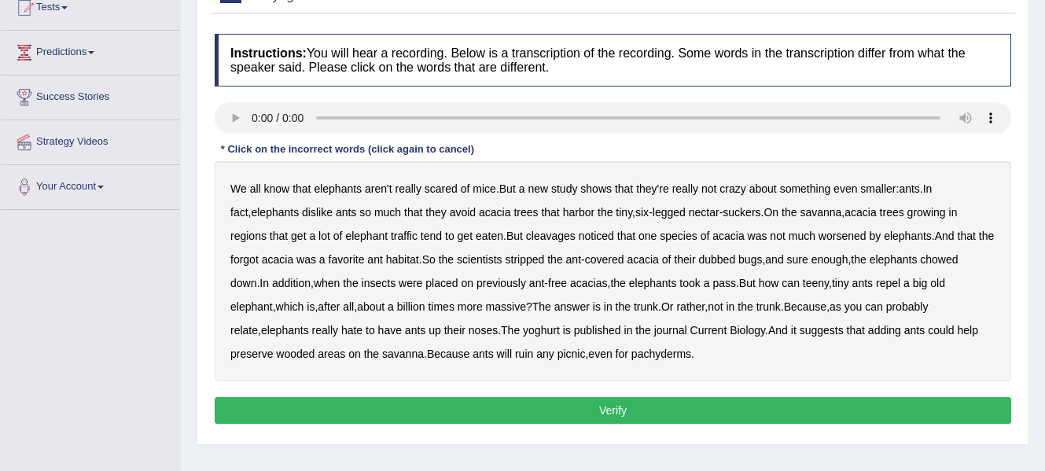
click at [526, 238] on b "cleavages" at bounding box center [551, 236] width 50 height 13
click at [818, 236] on b "worsened" at bounding box center [842, 236] width 48 height 13
click at [523, 328] on b "yoghurt" at bounding box center [541, 330] width 37 height 13
click at [660, 411] on button "Verify" at bounding box center [613, 410] width 796 height 27
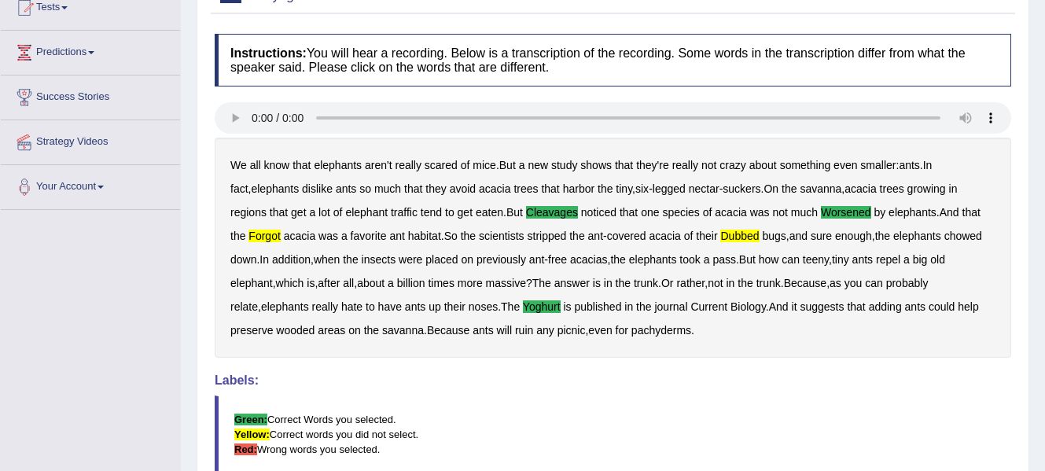
scroll to position [0, 0]
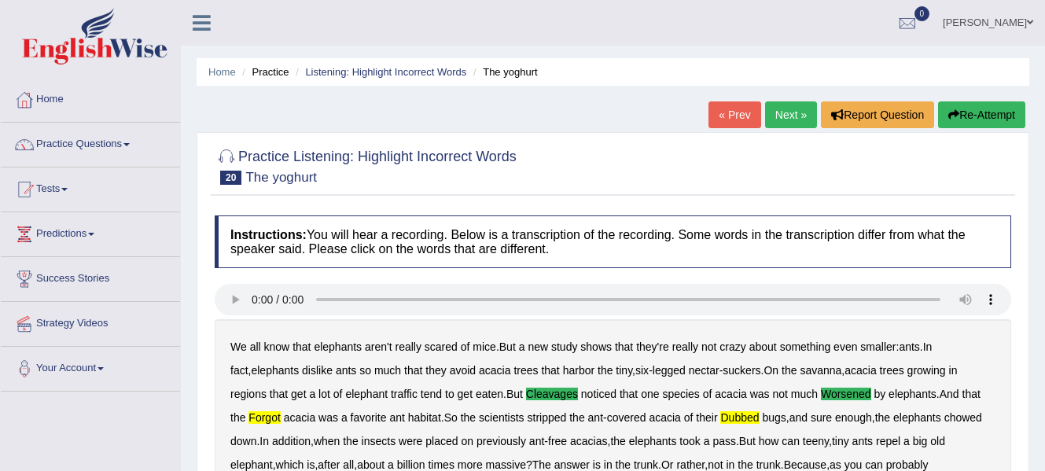
click at [985, 112] on button "Re-Attempt" at bounding box center [981, 114] width 87 height 27
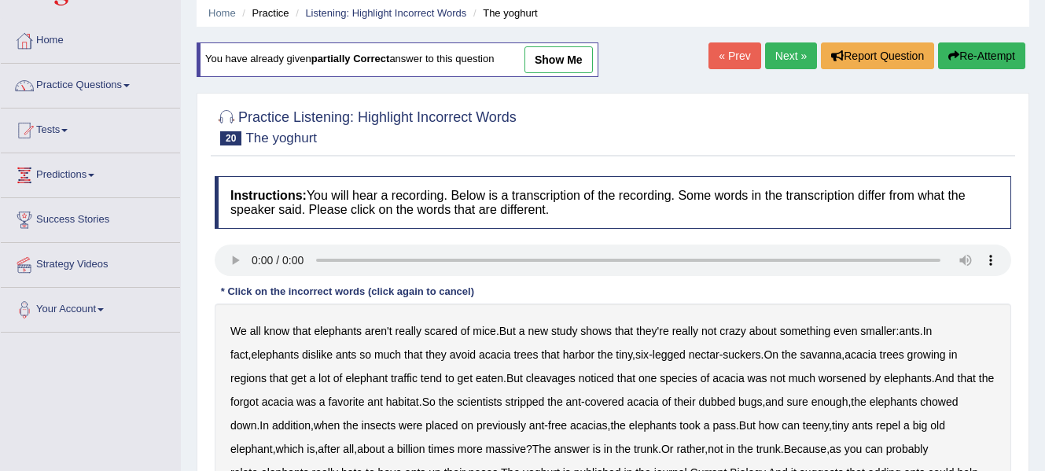
scroll to position [156, 0]
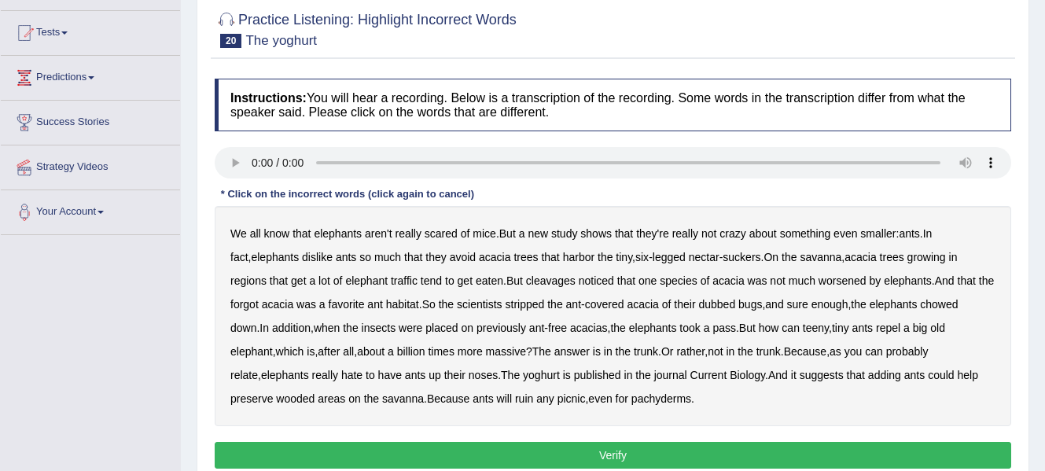
click at [535, 279] on b "cleavages" at bounding box center [551, 280] width 50 height 13
click at [818, 281] on b "worsened" at bounding box center [842, 280] width 48 height 13
click at [523, 369] on b "yoghurt" at bounding box center [541, 375] width 37 height 13
click at [584, 457] on button "Verify" at bounding box center [613, 455] width 796 height 27
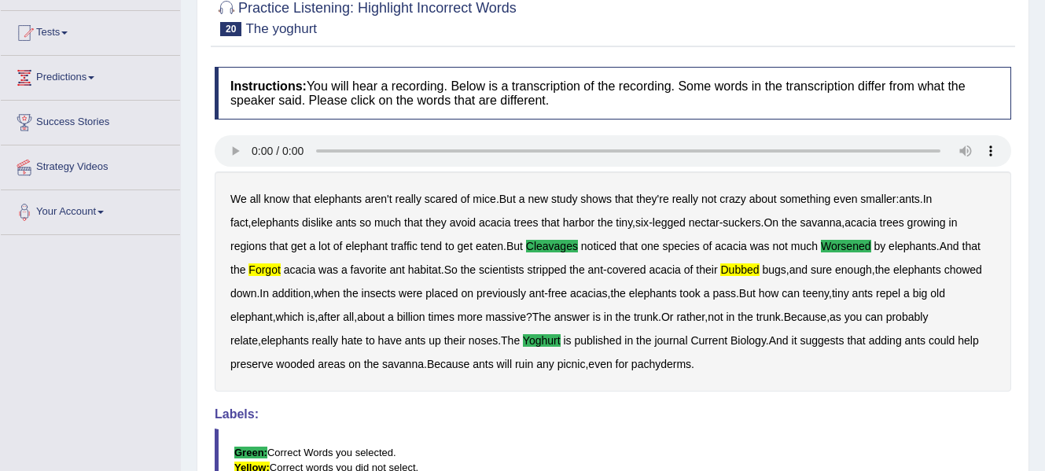
scroll to position [0, 0]
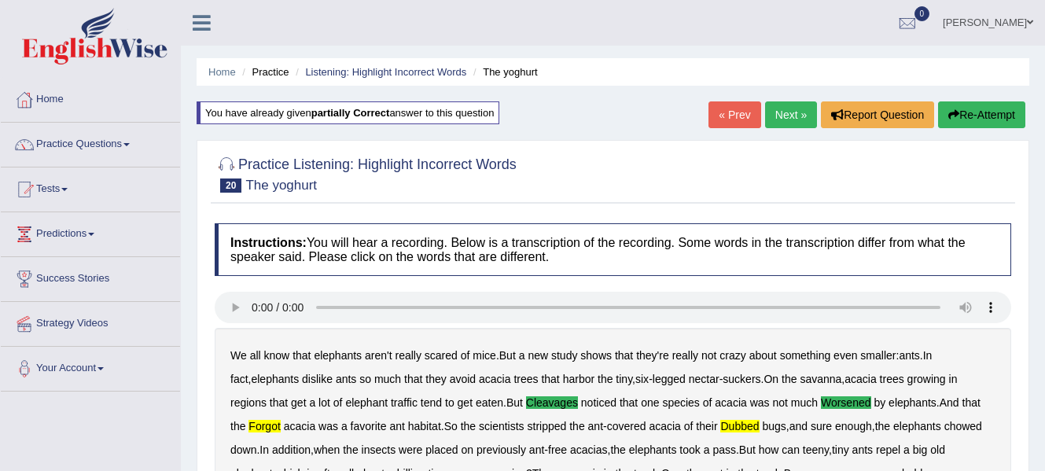
click at [791, 114] on link "Next »" at bounding box center [791, 114] width 52 height 27
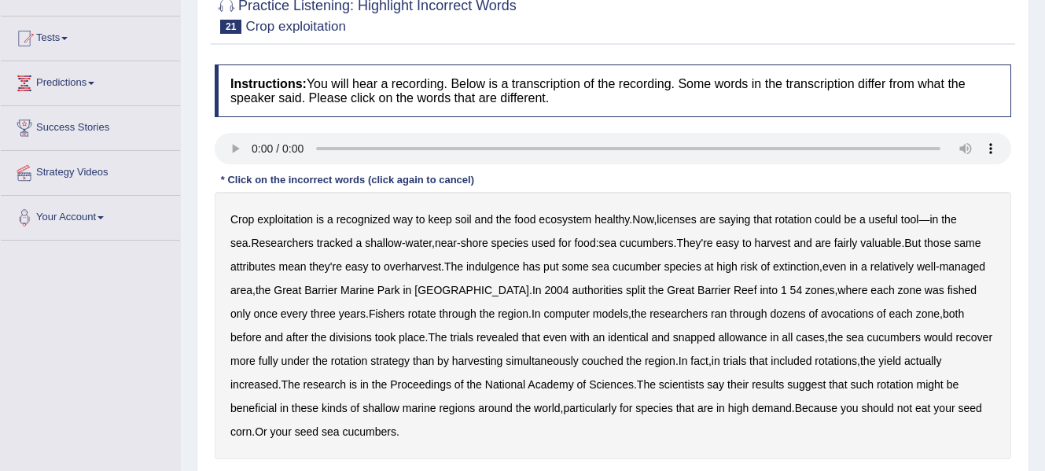
scroll to position [156, 0]
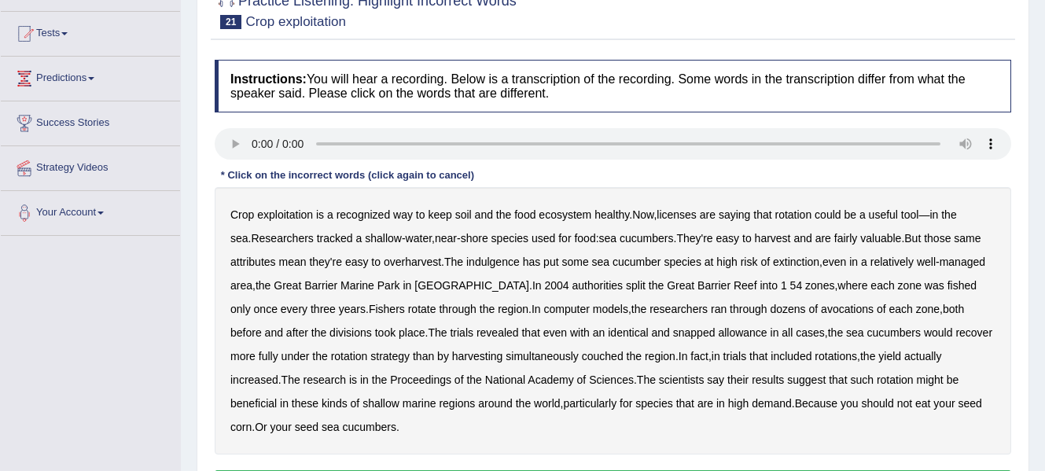
click at [294, 211] on b "exploitation" at bounding box center [285, 214] width 56 height 13
click at [501, 263] on b "indulgence" at bounding box center [492, 261] width 53 height 13
click at [673, 331] on b "snapped" at bounding box center [694, 332] width 42 height 13
click at [582, 355] on b "couched" at bounding box center [603, 356] width 42 height 13
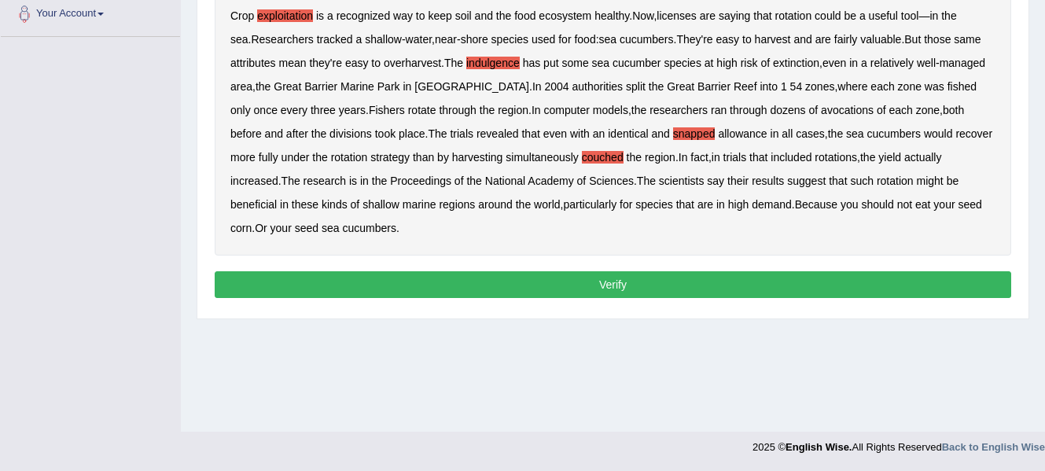
click at [571, 292] on button "Verify" at bounding box center [613, 284] width 796 height 27
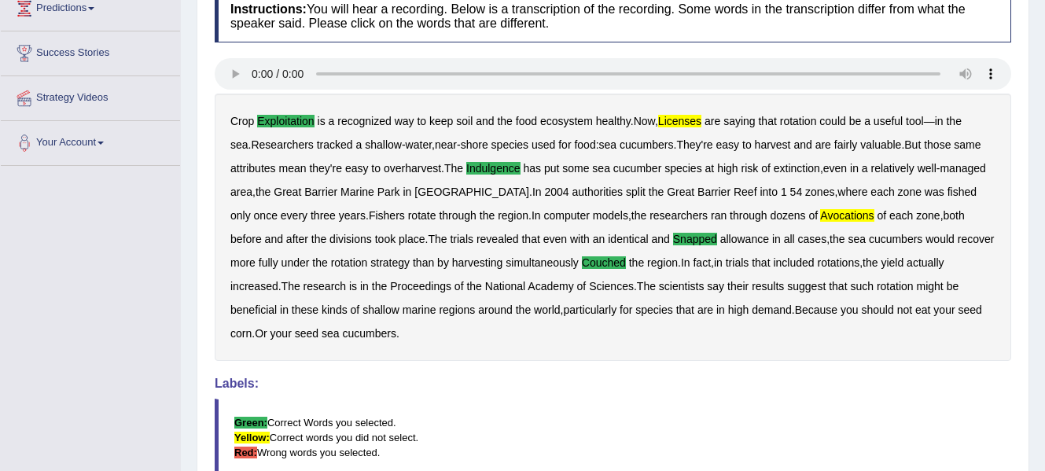
scroll to position [0, 0]
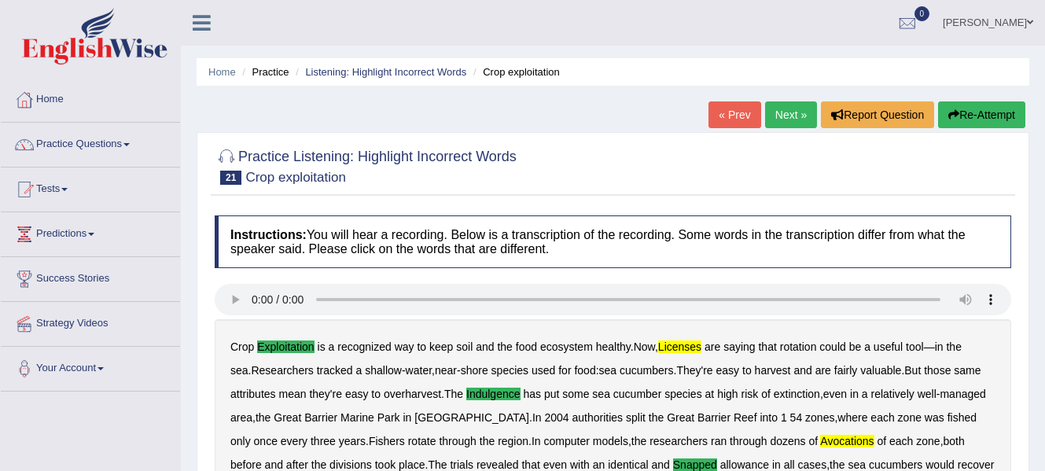
click at [784, 112] on link "Next »" at bounding box center [791, 114] width 52 height 27
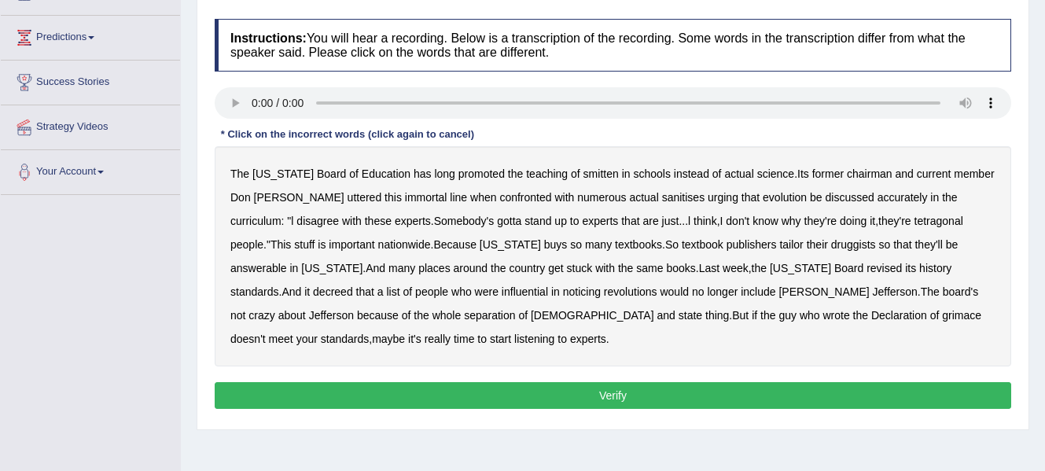
scroll to position [200, 0]
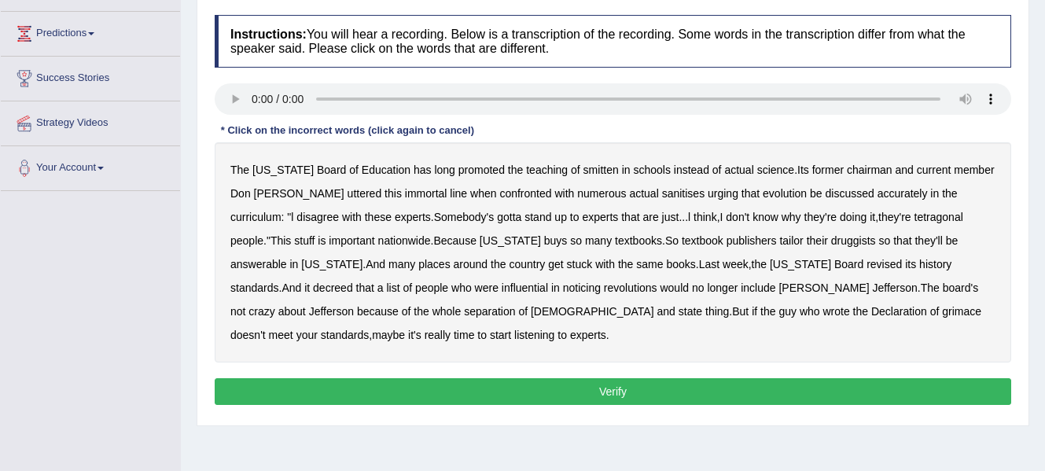
click at [583, 168] on b "smitten" at bounding box center [600, 170] width 35 height 13
click at [914, 216] on b "tetragonal" at bounding box center [938, 217] width 49 height 13
click at [831, 244] on b "druggists" at bounding box center [853, 240] width 45 height 13
click at [287, 258] on b "answerable" at bounding box center [258, 264] width 57 height 13
click at [563, 285] on b "noticing" at bounding box center [582, 287] width 38 height 13
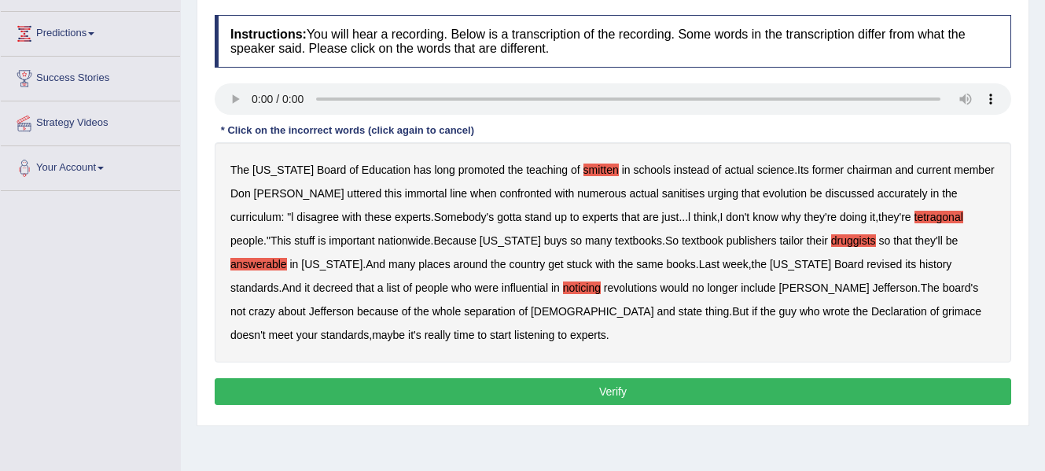
click at [942, 309] on b "grimace" at bounding box center [961, 311] width 39 height 13
drag, startPoint x: 650, startPoint y: 309, endPoint x: 580, endPoint y: 311, distance: 70.0
click at [580, 311] on div "The [US_STATE] Board of Education has long promoted the teaching of smitten in …" at bounding box center [613, 252] width 796 height 220
click at [871, 311] on b "Declaration" at bounding box center [899, 311] width 56 height 13
click at [871, 310] on b "Declaration" at bounding box center [899, 311] width 56 height 13
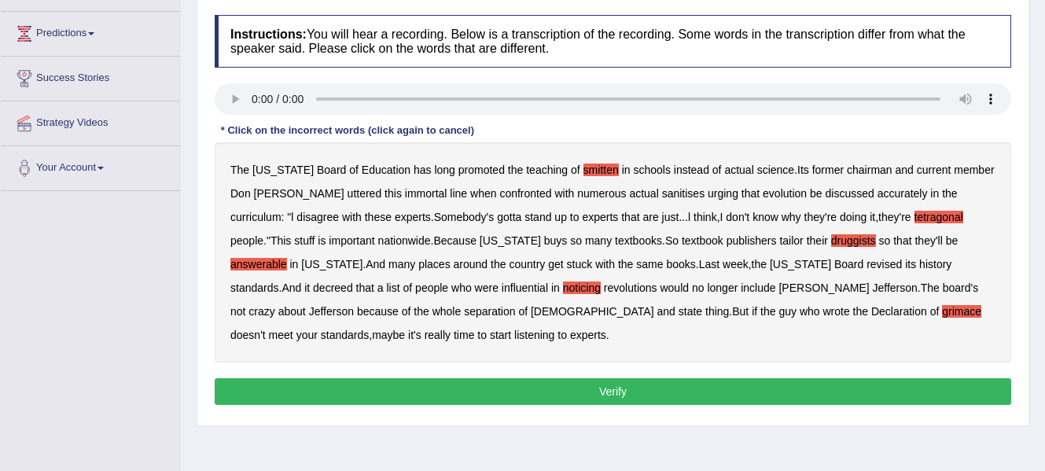
click at [704, 392] on button "Verify" at bounding box center [613, 391] width 796 height 27
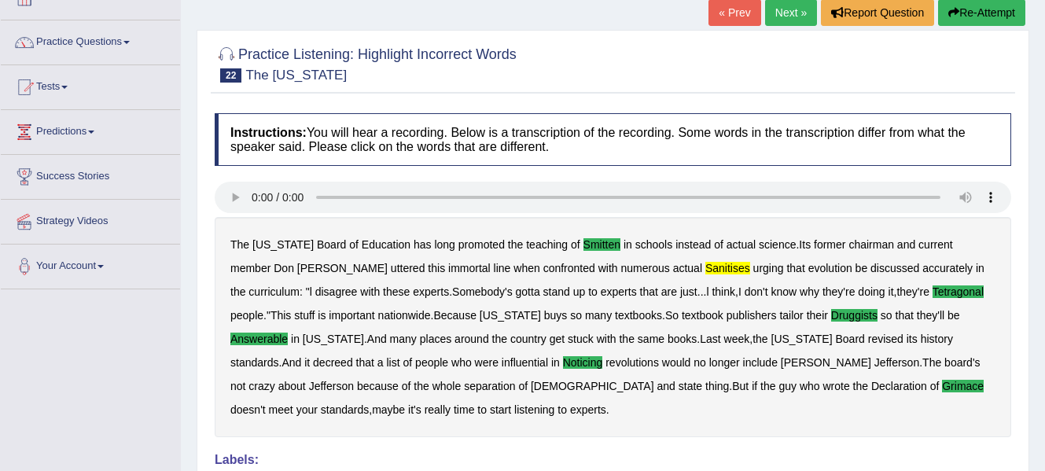
scroll to position [99, 0]
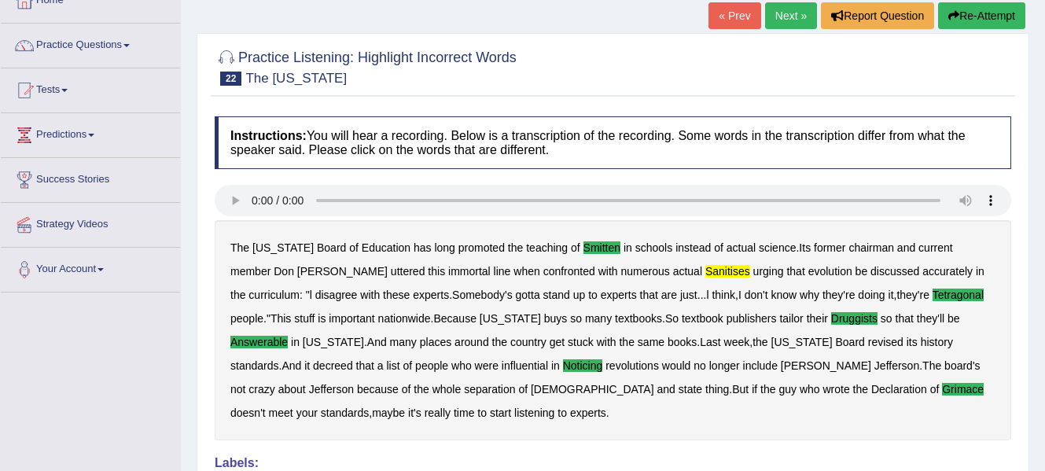
click at [780, 13] on link "Next »" at bounding box center [791, 15] width 52 height 27
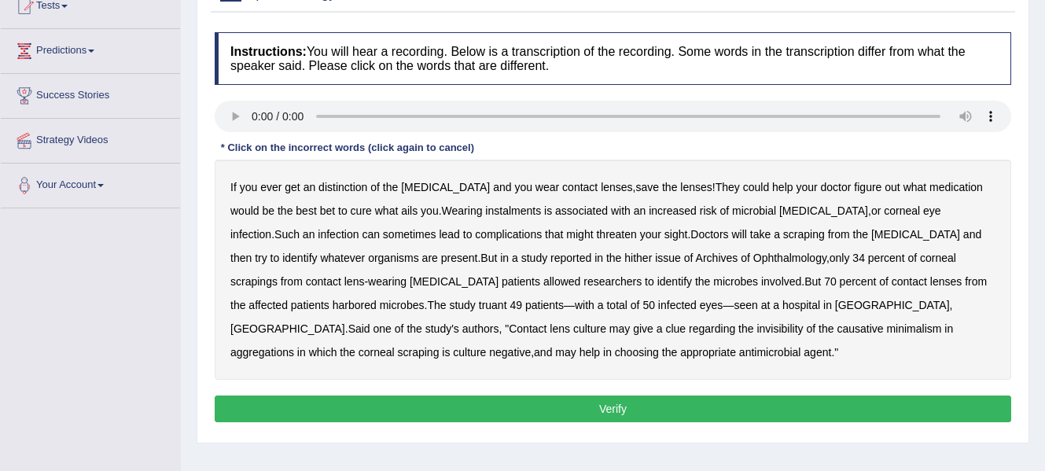
scroll to position [210, 0]
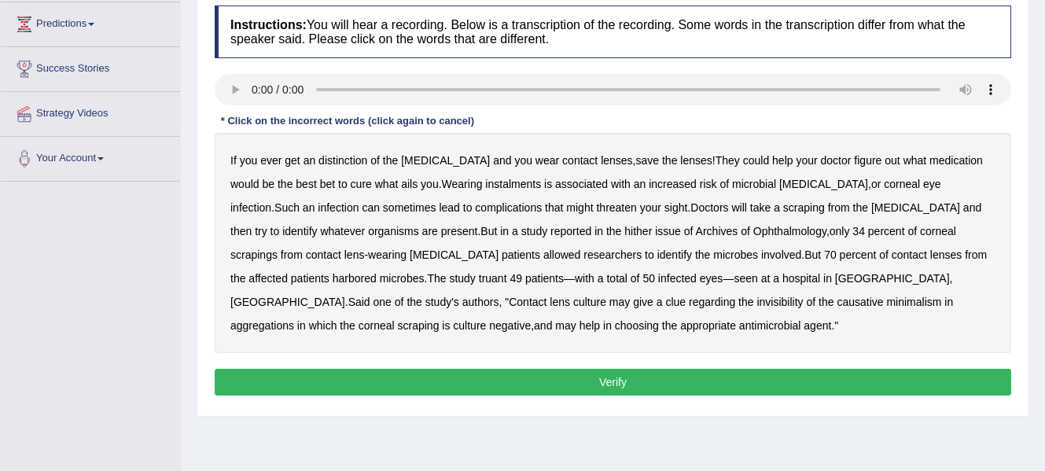
click at [355, 163] on b "distinction" at bounding box center [342, 160] width 49 height 13
click at [478, 176] on div "If you ever get an distinction of the [MEDICAL_DATA] and you wear contact lense…" at bounding box center [613, 243] width 796 height 220
click at [485, 182] on b "instalments" at bounding box center [513, 184] width 56 height 13
click at [624, 230] on b "hither" at bounding box center [638, 231] width 28 height 13
click at [479, 280] on b "truant" at bounding box center [493, 278] width 28 height 13
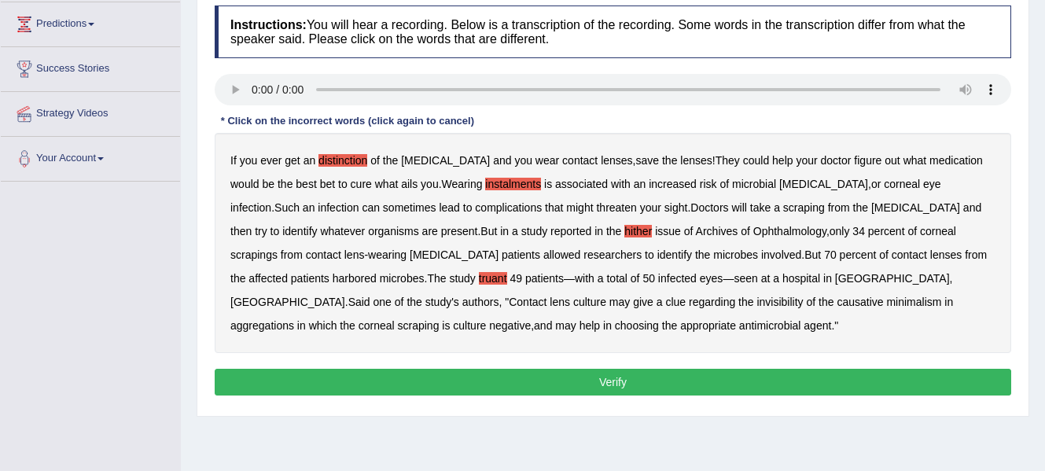
click at [756, 296] on b "invisibility" at bounding box center [779, 302] width 46 height 13
click at [886, 299] on b "minimalism" at bounding box center [913, 302] width 55 height 13
click at [543, 377] on button "Verify" at bounding box center [613, 382] width 796 height 27
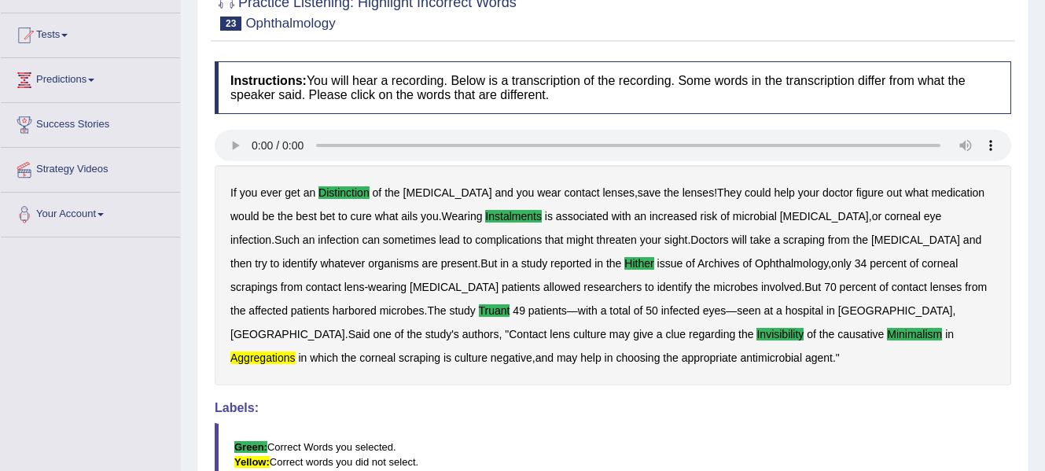
scroll to position [104, 0]
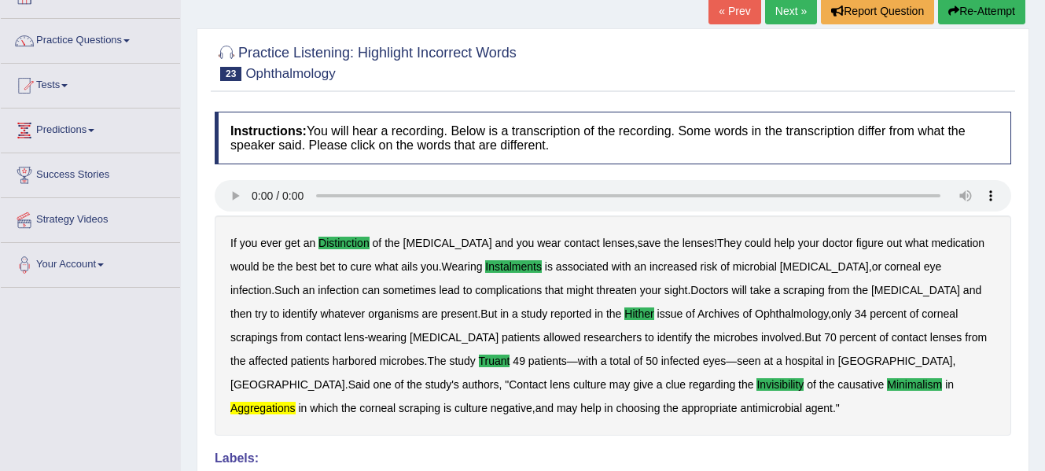
click at [795, 9] on link "Next »" at bounding box center [791, 11] width 52 height 27
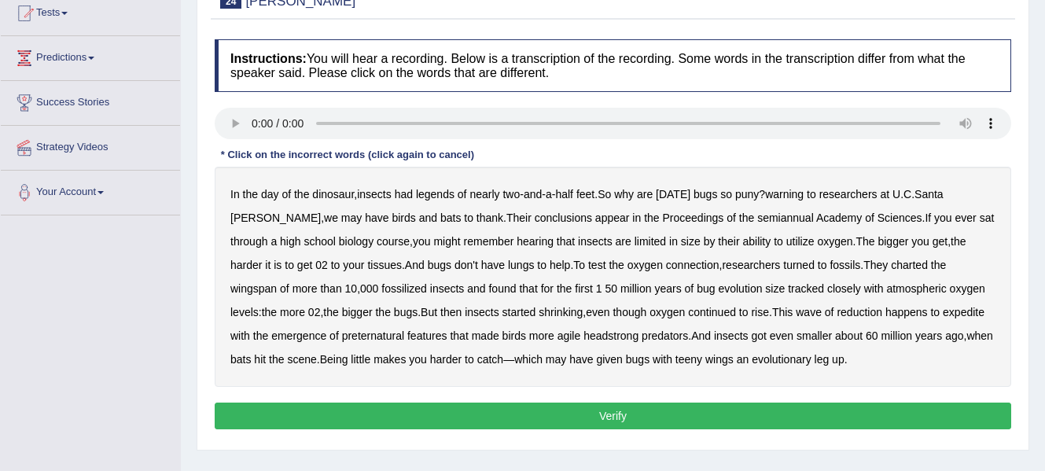
scroll to position [239, 0]
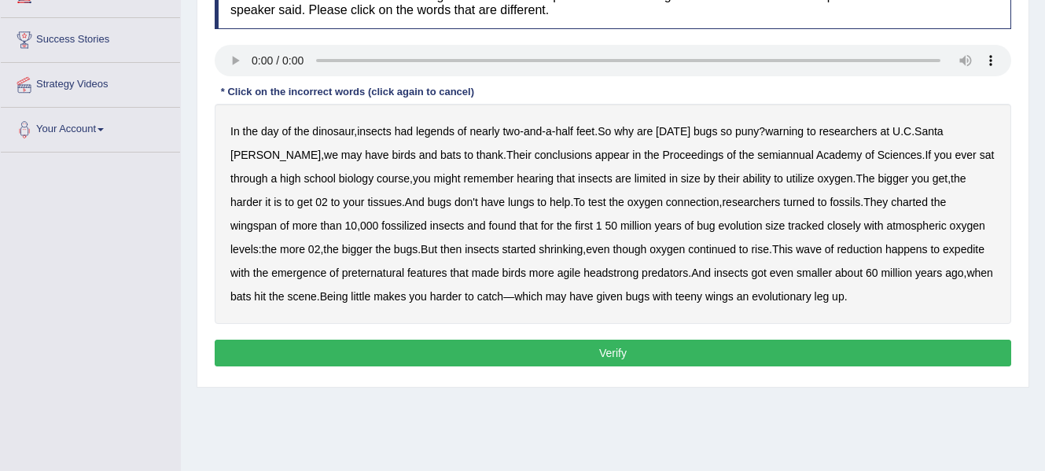
click at [443, 129] on b "legends" at bounding box center [435, 131] width 39 height 13
click at [757, 156] on b "semiannual" at bounding box center [785, 155] width 57 height 13
click at [942, 251] on b "expedite" at bounding box center [963, 249] width 42 height 13
click at [342, 277] on b "preternatural" at bounding box center [373, 272] width 62 height 13
click at [583, 276] on b "headstrong" at bounding box center [610, 272] width 55 height 13
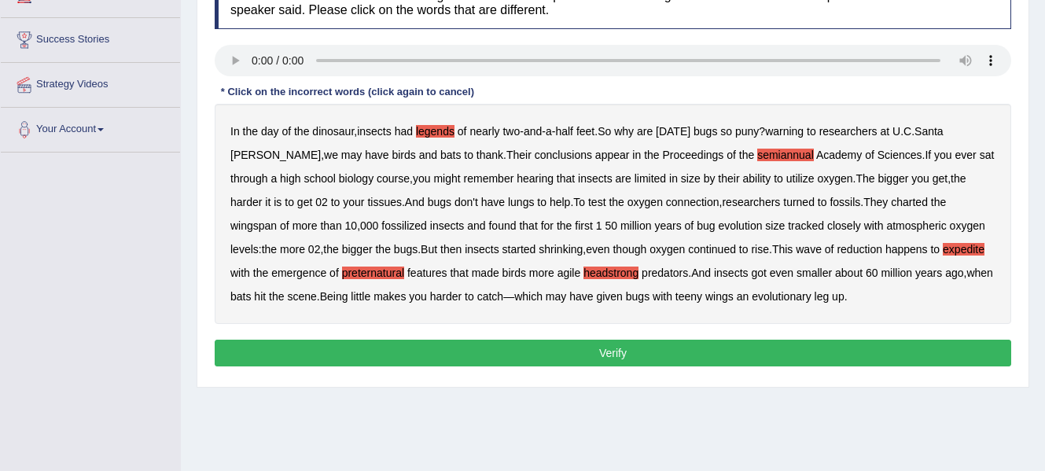
click at [543, 352] on button "Verify" at bounding box center [613, 353] width 796 height 27
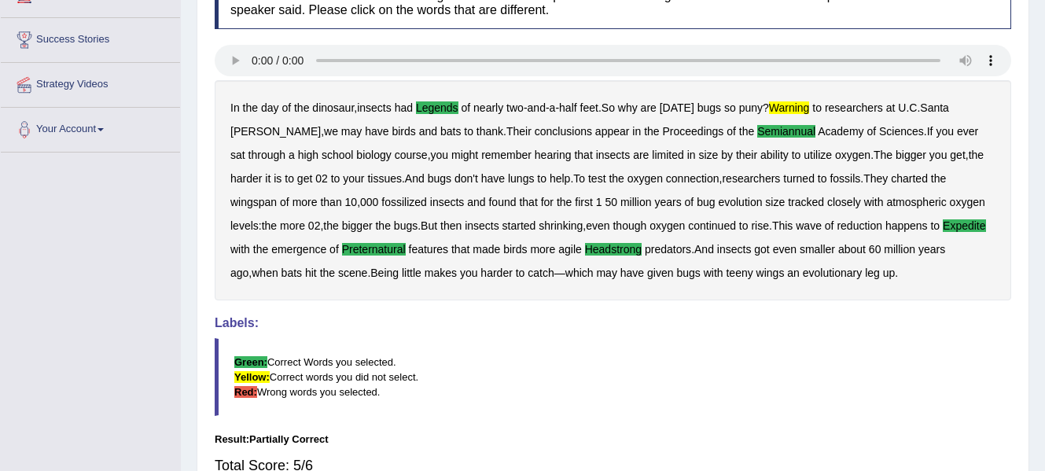
scroll to position [0, 0]
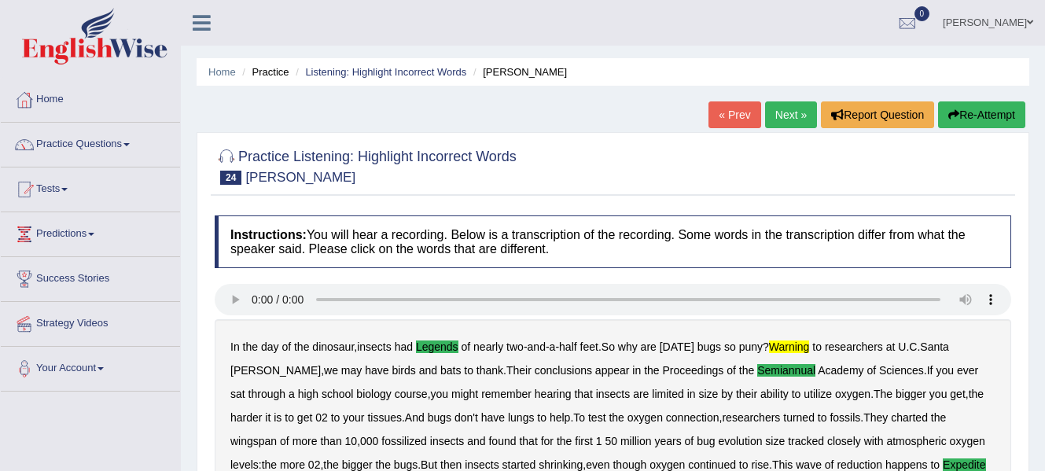
click at [792, 111] on link "Next »" at bounding box center [791, 114] width 52 height 27
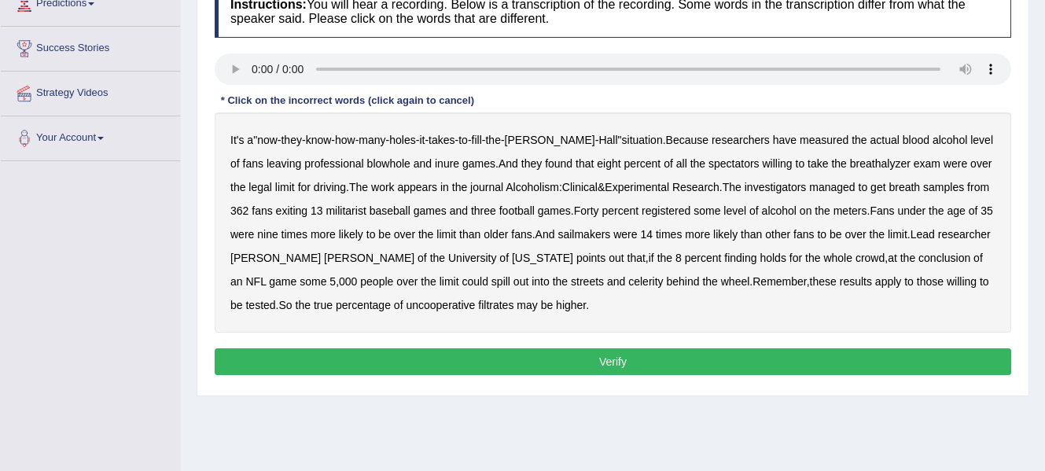
scroll to position [246, 0]
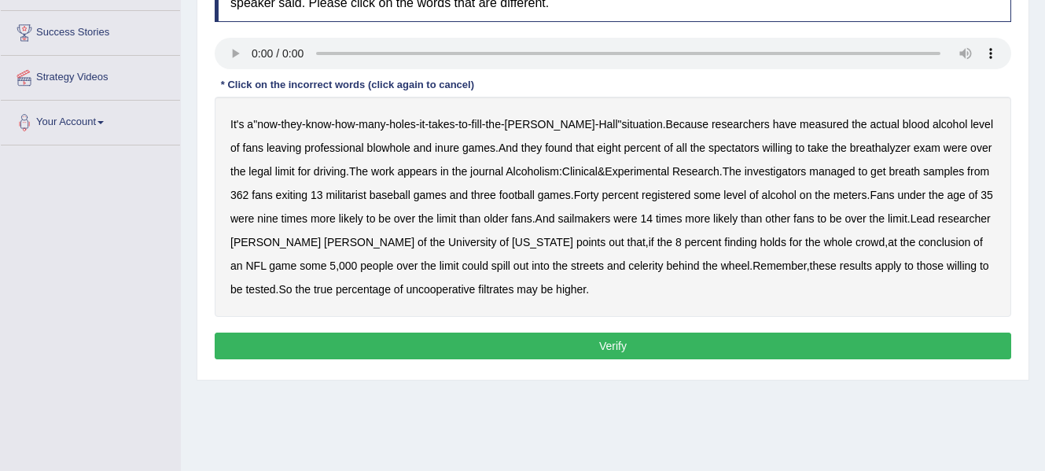
click at [367, 149] on b "blowhole" at bounding box center [388, 147] width 43 height 13
click at [435, 152] on b "inure" at bounding box center [447, 147] width 24 height 13
click at [353, 191] on b "militarist" at bounding box center [345, 195] width 40 height 13
click at [628, 267] on b "celerity" at bounding box center [645, 265] width 35 height 13
click at [478, 292] on b "filtrates" at bounding box center [495, 289] width 35 height 13
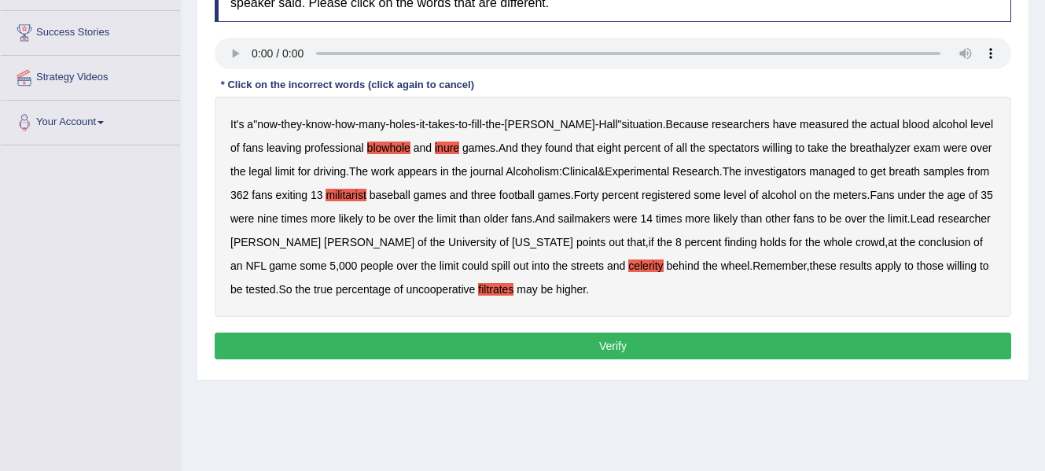
click at [507, 348] on button "Verify" at bounding box center [613, 346] width 796 height 27
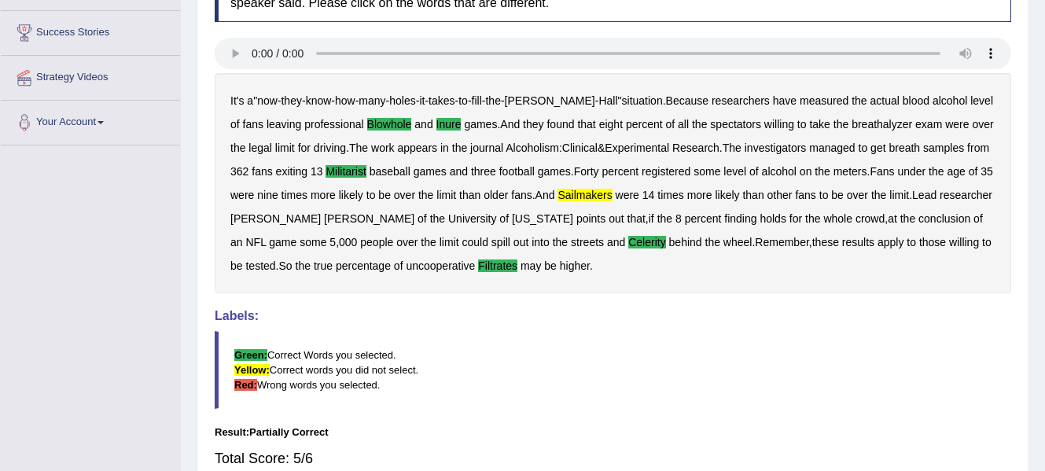
scroll to position [0, 0]
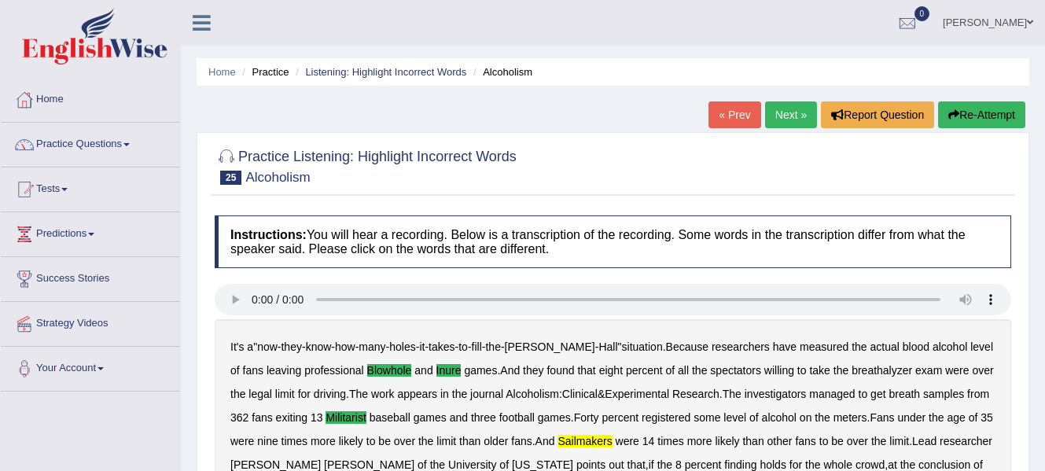
click at [786, 116] on link "Next »" at bounding box center [791, 114] width 52 height 27
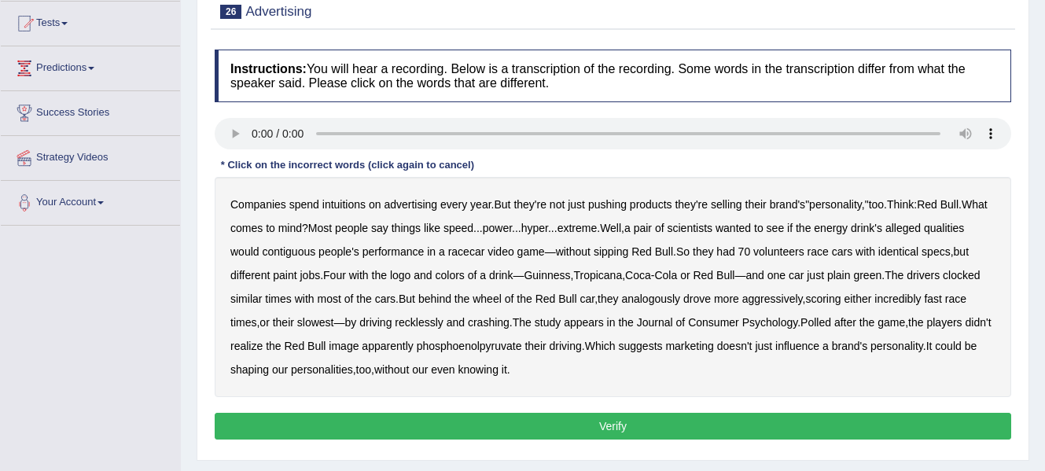
scroll to position [176, 0]
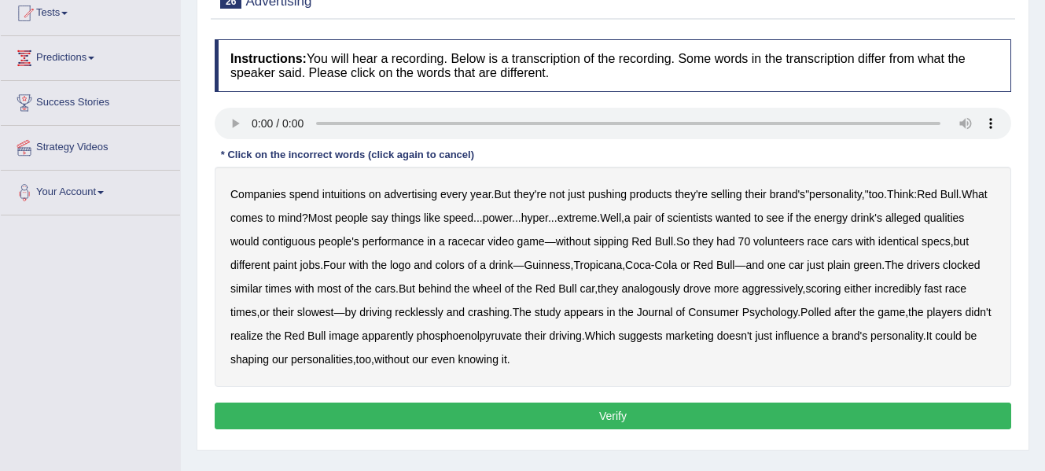
click at [351, 198] on b "intuitions" at bounding box center [343, 194] width 43 height 13
click at [680, 286] on b "analogously" at bounding box center [650, 288] width 59 height 13
click at [522, 332] on b "phosphoenolpyruvate" at bounding box center [469, 335] width 105 height 13
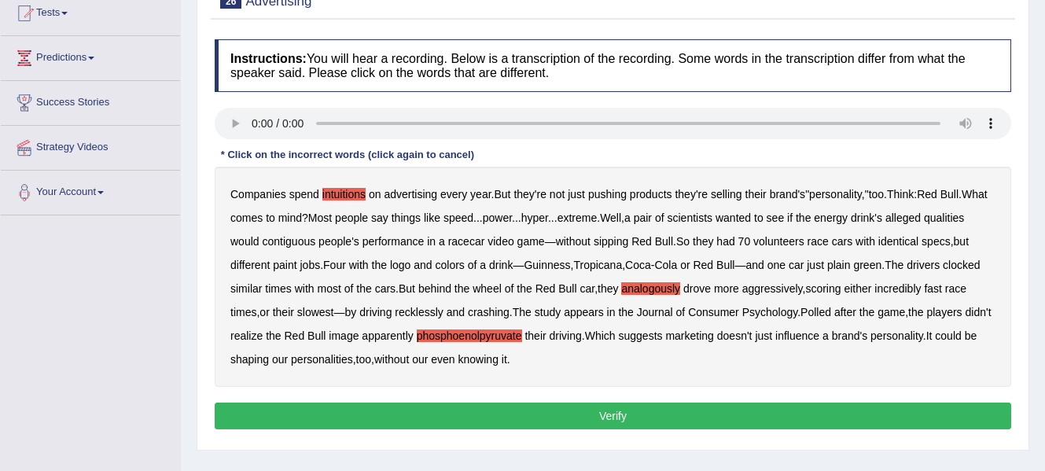
click at [626, 414] on button "Verify" at bounding box center [613, 415] width 796 height 27
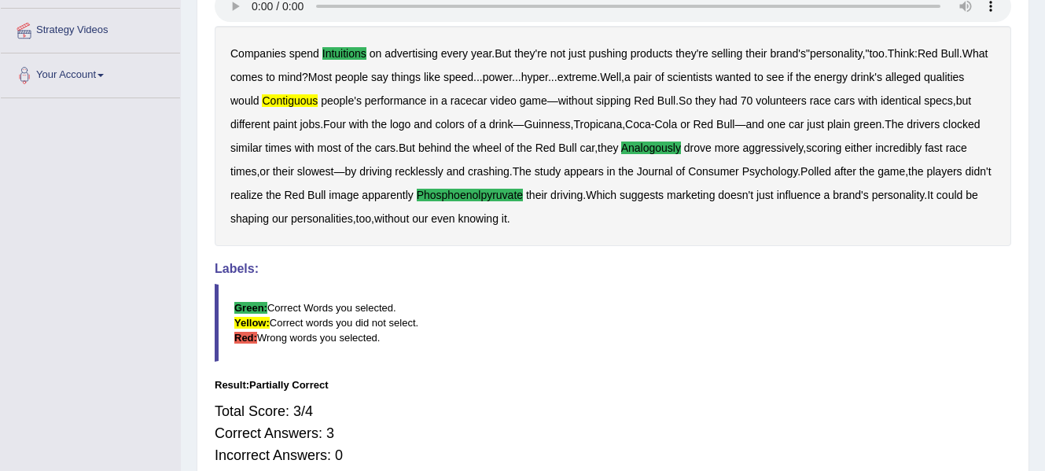
scroll to position [0, 0]
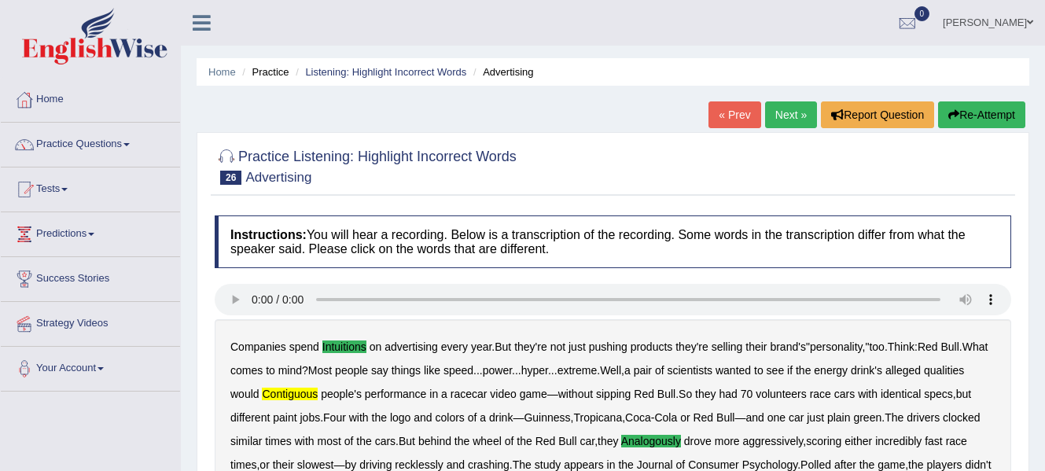
click at [783, 114] on link "Next »" at bounding box center [791, 114] width 52 height 27
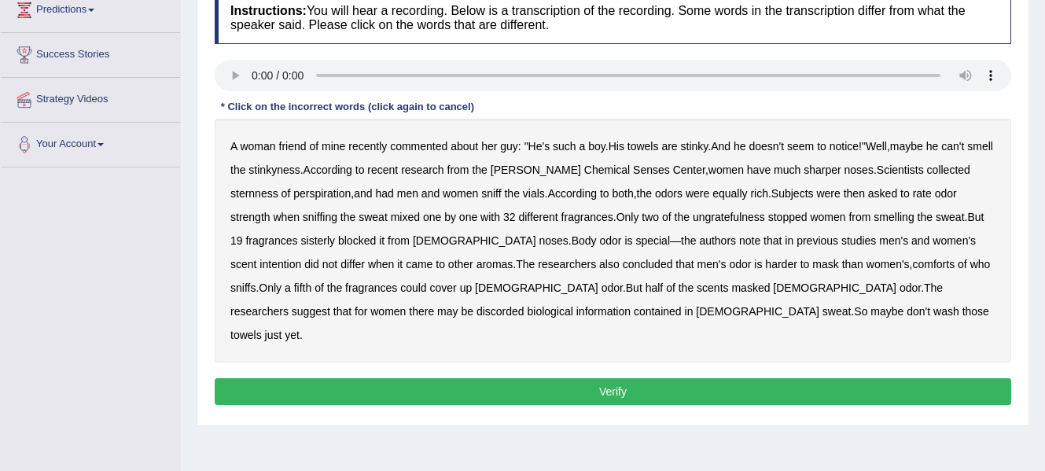
scroll to position [226, 0]
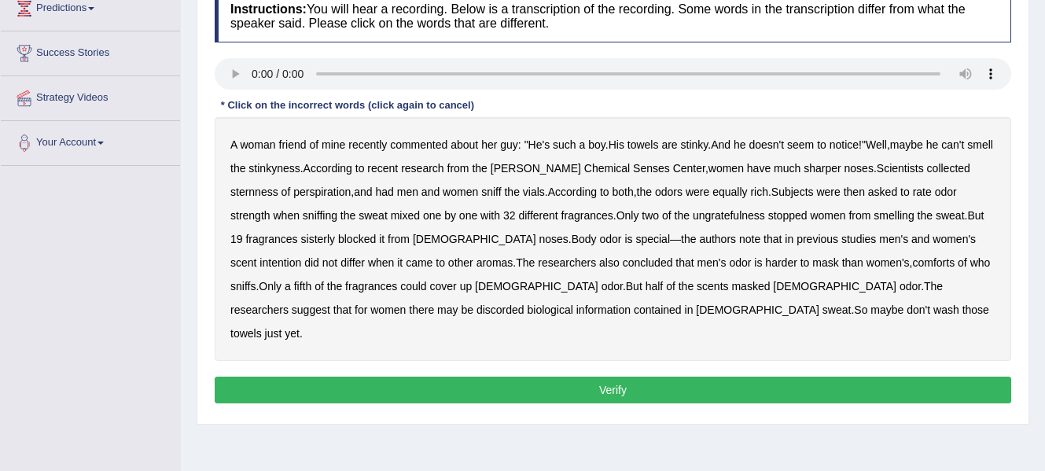
click at [264, 191] on b "sternness" at bounding box center [254, 192] width 48 height 13
click at [729, 213] on b "ungratefulness" at bounding box center [729, 215] width 72 height 13
click at [301, 256] on b "intention" at bounding box center [280, 262] width 42 height 13
click at [318, 240] on b "sisterly" at bounding box center [318, 239] width 35 height 13
click at [912, 264] on b "comforts" at bounding box center [933, 262] width 42 height 13
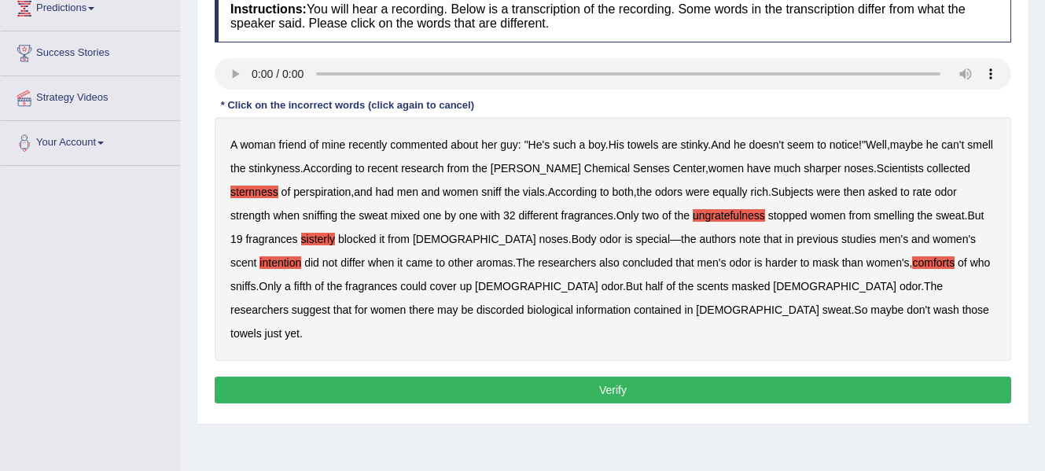
click at [524, 303] on b "discorded" at bounding box center [500, 309] width 48 height 13
click at [644, 377] on button "Verify" at bounding box center [613, 390] width 796 height 27
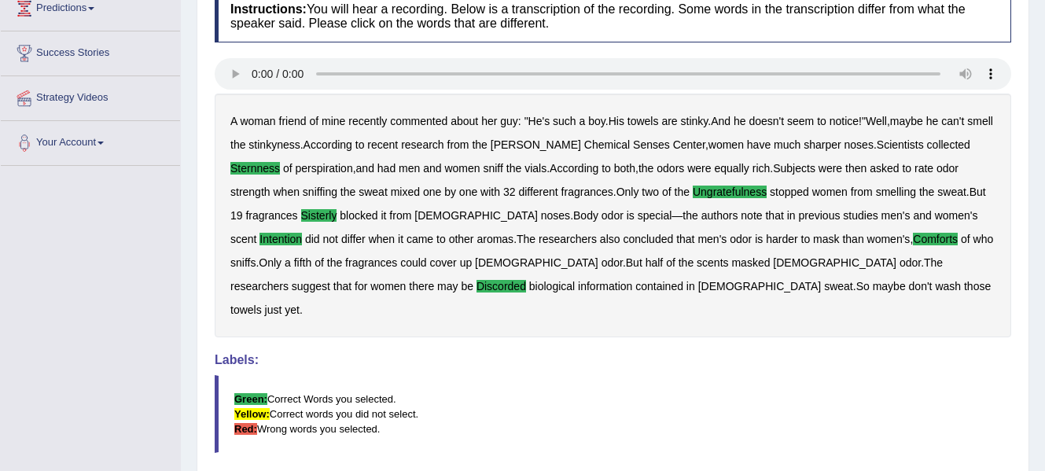
scroll to position [0, 0]
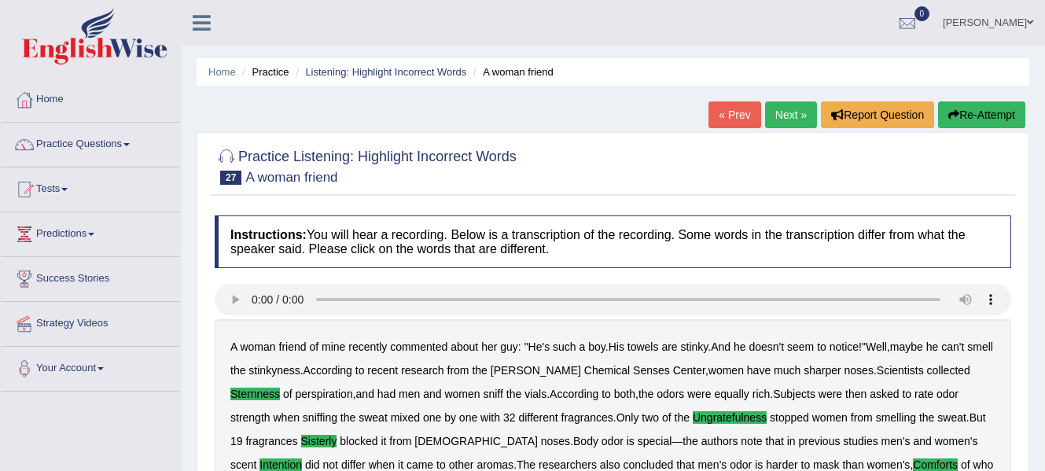
click at [788, 112] on link "Next »" at bounding box center [791, 114] width 52 height 27
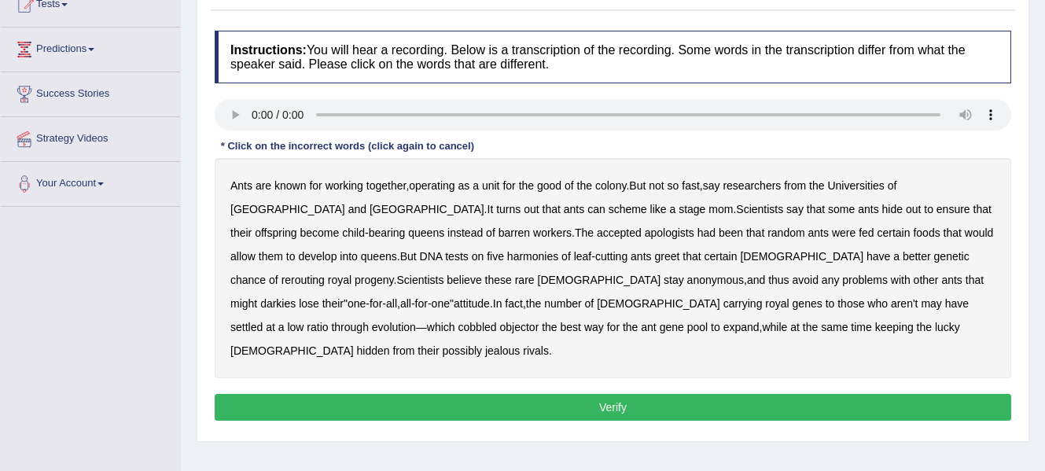
scroll to position [188, 0]
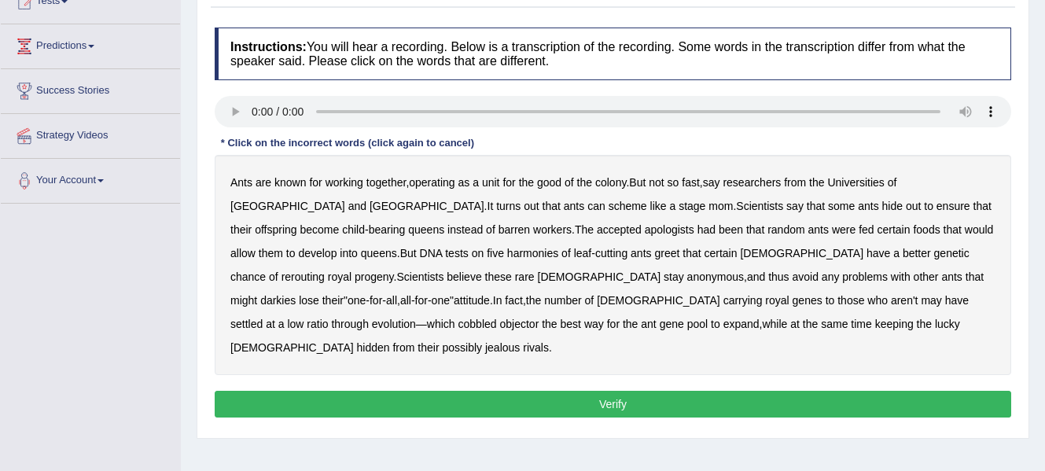
click at [507, 250] on b "harmonies" at bounding box center [532, 253] width 51 height 13
click at [296, 294] on b "darkies" at bounding box center [277, 300] width 35 height 13
click at [538, 318] on b "objector" at bounding box center [518, 324] width 39 height 13
click at [641, 391] on button "Verify" at bounding box center [613, 404] width 796 height 27
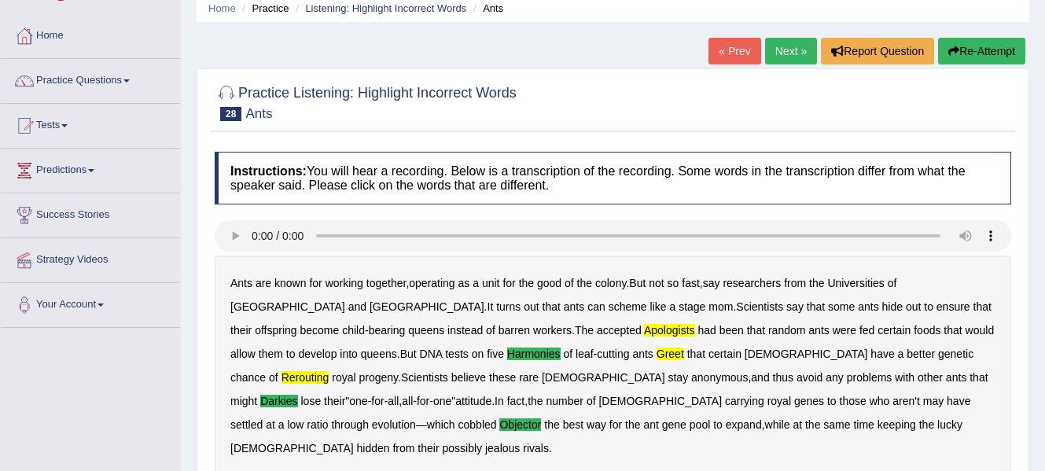
scroll to position [0, 0]
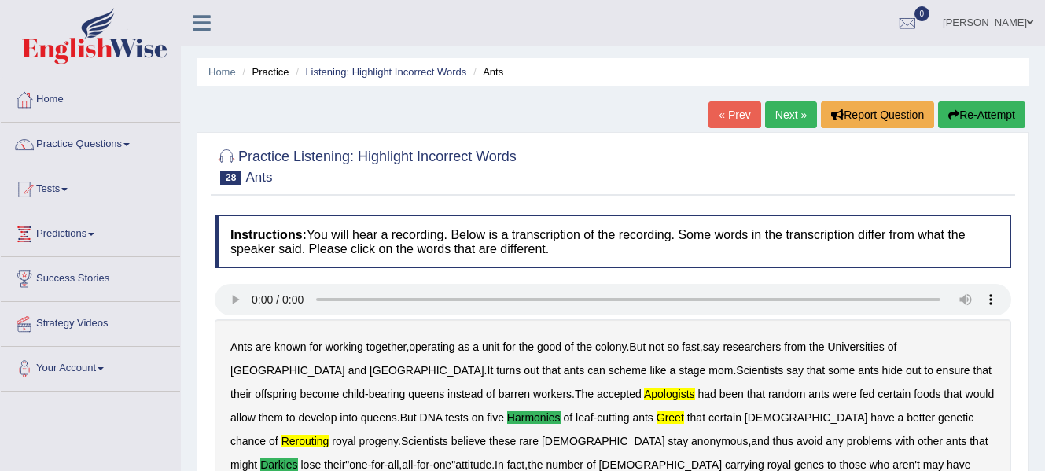
click at [786, 112] on link "Next »" at bounding box center [791, 114] width 52 height 27
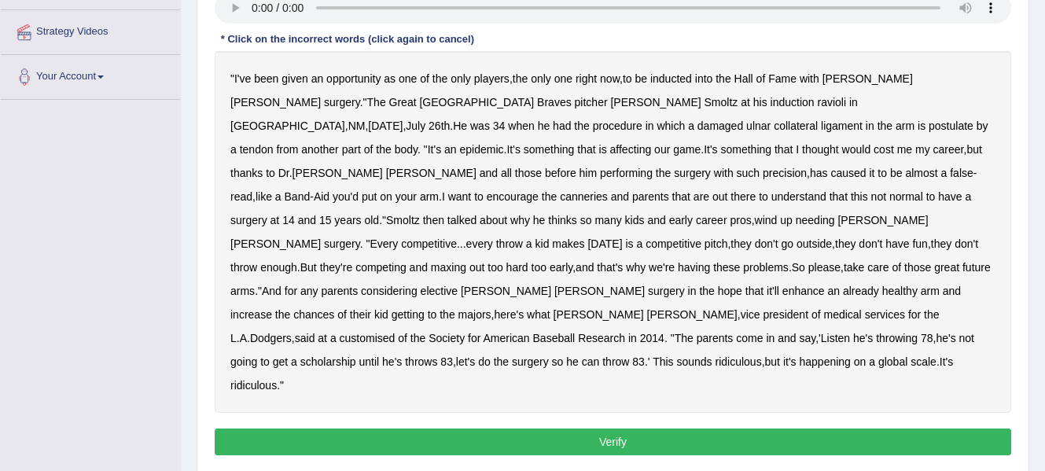
scroll to position [285, 0]
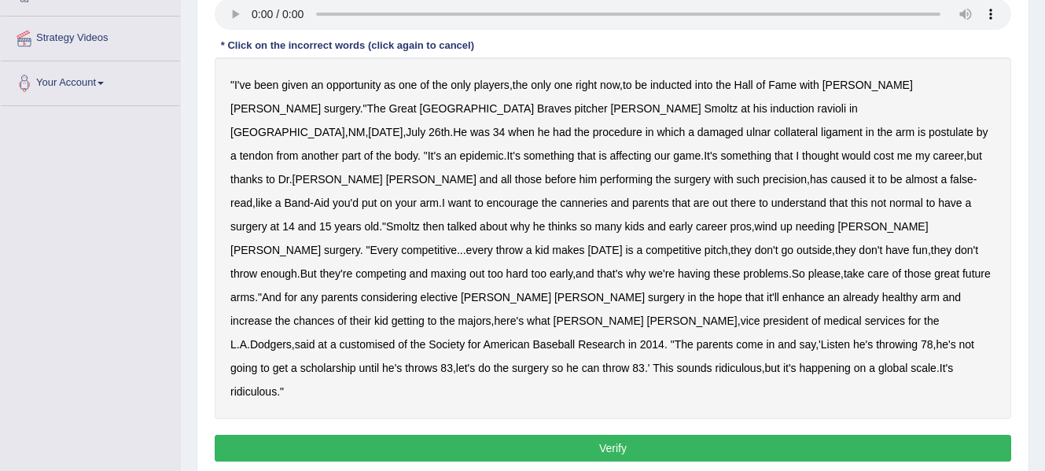
click at [818, 108] on b "ravioli" at bounding box center [832, 108] width 29 height 13
click at [928, 130] on b "postulate" at bounding box center [950, 132] width 45 height 13
click at [608, 197] on b "canneries" at bounding box center [584, 203] width 48 height 13
click at [395, 338] on b "customised" at bounding box center [368, 344] width 56 height 13
click at [563, 435] on button "Verify" at bounding box center [613, 448] width 796 height 27
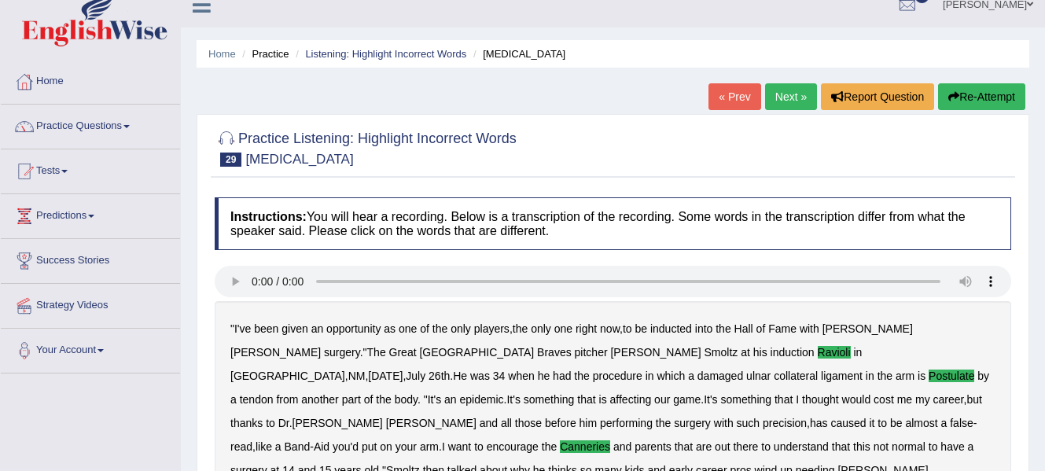
scroll to position [0, 0]
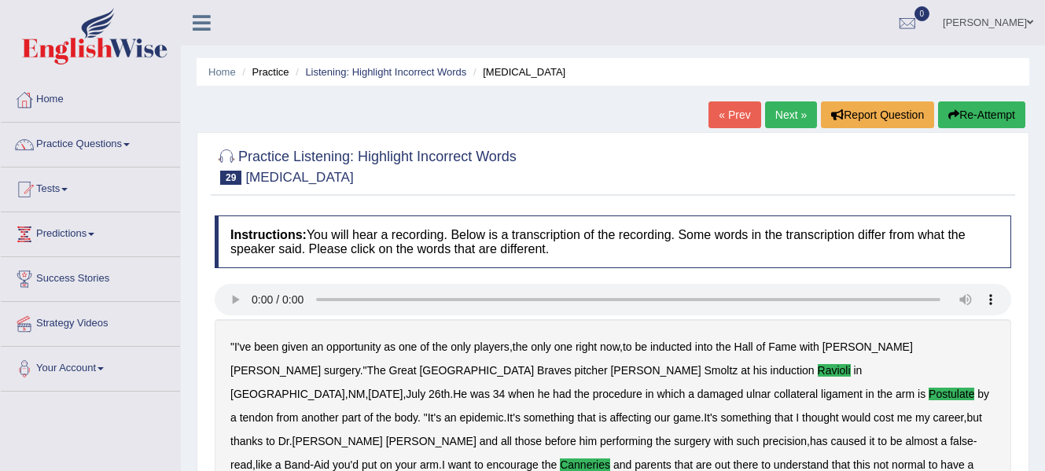
click at [777, 112] on link "Next »" at bounding box center [791, 114] width 52 height 27
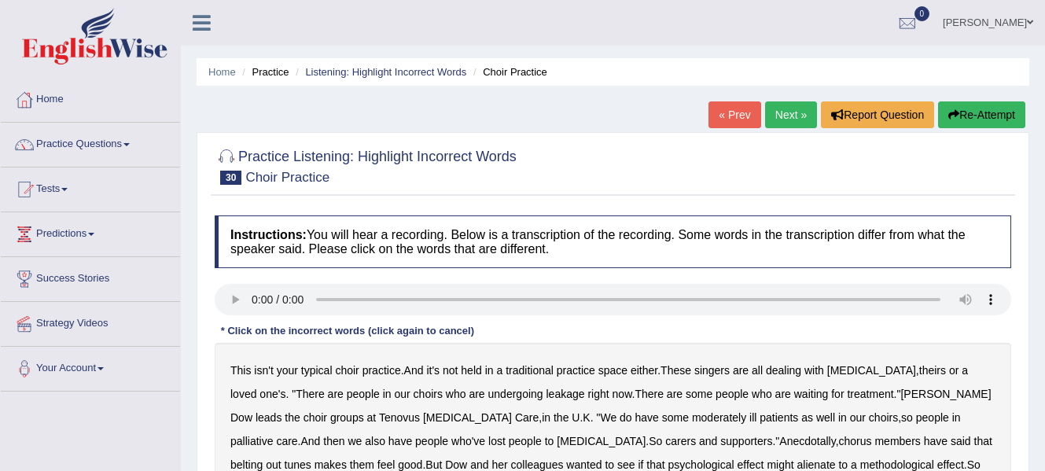
click at [1040, 253] on html "Toggle navigation Home Practice Questions Speaking Practice Read Aloud Repeat S…" at bounding box center [522, 235] width 1045 height 471
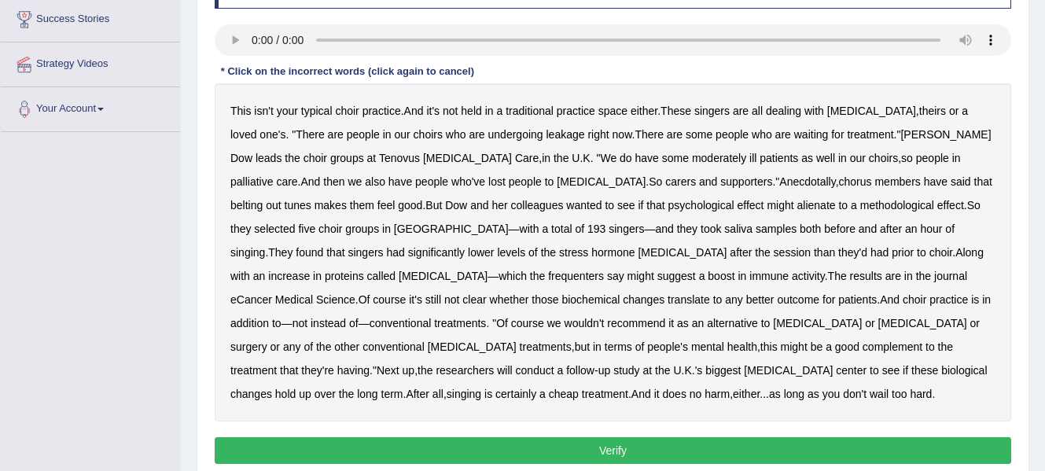
click at [546, 133] on b "leakage" at bounding box center [565, 134] width 39 height 13
click at [692, 162] on b "moderately" at bounding box center [719, 158] width 54 height 13
click at [797, 204] on b "alienate" at bounding box center [816, 205] width 39 height 13
click at [860, 201] on b "methodological" at bounding box center [897, 205] width 74 height 13
click at [604, 270] on b "frequenters" at bounding box center [576, 276] width 56 height 13
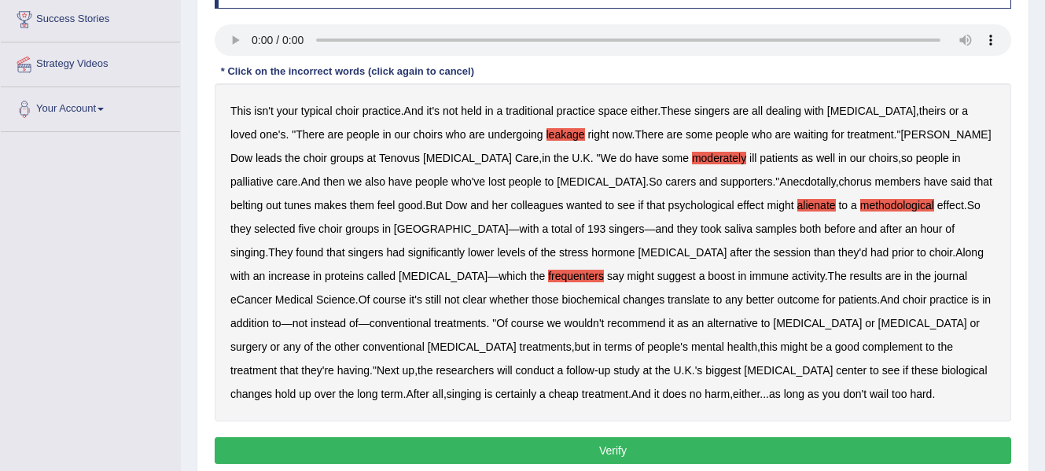
click at [862, 347] on b "complement" at bounding box center [892, 346] width 60 height 13
click at [461, 445] on button "Verify" at bounding box center [613, 450] width 796 height 27
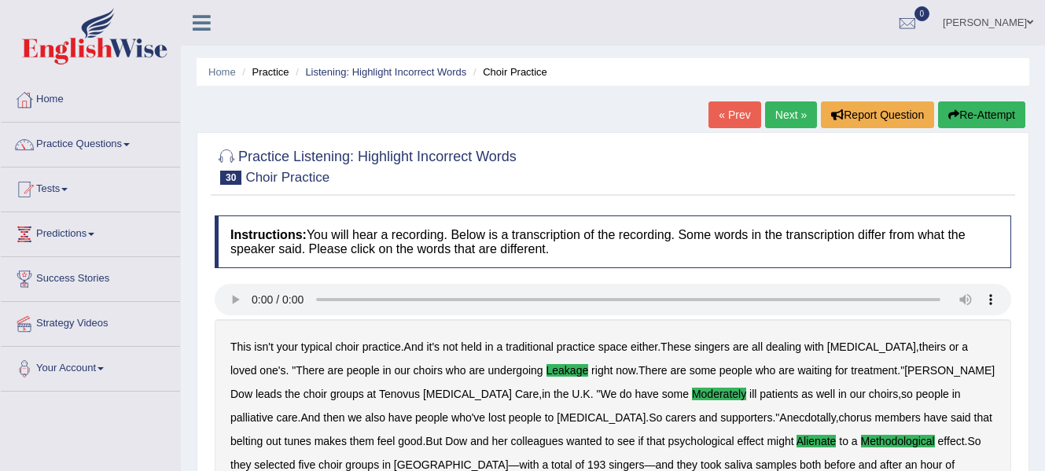
click at [775, 112] on link "Next »" at bounding box center [791, 114] width 52 height 27
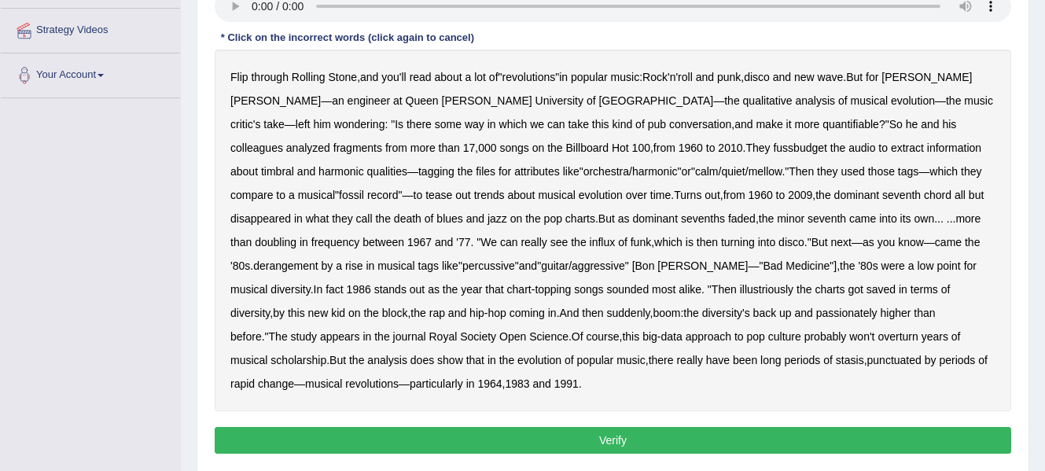
scroll to position [287, 0]
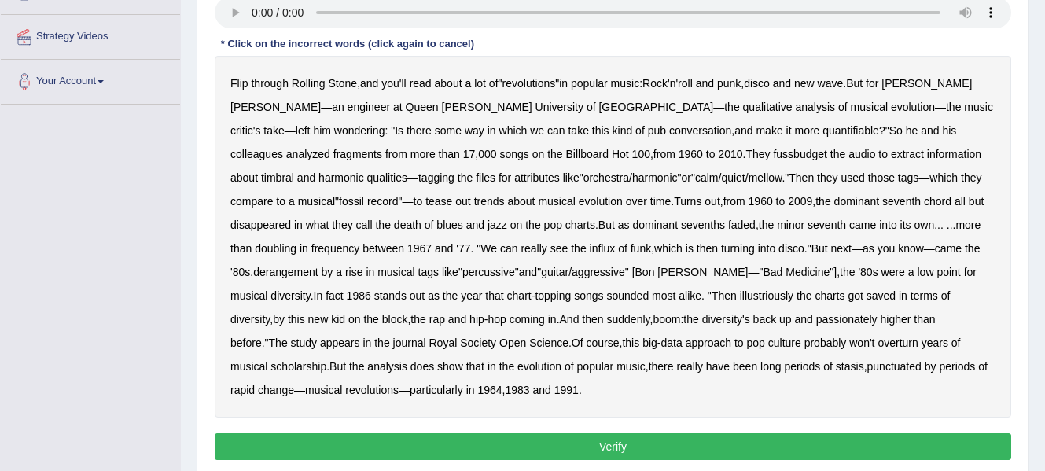
click at [773, 156] on b "fussbudget" at bounding box center [800, 154] width 54 height 13
drag, startPoint x: 628, startPoint y: 178, endPoint x: 674, endPoint y: 182, distance: 46.5
click at [674, 182] on div "Flip through Rolling Stone , and you'll read about a lot of " revolutions " in …" at bounding box center [613, 237] width 796 height 362
click at [318, 266] on b "derangement" at bounding box center [285, 272] width 65 height 13
click at [740, 298] on b "illustriously" at bounding box center [766, 295] width 53 height 13
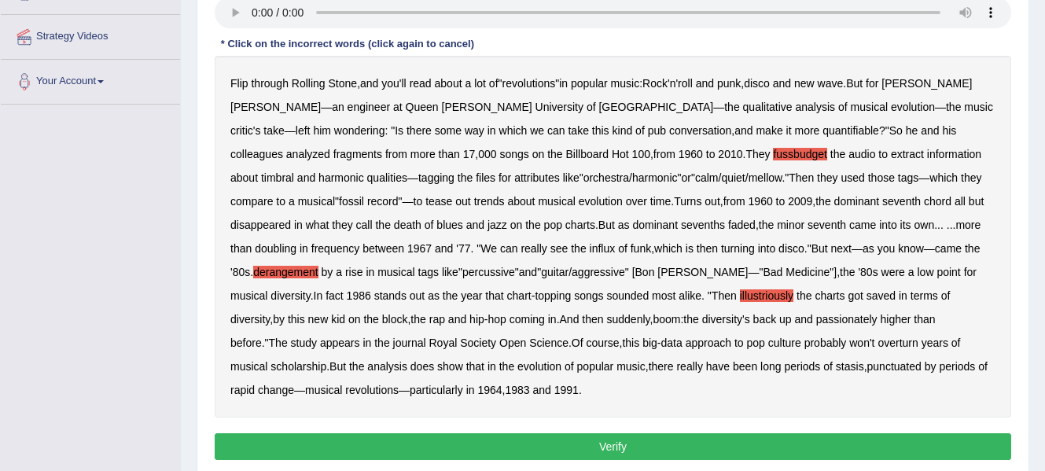
click at [816, 318] on b "passionately" at bounding box center [846, 319] width 61 height 13
click at [426, 442] on button "Verify" at bounding box center [613, 446] width 796 height 27
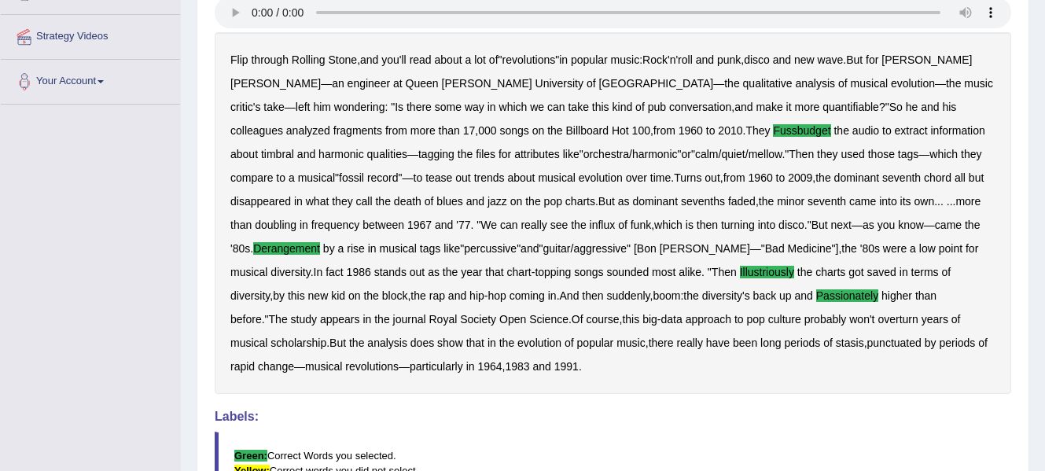
scroll to position [0, 0]
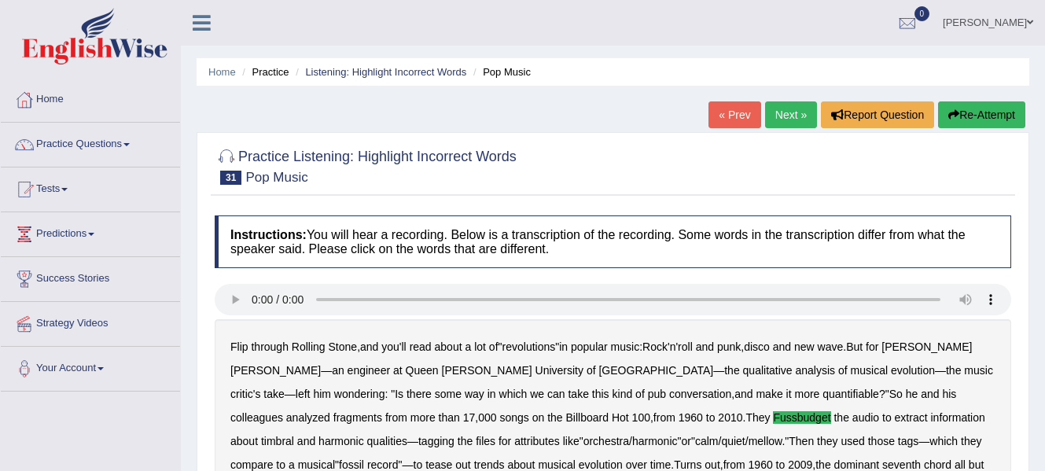
click at [787, 121] on link "Next »" at bounding box center [791, 114] width 52 height 27
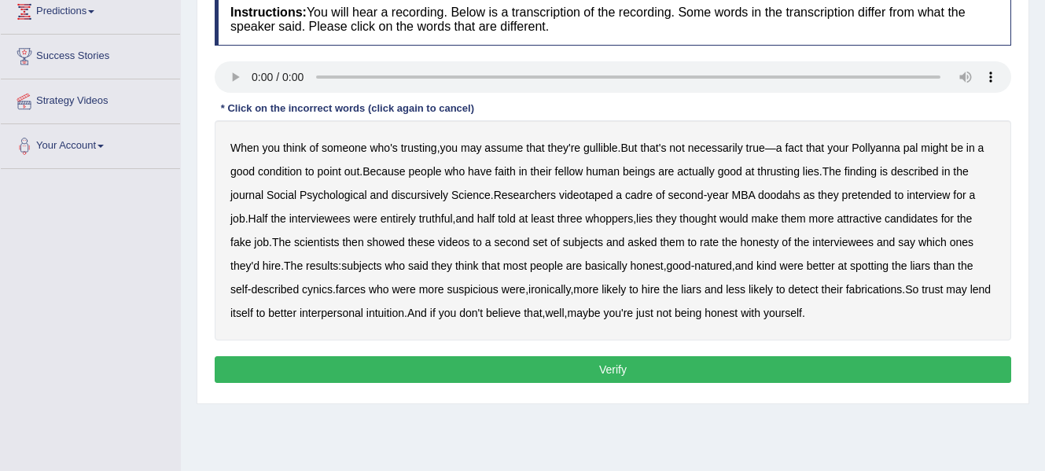
scroll to position [224, 0]
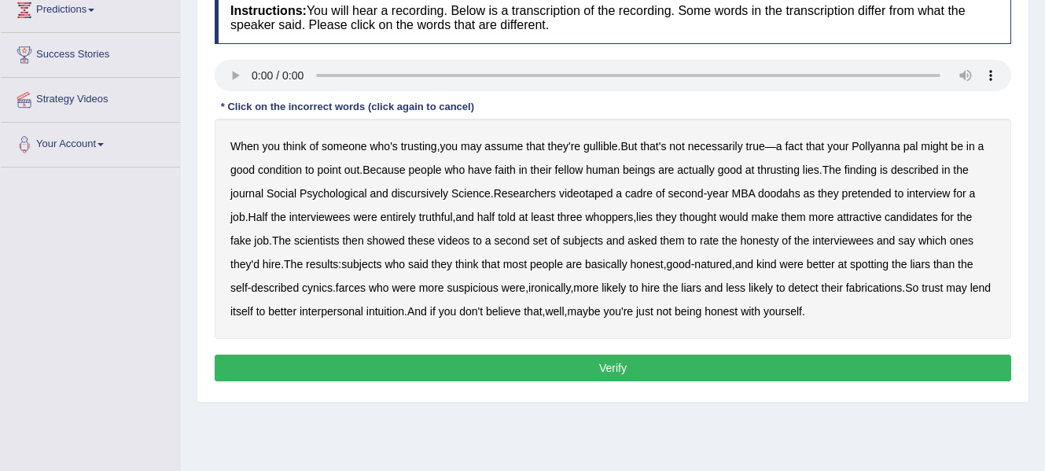
click at [288, 171] on b "condition" at bounding box center [280, 170] width 44 height 13
click at [777, 175] on b "thrusting" at bounding box center [778, 170] width 42 height 13
click at [412, 191] on b "discursively" at bounding box center [419, 193] width 57 height 13
click at [674, 362] on button "Verify" at bounding box center [613, 368] width 796 height 27
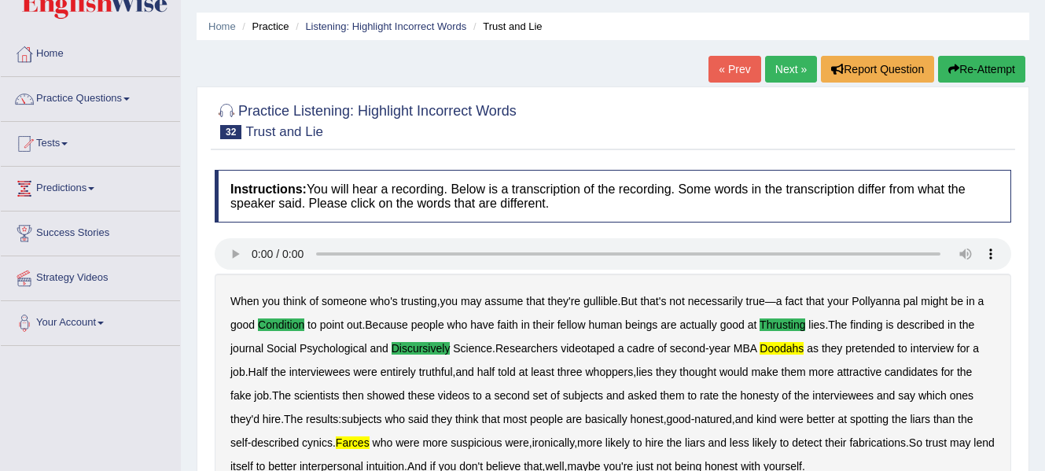
scroll to position [0, 0]
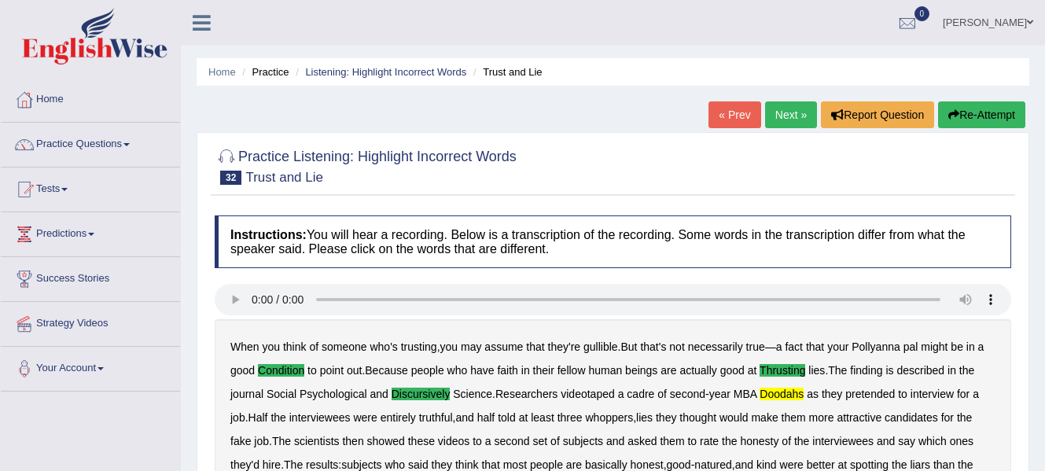
click at [790, 112] on link "Next »" at bounding box center [791, 114] width 52 height 27
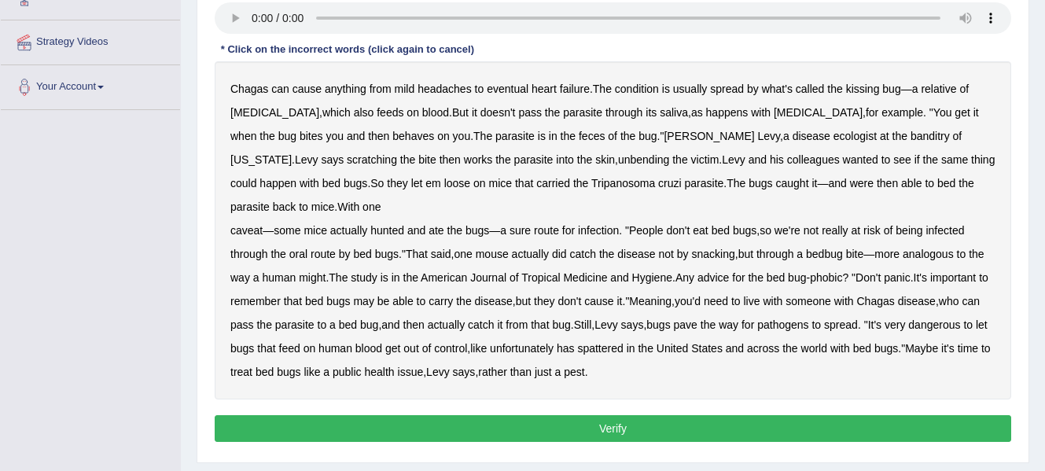
scroll to position [283, 0]
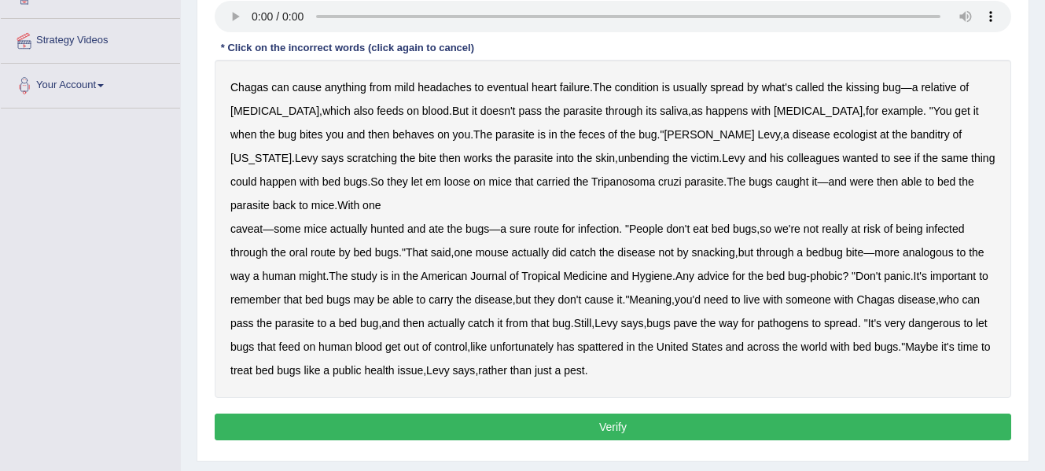
click at [392, 133] on b "behaves" at bounding box center [413, 134] width 42 height 13
click at [618, 155] on b "unbending" at bounding box center [643, 158] width 51 height 13
click at [937, 181] on b "bed" at bounding box center [946, 181] width 18 height 13
click at [352, 346] on b "human" at bounding box center [335, 346] width 34 height 13
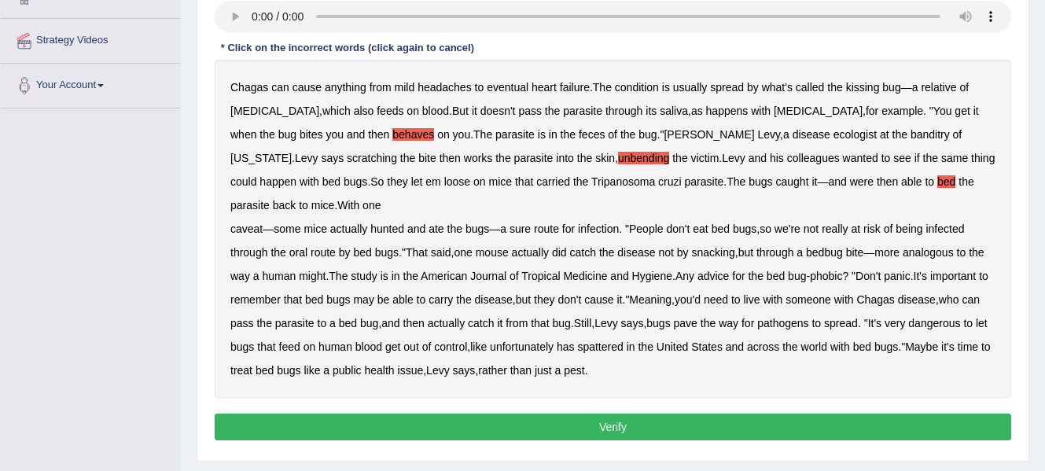
click at [623, 350] on b "spattered" at bounding box center [600, 346] width 46 height 13
click at [575, 347] on b "has" at bounding box center [566, 346] width 18 height 13
click at [598, 424] on button "Verify" at bounding box center [613, 426] width 796 height 27
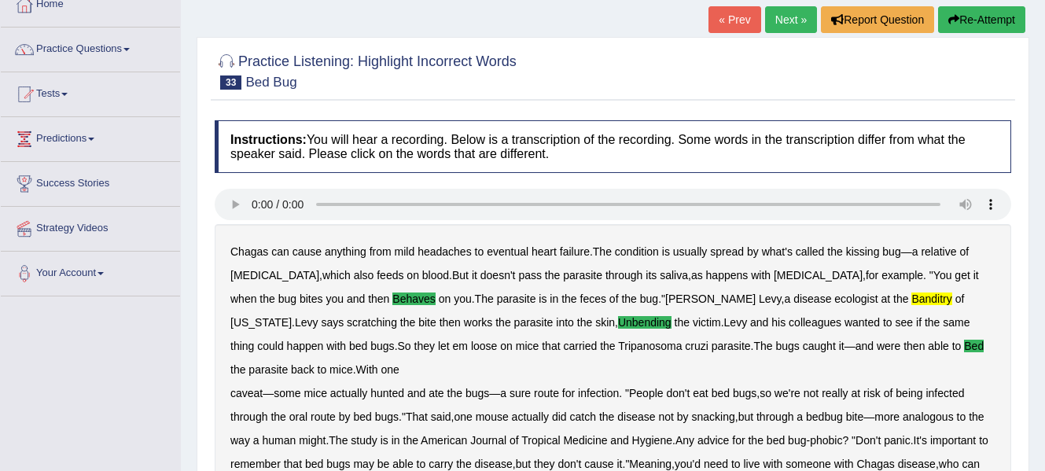
scroll to position [60, 0]
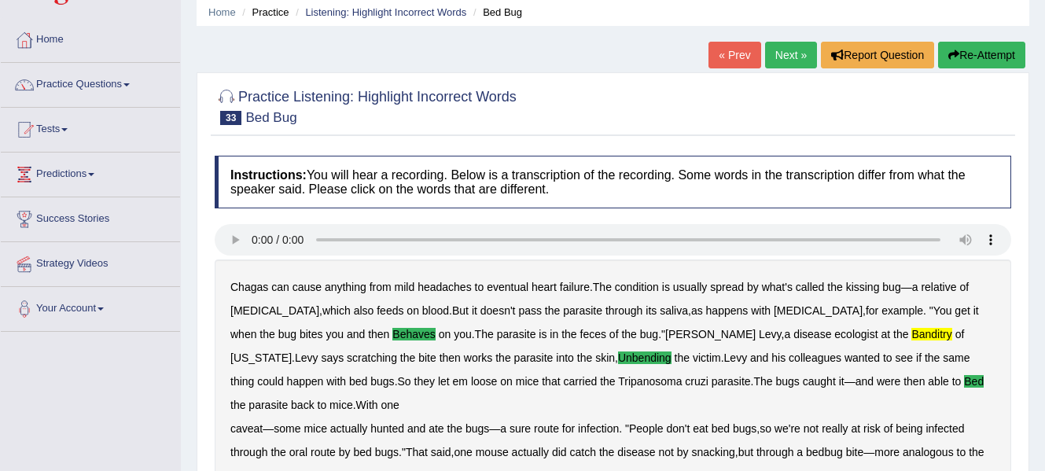
click at [791, 53] on link "Next »" at bounding box center [791, 55] width 52 height 27
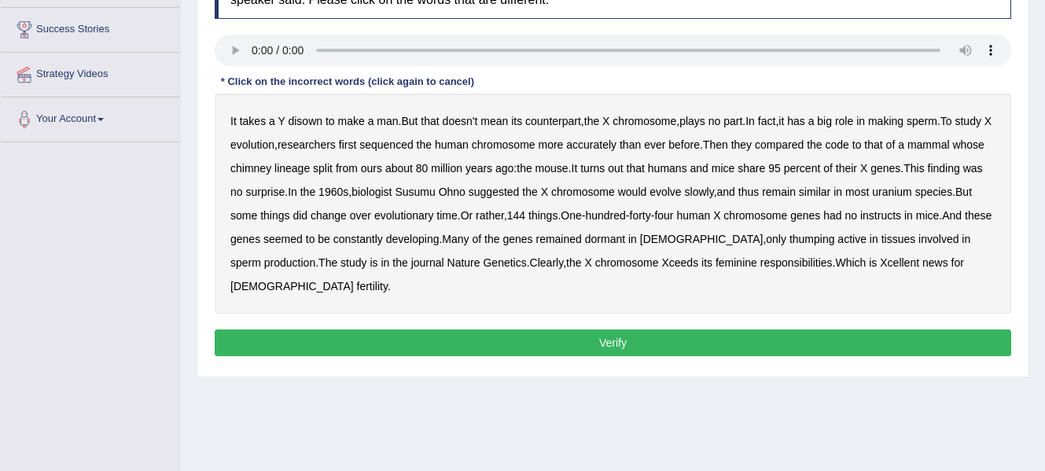
scroll to position [248, 0]
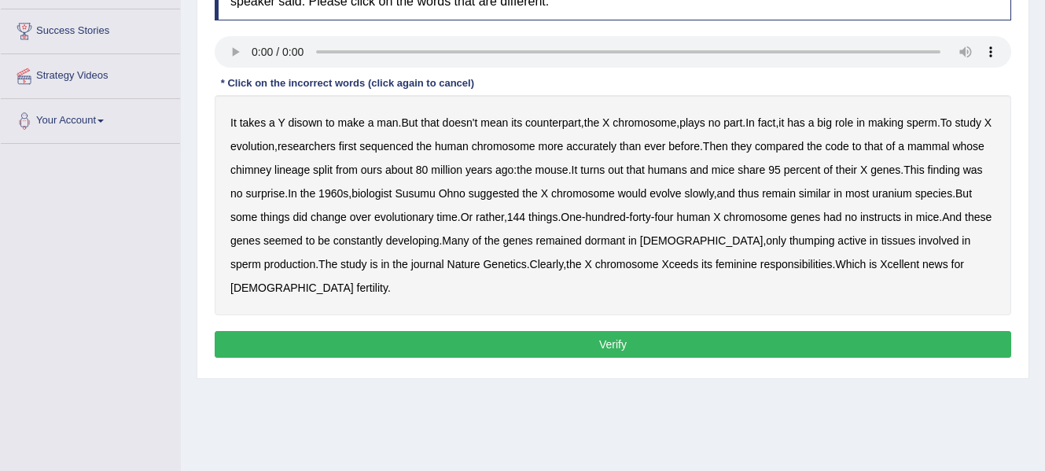
click at [303, 120] on b "disown" at bounding box center [305, 122] width 35 height 13
click at [271, 170] on b "chimney" at bounding box center [250, 170] width 41 height 13
click at [912, 195] on b "uranium" at bounding box center [892, 193] width 40 height 13
click at [901, 212] on b "instructs" at bounding box center [880, 217] width 41 height 13
click at [813, 238] on b "thumping" at bounding box center [812, 240] width 46 height 13
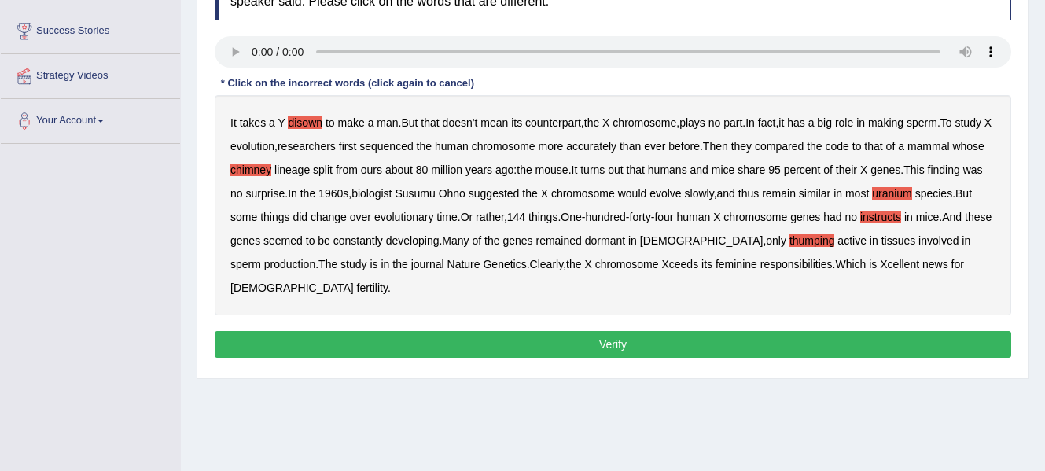
click at [514, 336] on button "Verify" at bounding box center [613, 344] width 796 height 27
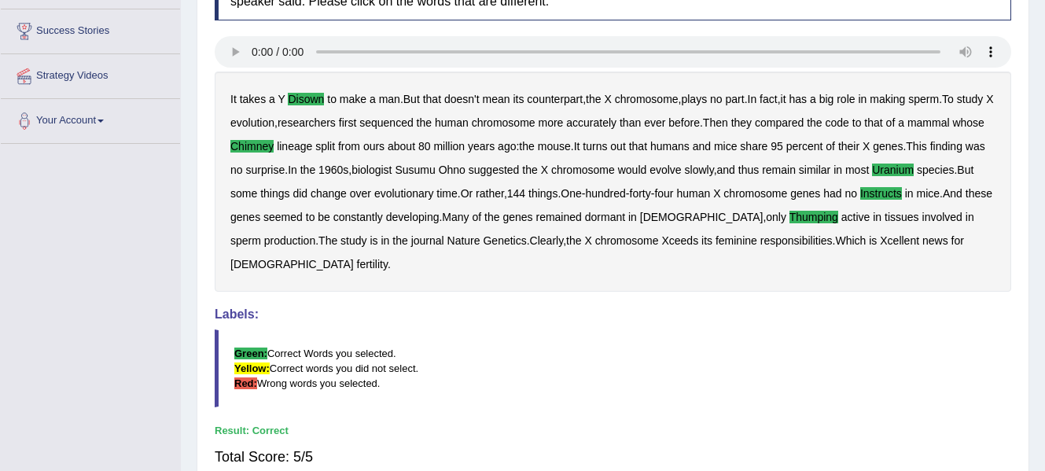
scroll to position [0, 0]
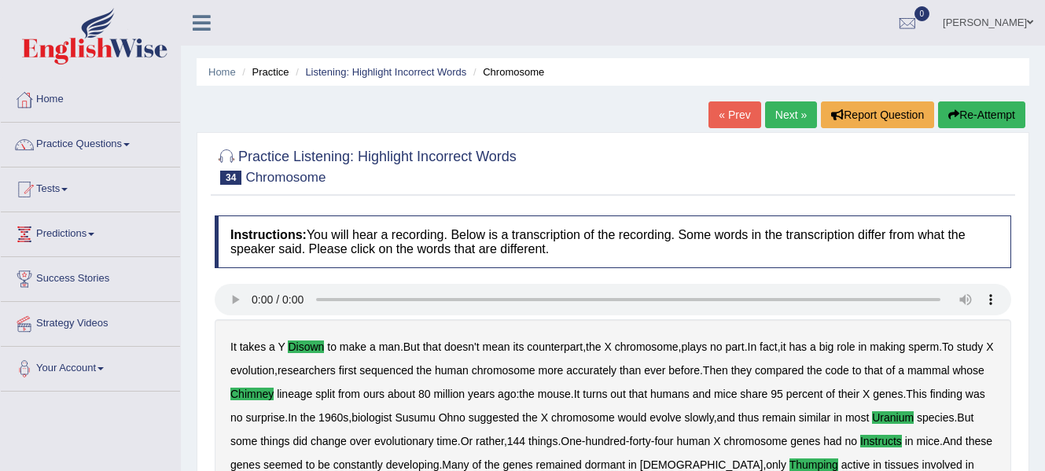
click at [788, 114] on link "Next »" at bounding box center [791, 114] width 52 height 27
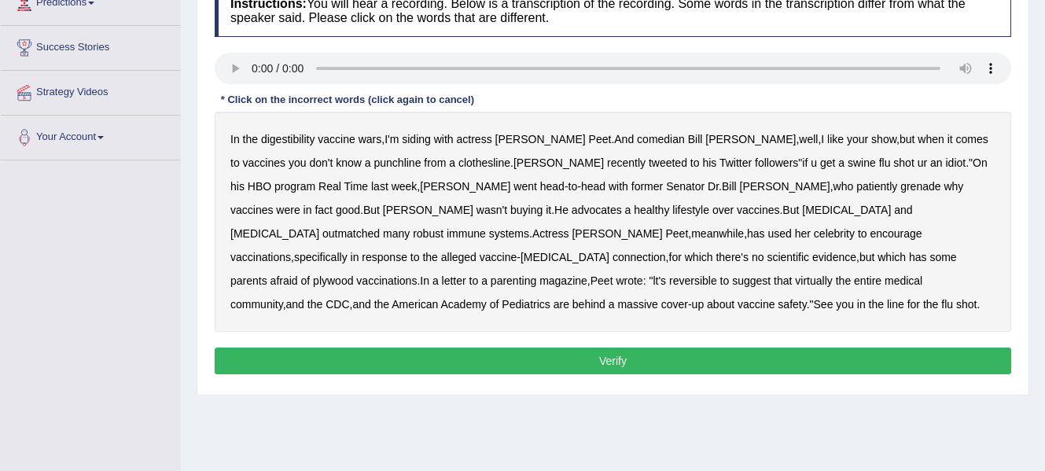
scroll to position [233, 0]
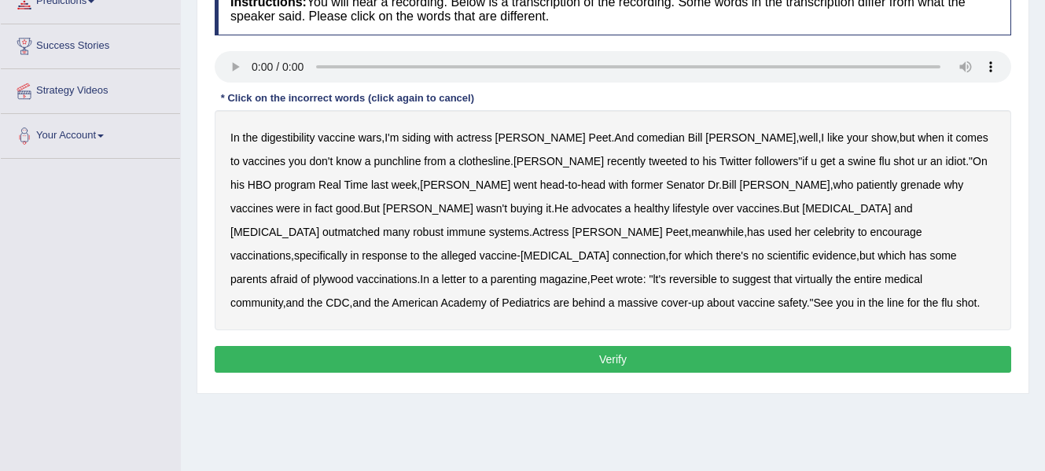
click at [288, 141] on b "digestibility" at bounding box center [287, 137] width 53 height 13
click at [900, 187] on b "grenade" at bounding box center [920, 184] width 40 height 13
click at [353, 273] on b "plywood" at bounding box center [333, 279] width 40 height 13
click at [717, 273] on b "reversible" at bounding box center [693, 279] width 48 height 13
click at [745, 355] on button "Verify" at bounding box center [613, 359] width 796 height 27
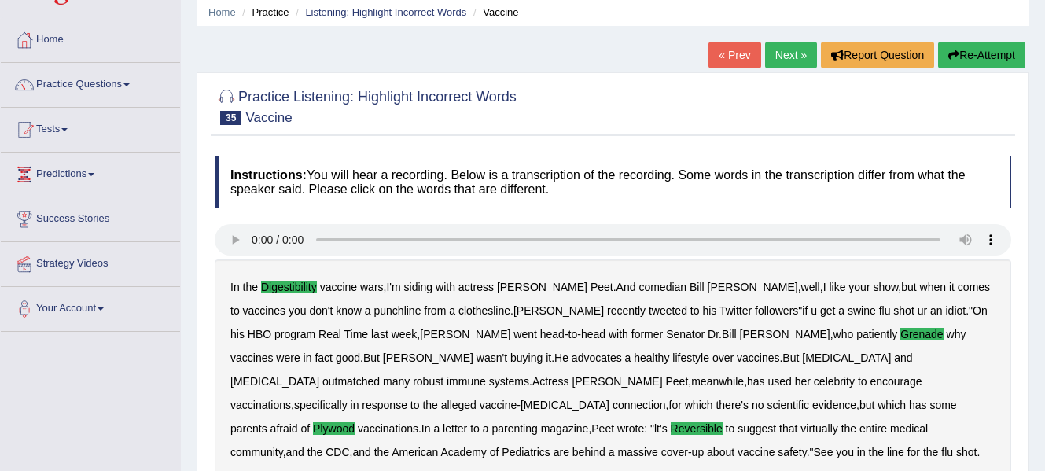
scroll to position [0, 0]
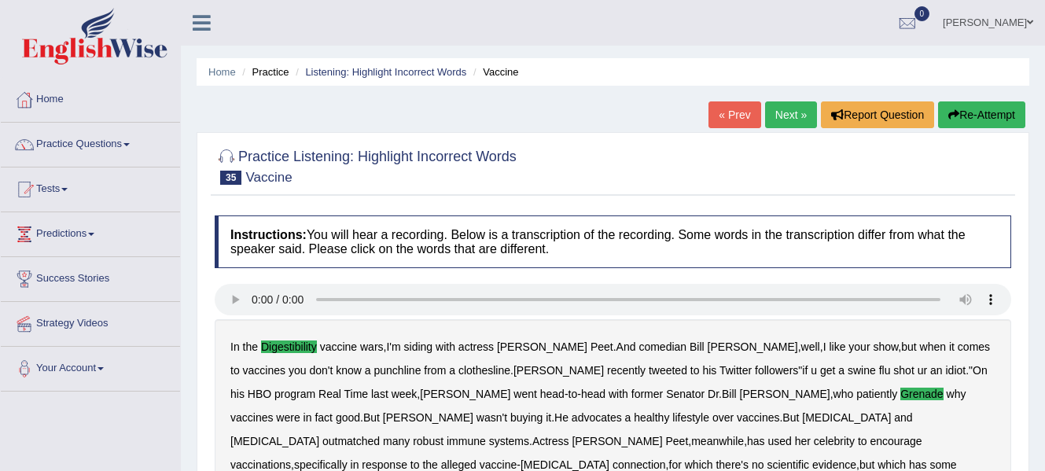
click at [784, 115] on link "Next »" at bounding box center [791, 114] width 52 height 27
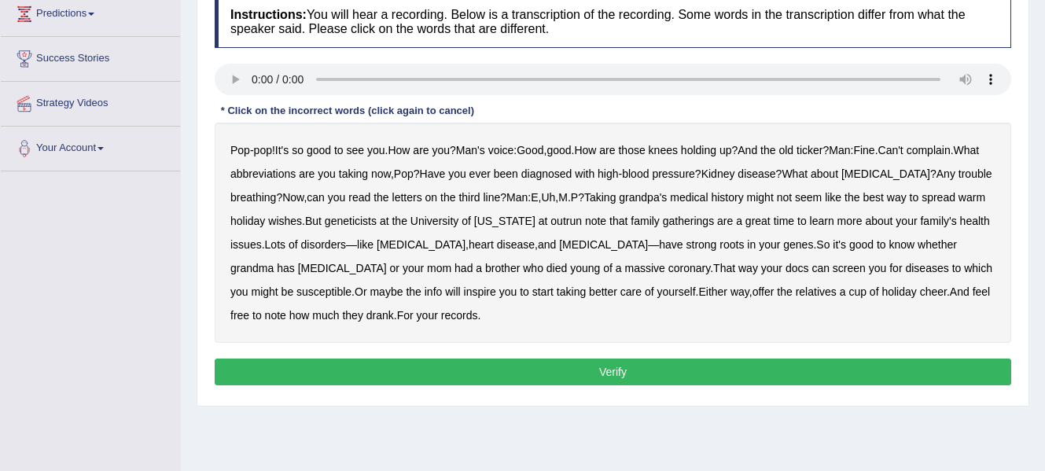
scroll to position [221, 0]
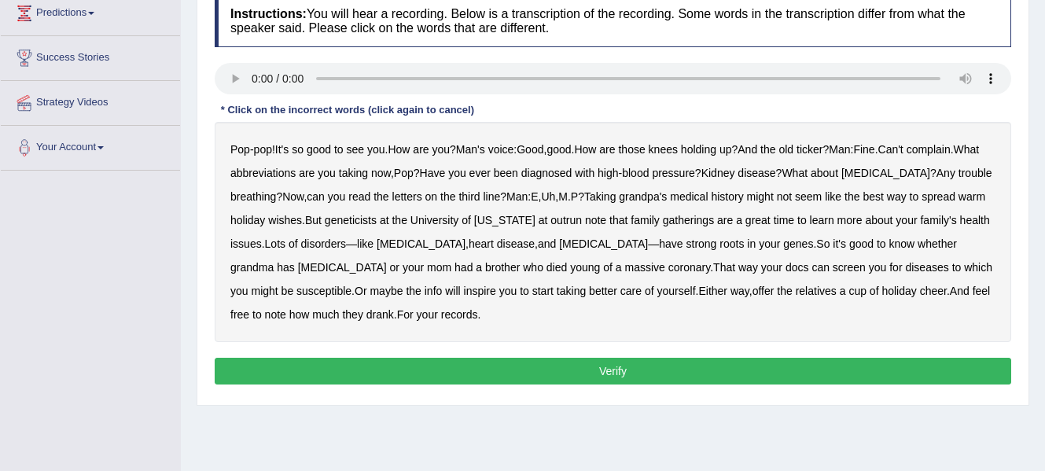
click at [296, 170] on b "abbreviations" at bounding box center [262, 173] width 65 height 13
click at [582, 224] on b "outrun" at bounding box center [565, 220] width 31 height 13
click at [286, 308] on b "note" at bounding box center [275, 314] width 21 height 13
click at [752, 379] on button "Verify" at bounding box center [613, 371] width 796 height 27
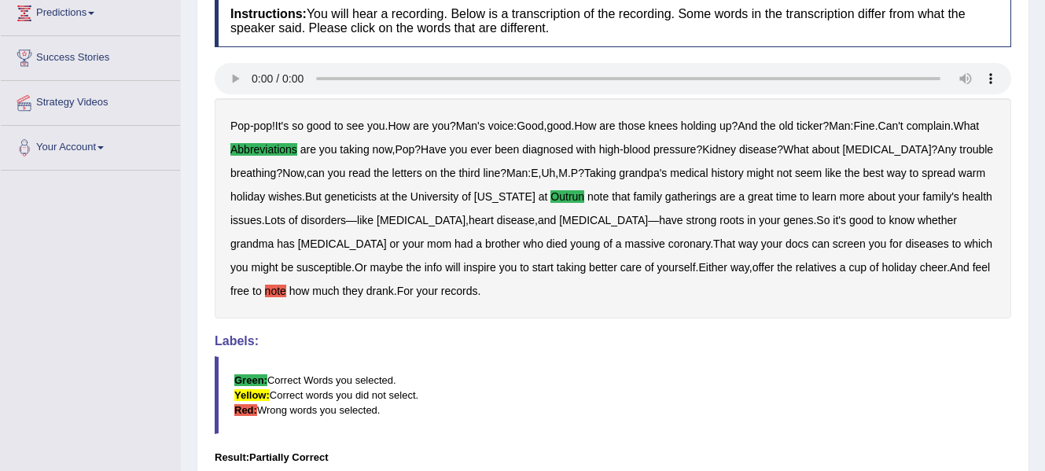
scroll to position [0, 0]
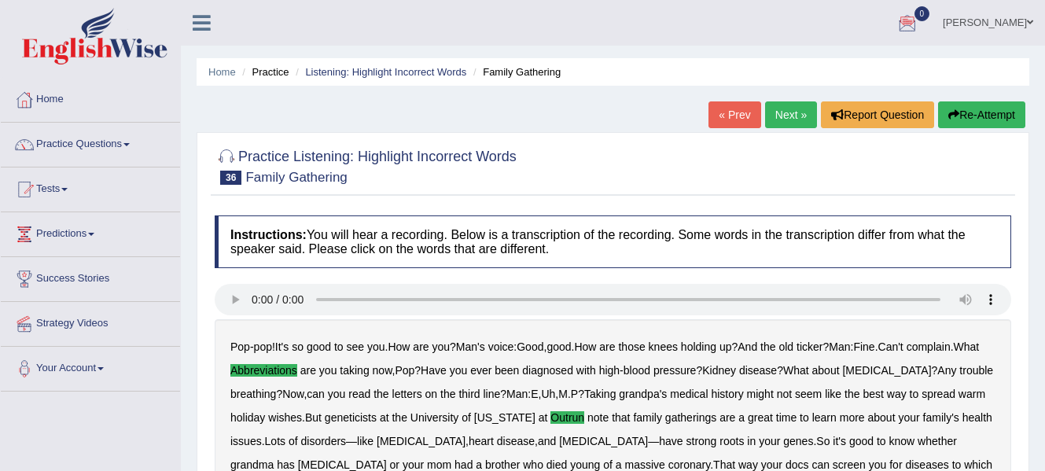
click at [780, 116] on link "Next »" at bounding box center [791, 114] width 52 height 27
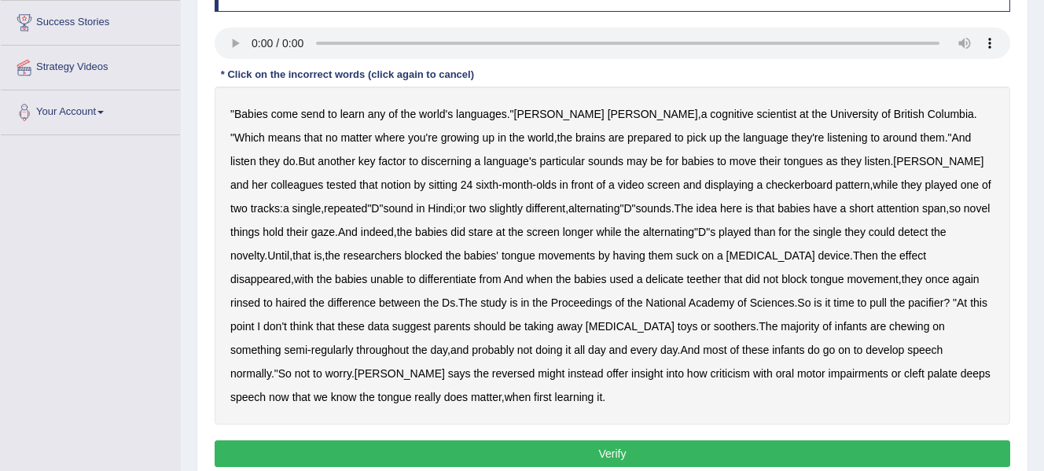
scroll to position [253, 0]
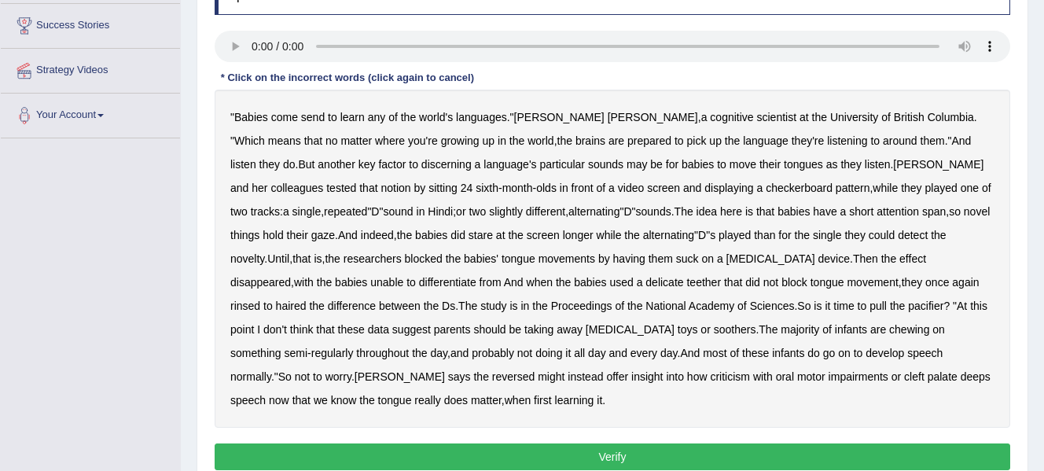
click at [316, 119] on b "send" at bounding box center [313, 117] width 24 height 13
click at [813, 233] on b "single" at bounding box center [827, 235] width 29 height 13
click at [645, 281] on b "delicate" at bounding box center [664, 282] width 38 height 13
click at [260, 299] on b "rinsed" at bounding box center [245, 305] width 30 height 13
click at [307, 299] on b "haired" at bounding box center [291, 305] width 31 height 13
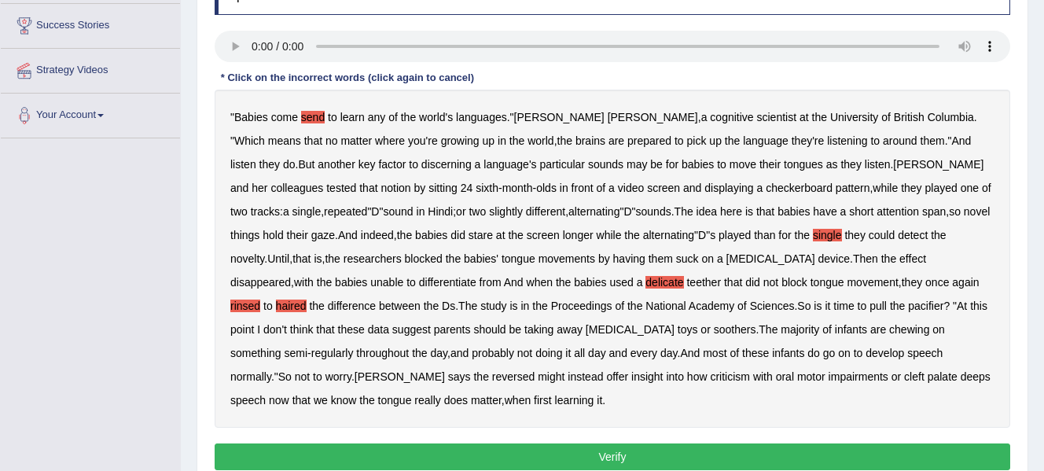
click at [535, 370] on b "reversed" at bounding box center [513, 376] width 42 height 13
click at [710, 373] on b "criticism" at bounding box center [730, 376] width 40 height 13
click at [698, 453] on button "Verify" at bounding box center [612, 456] width 795 height 27
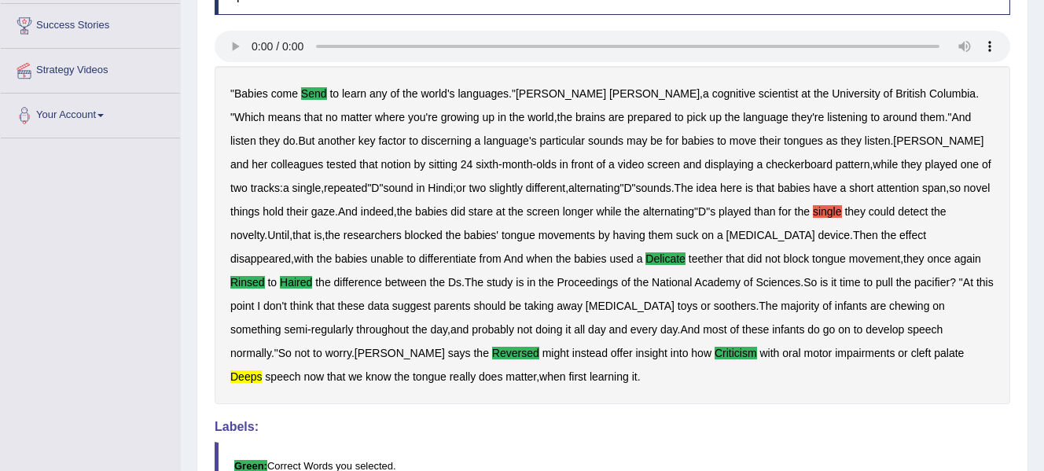
scroll to position [0, 0]
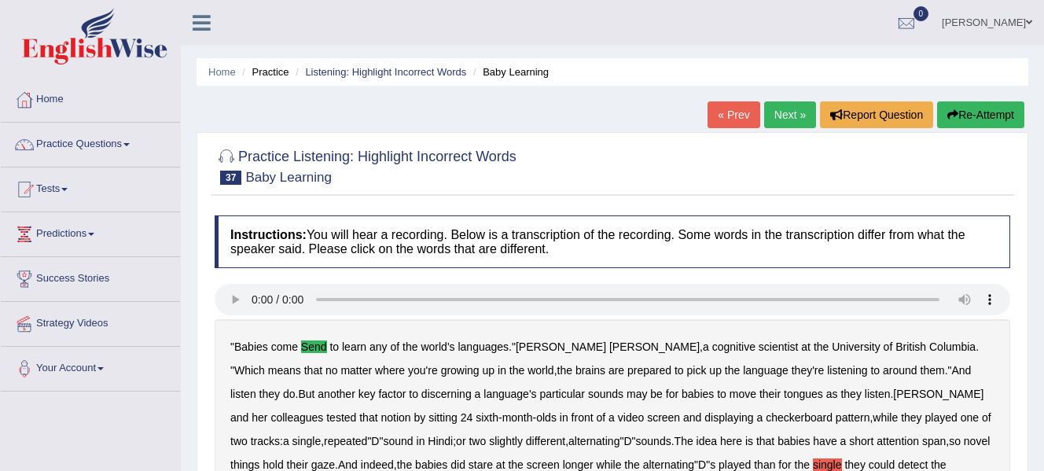
click at [797, 110] on link "Next »" at bounding box center [790, 114] width 52 height 27
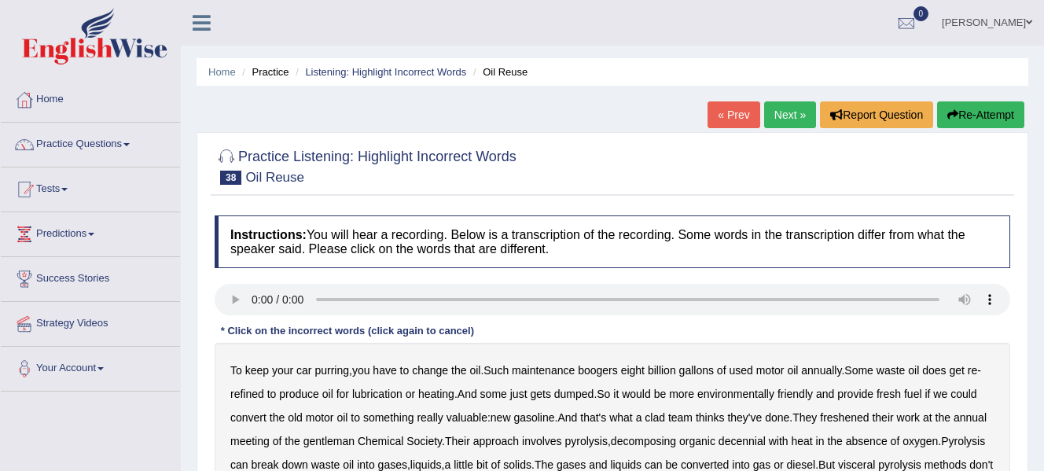
click at [797, 110] on link "Next »" at bounding box center [790, 114] width 52 height 27
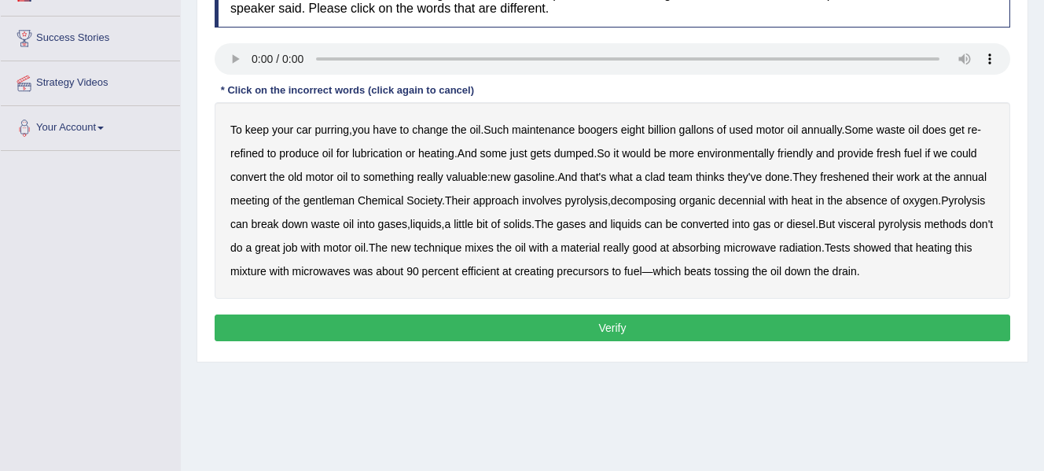
scroll to position [202, 0]
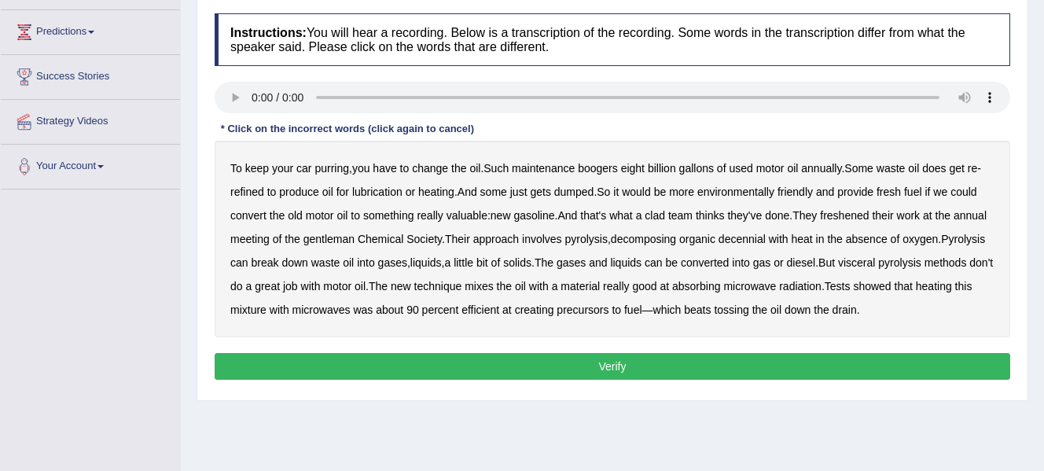
click at [605, 173] on b "boogers" at bounding box center [598, 168] width 40 height 13
click at [658, 218] on b "clad" at bounding box center [655, 215] width 20 height 13
click at [355, 237] on b "gentleman" at bounding box center [328, 239] width 51 height 13
click at [850, 209] on b "freshened" at bounding box center [844, 215] width 49 height 13
click at [766, 237] on b "decennial" at bounding box center [741, 239] width 47 height 13
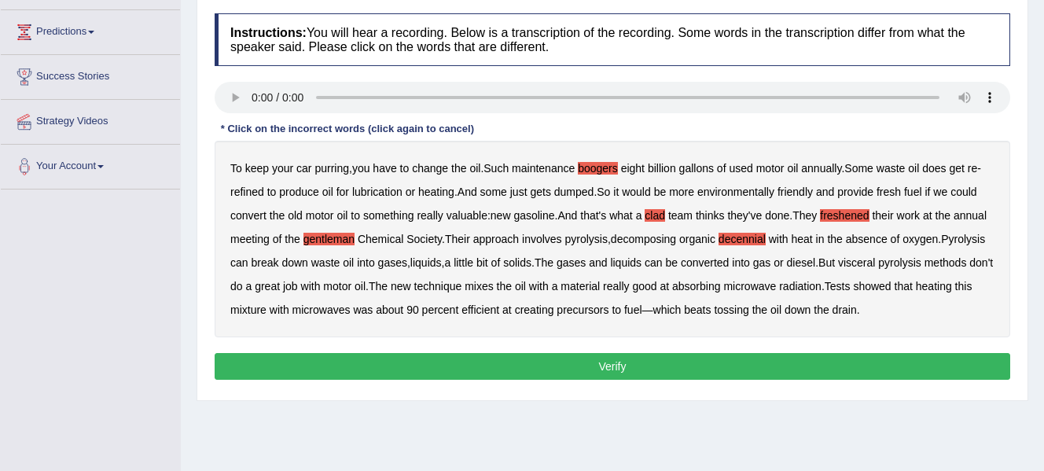
click at [875, 261] on b "visceral" at bounding box center [856, 262] width 37 height 13
click at [695, 365] on button "Verify" at bounding box center [612, 366] width 795 height 27
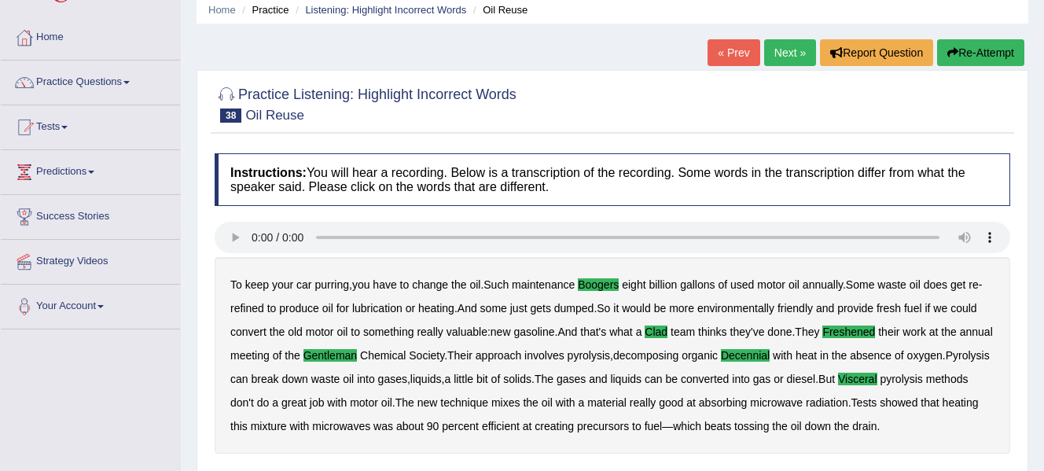
scroll to position [0, 0]
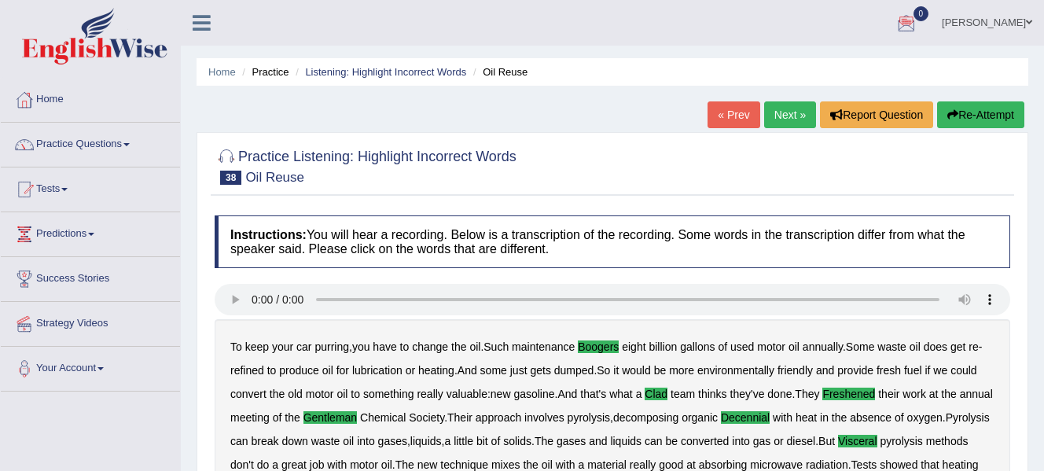
click at [781, 115] on link "Next »" at bounding box center [790, 114] width 52 height 27
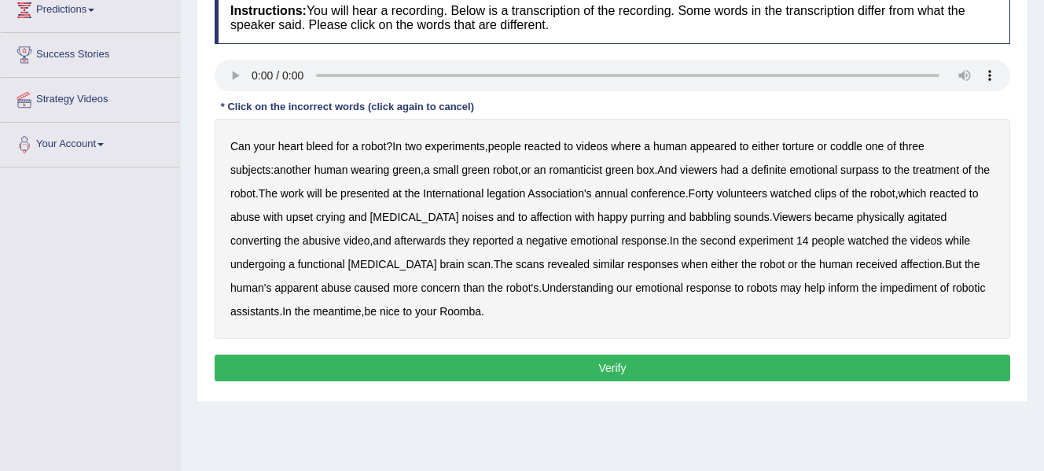
click at [549, 171] on b "romanticist" at bounding box center [575, 170] width 53 height 13
click at [840, 173] on b "surpass" at bounding box center [859, 170] width 39 height 13
click at [487, 197] on b "legation" at bounding box center [506, 193] width 39 height 13
click at [281, 234] on b "converting" at bounding box center [255, 240] width 51 height 13
click at [880, 286] on b "impediment" at bounding box center [908, 287] width 57 height 13
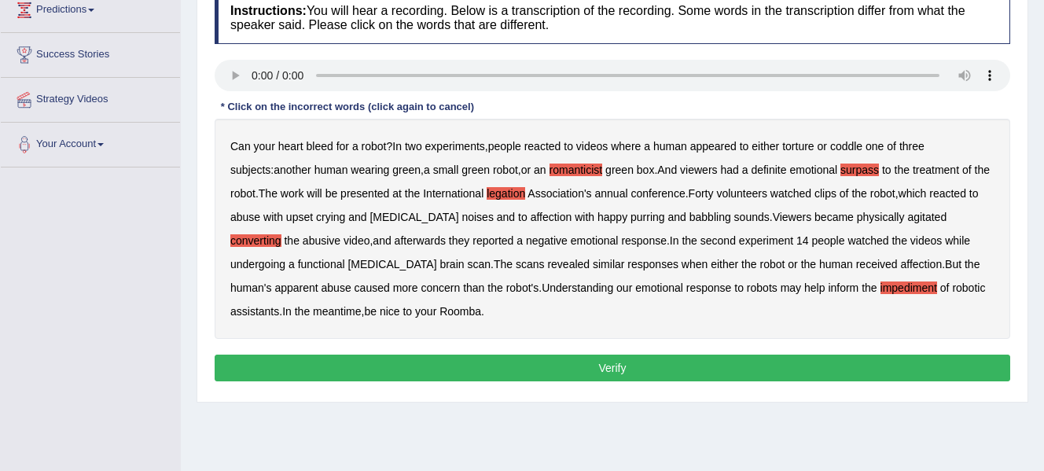
click at [677, 370] on button "Verify" at bounding box center [612, 368] width 795 height 27
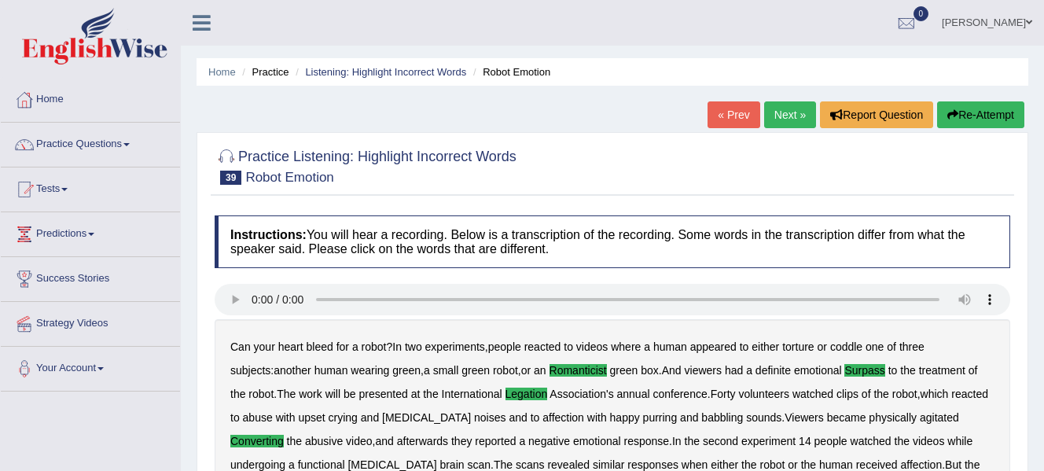
click at [783, 115] on link "Next »" at bounding box center [790, 114] width 52 height 27
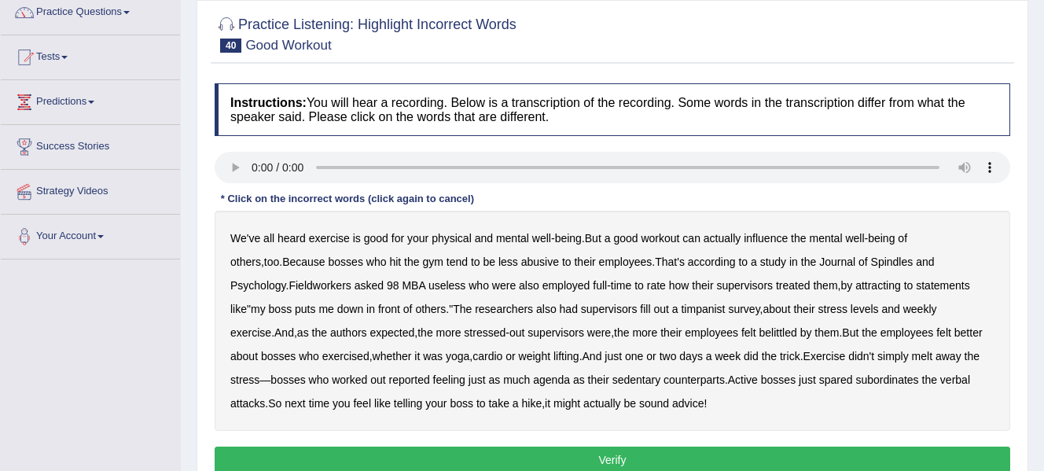
scroll to position [166, 0]
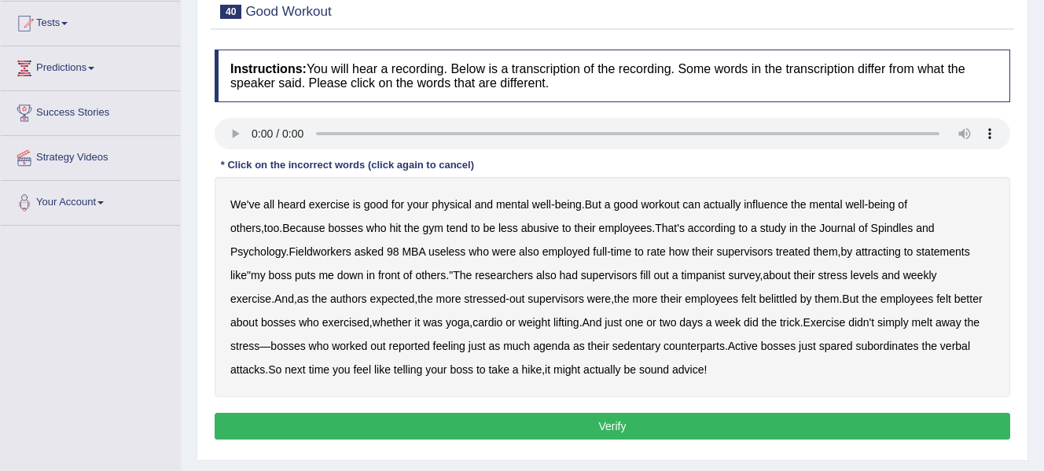
click at [871, 226] on b "Spindles" at bounding box center [892, 228] width 42 height 13
click at [288, 247] on b "Fieldworkers" at bounding box center [319, 251] width 62 height 13
click at [855, 251] on b "attracting" at bounding box center [878, 251] width 46 height 13
click at [681, 277] on b "timpanist" at bounding box center [703, 275] width 44 height 13
click at [533, 346] on b "agenda" at bounding box center [551, 346] width 37 height 13
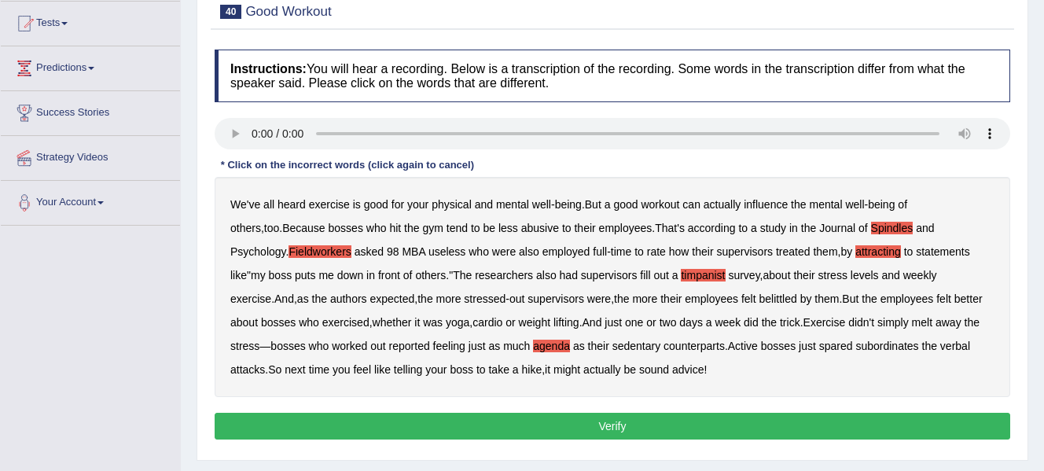
click at [580, 421] on button "Verify" at bounding box center [612, 426] width 795 height 27
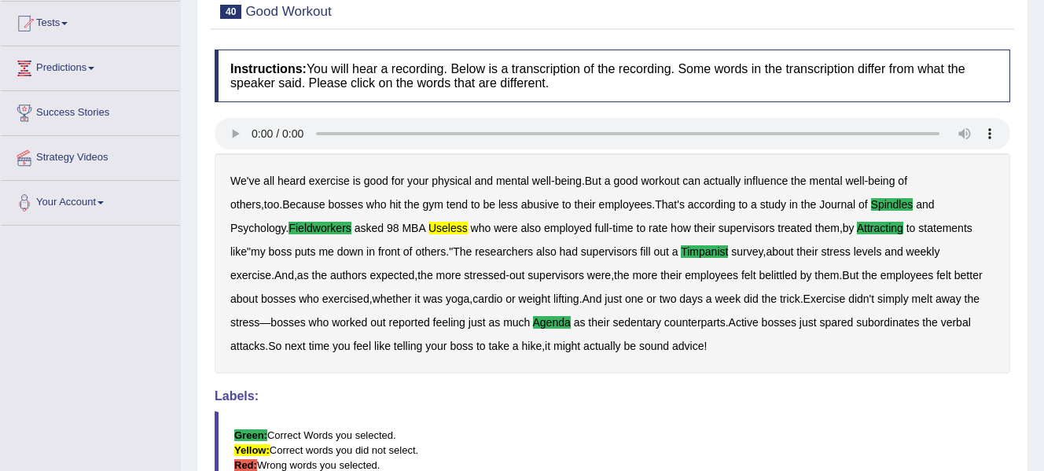
scroll to position [0, 0]
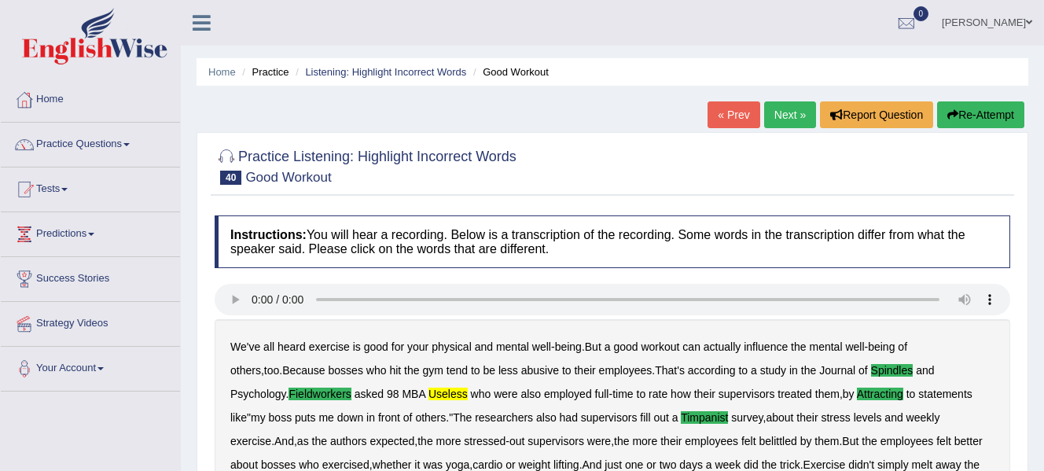
click at [790, 111] on link "Next »" at bounding box center [790, 114] width 52 height 27
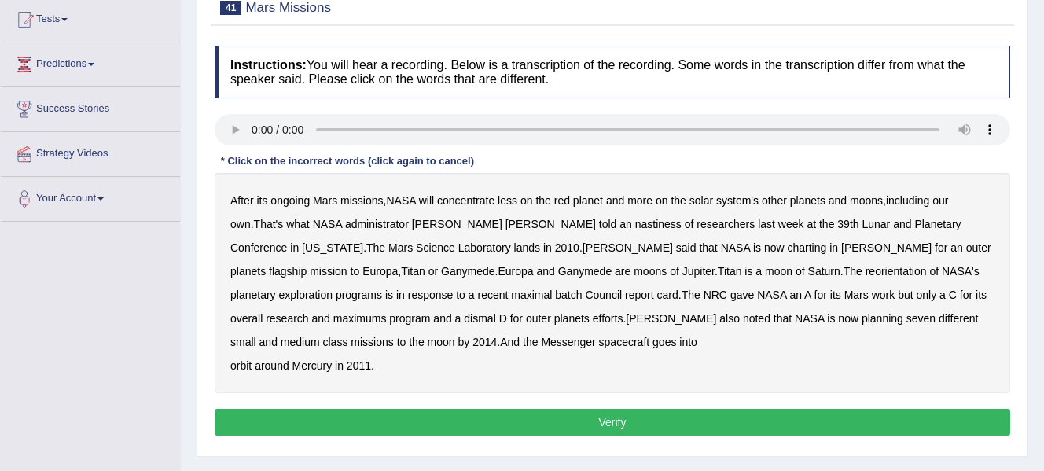
scroll to position [173, 0]
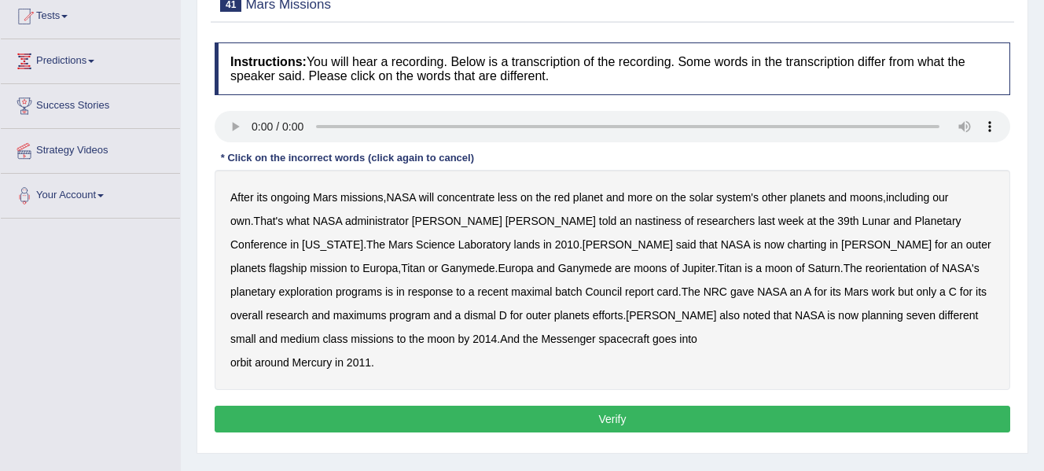
click at [250, 197] on b "After" at bounding box center [242, 197] width 24 height 13
click at [502, 216] on div "After its ongoing Mars missions , NASA will concentrate less on the red planet …" at bounding box center [612, 280] width 795 height 220
click at [635, 216] on b "nastiness" at bounding box center [658, 221] width 46 height 13
click at [788, 246] on b "charting" at bounding box center [807, 244] width 39 height 13
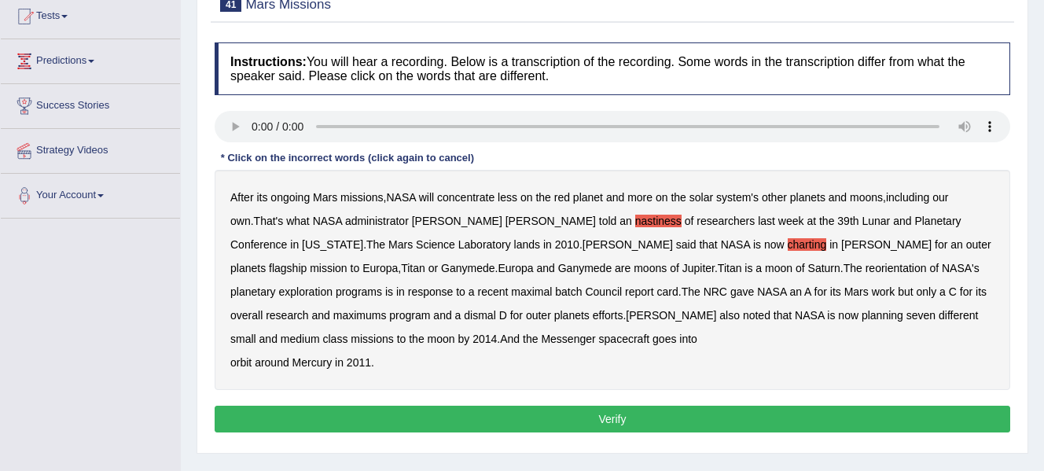
click at [511, 288] on b "maximal" at bounding box center [531, 291] width 41 height 13
click at [555, 294] on b "batch" at bounding box center [568, 291] width 27 height 13
click at [408, 419] on button "Verify" at bounding box center [612, 419] width 795 height 27
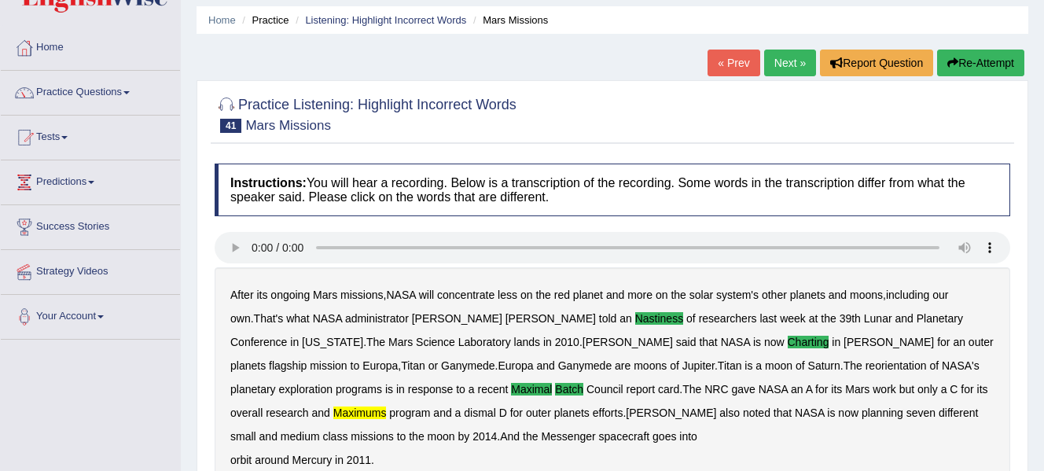
scroll to position [0, 0]
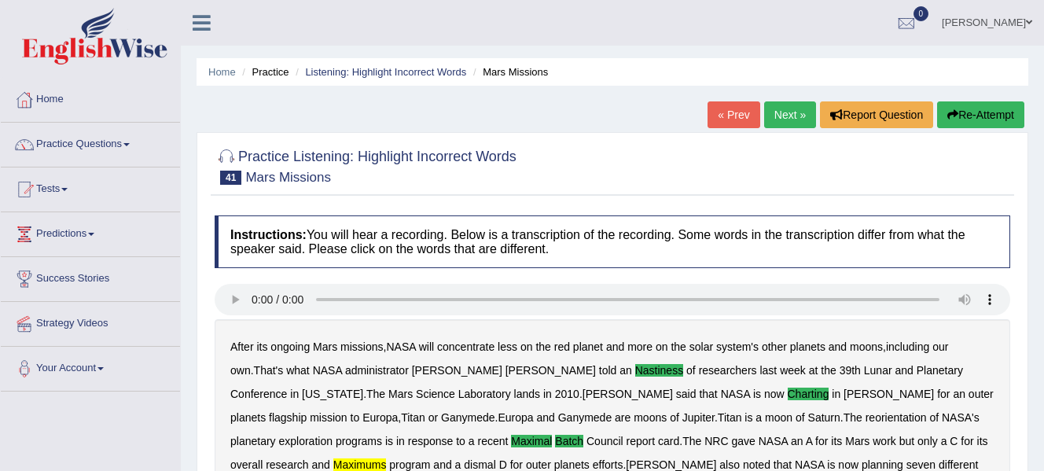
click at [786, 110] on link "Next »" at bounding box center [790, 114] width 52 height 27
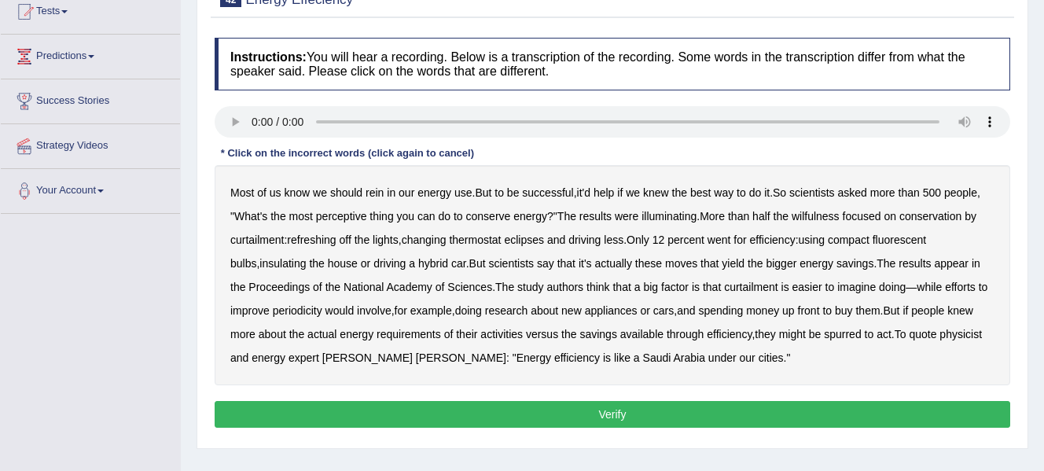
scroll to position [180, 0]
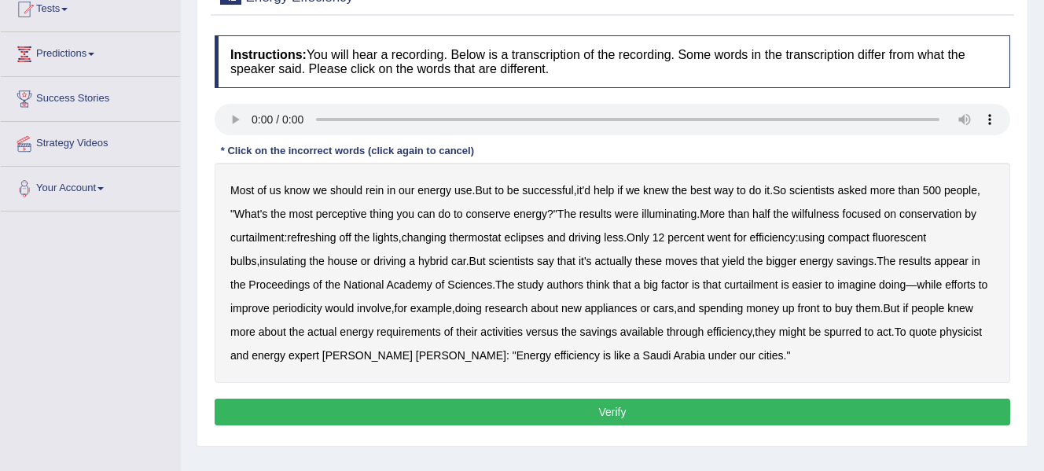
click at [335, 215] on b "perceptive" at bounding box center [341, 214] width 51 height 13
click at [822, 211] on b "wilfulness" at bounding box center [816, 214] width 48 height 13
click at [314, 237] on b "refreshing" at bounding box center [311, 237] width 49 height 13
click at [301, 305] on b "periodicity" at bounding box center [298, 308] width 50 height 13
click at [535, 236] on b "eclipses" at bounding box center [524, 237] width 40 height 13
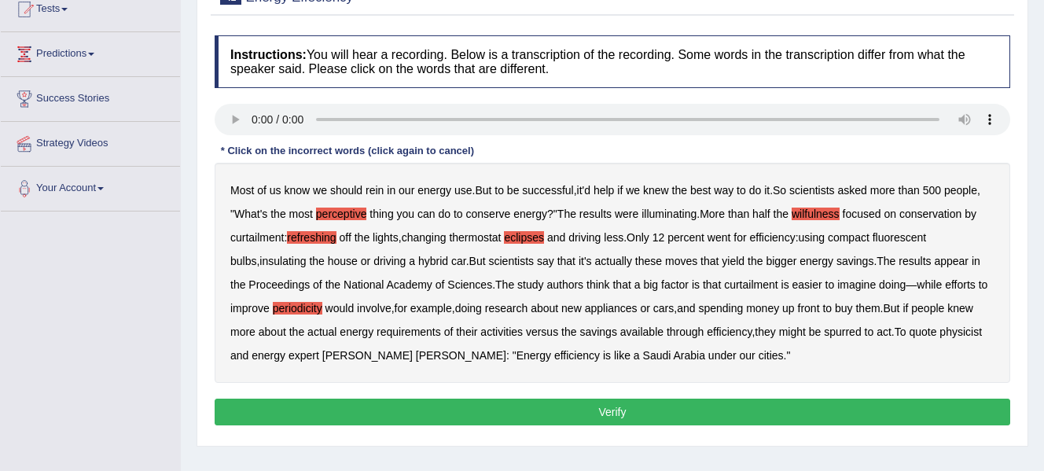
click at [498, 413] on button "Verify" at bounding box center [612, 412] width 795 height 27
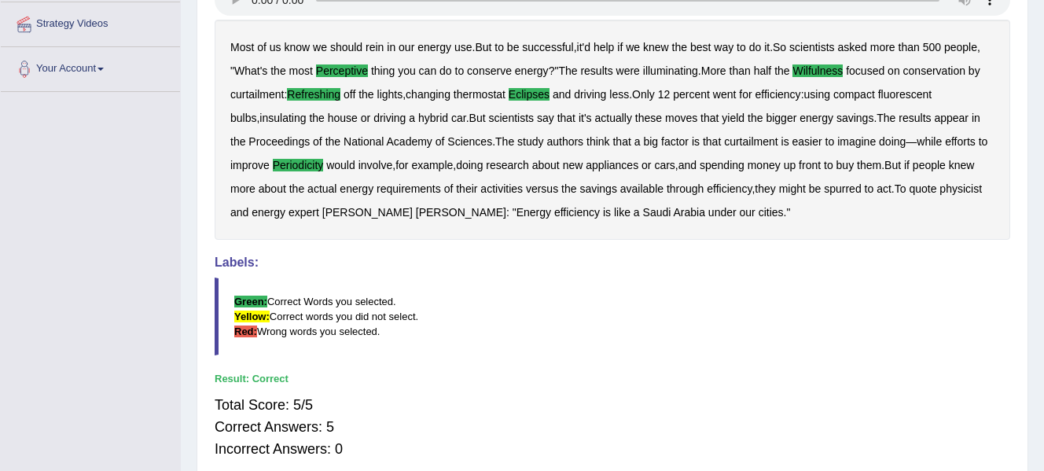
scroll to position [42, 0]
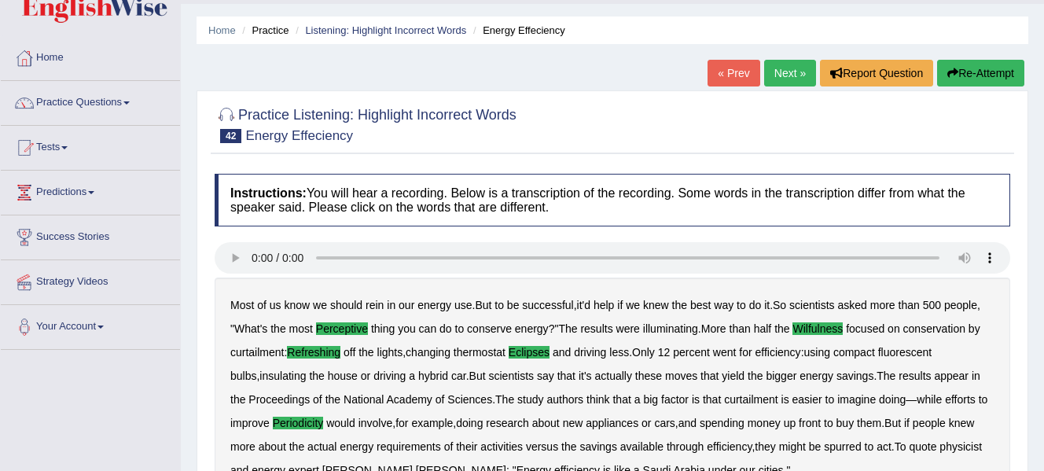
click at [778, 77] on link "Next »" at bounding box center [790, 73] width 52 height 27
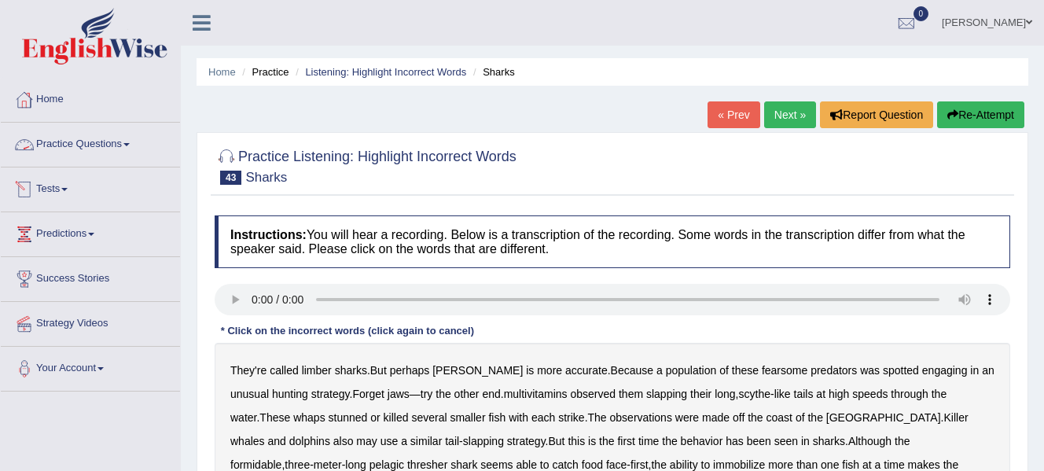
click at [94, 163] on li "Practice Questions Speaking Practice Read Aloud Repeat Sentence Describe Image …" at bounding box center [90, 145] width 179 height 45
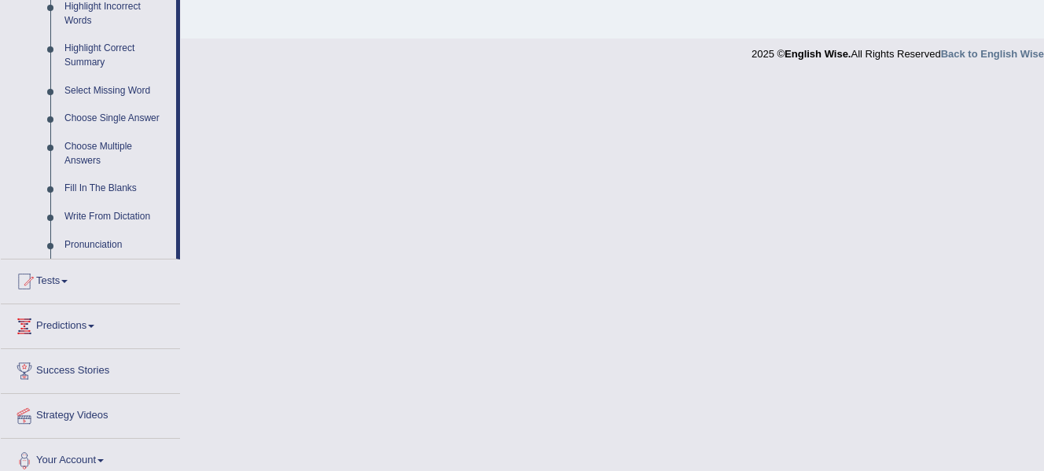
scroll to position [761, 0]
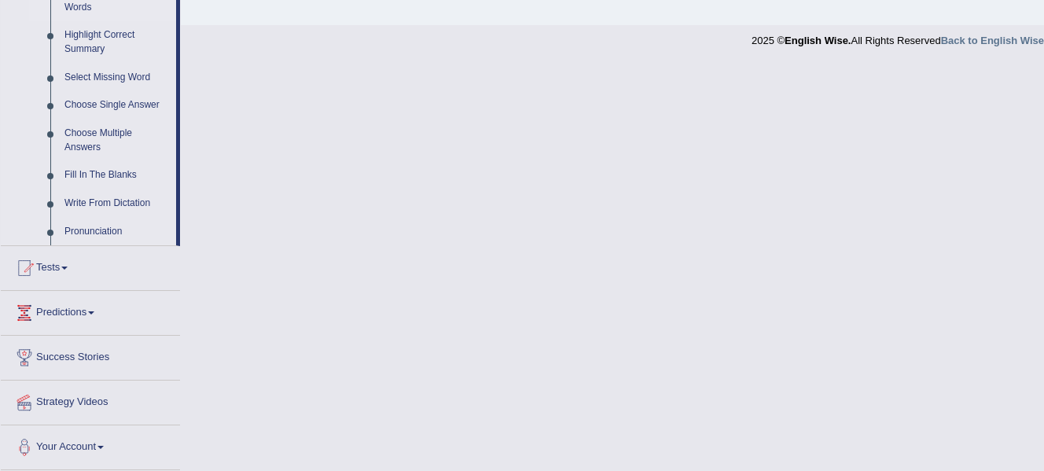
click at [90, 3] on link "Highlight Incorrect Words" at bounding box center [116, 1] width 119 height 42
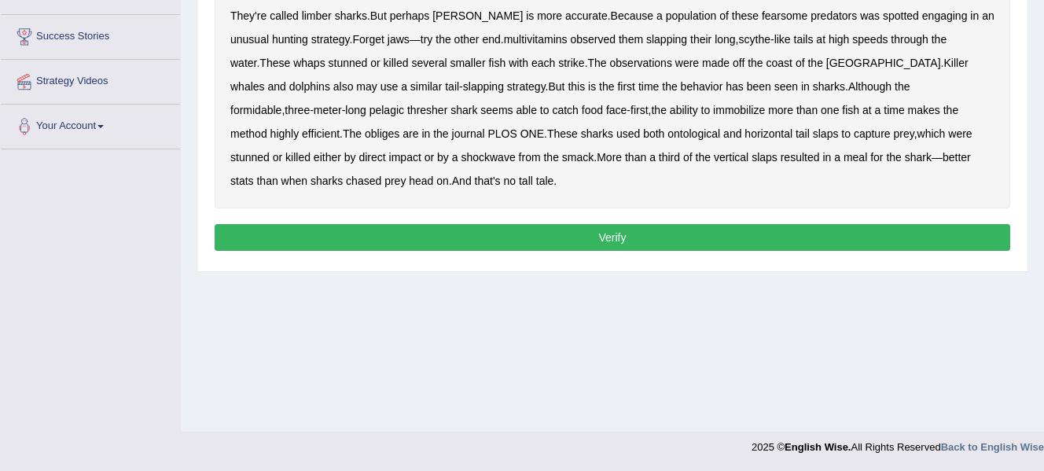
scroll to position [660, 0]
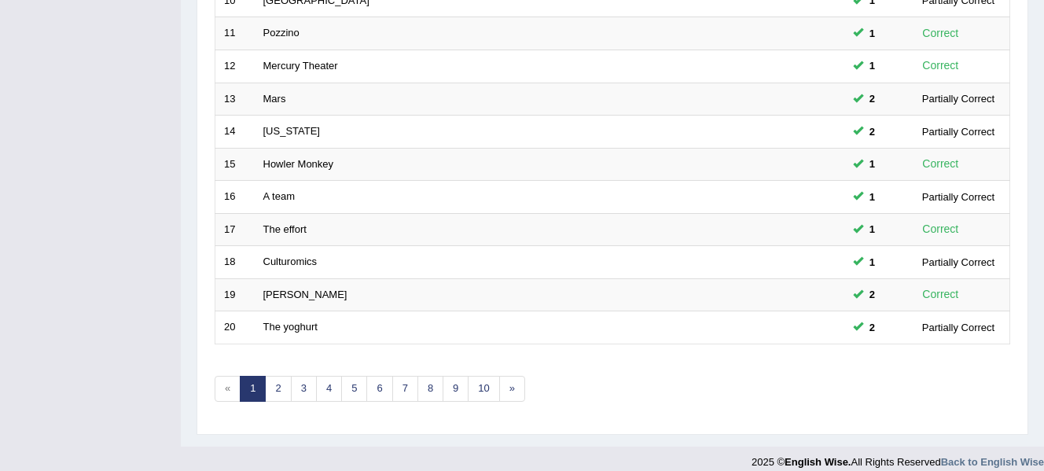
scroll to position [570, 0]
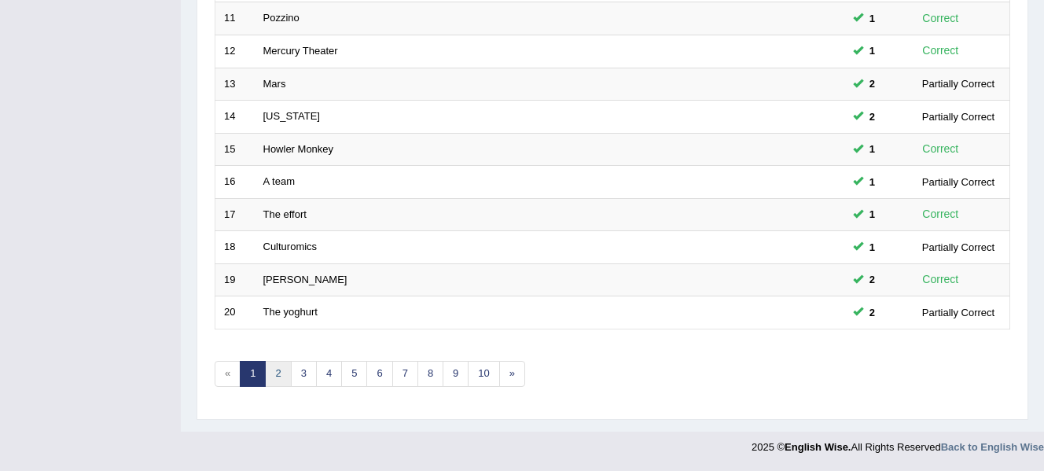
click at [280, 373] on link "2" at bounding box center [278, 374] width 26 height 26
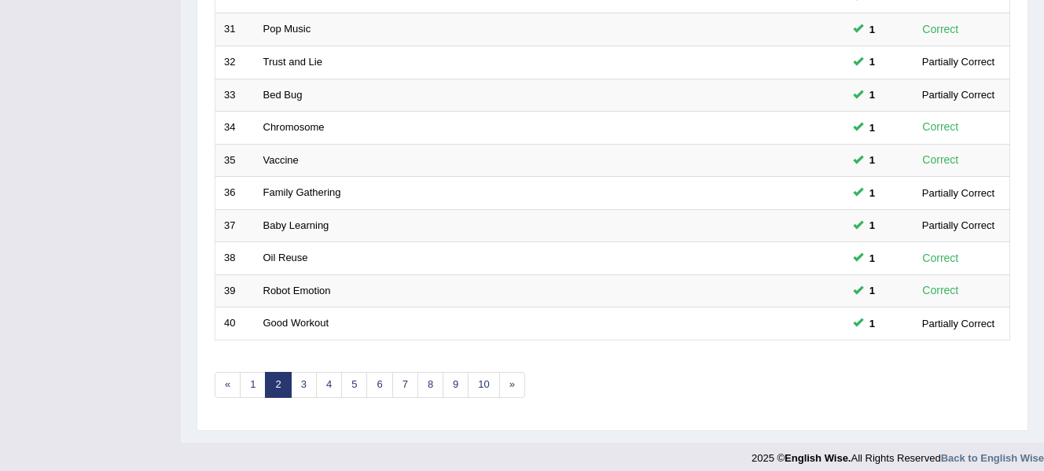
scroll to position [570, 0]
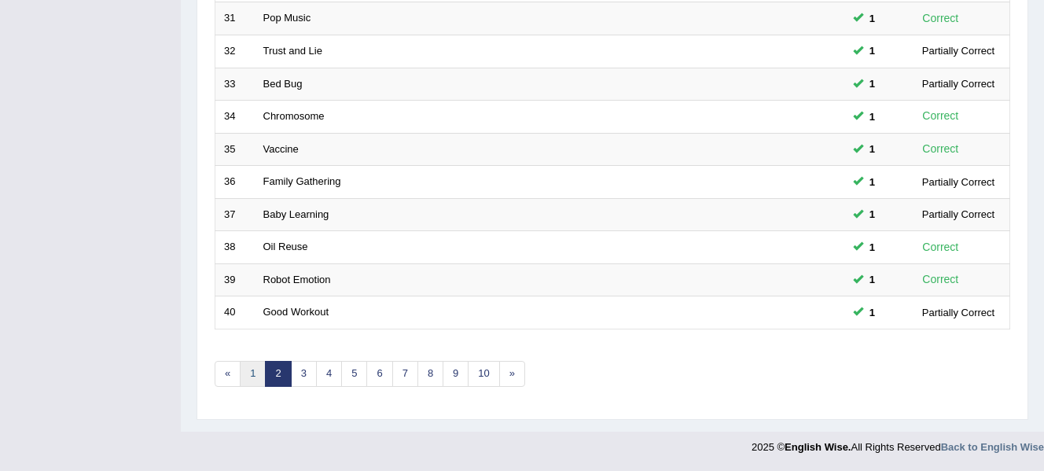
click at [262, 367] on link "1" at bounding box center [253, 374] width 26 height 26
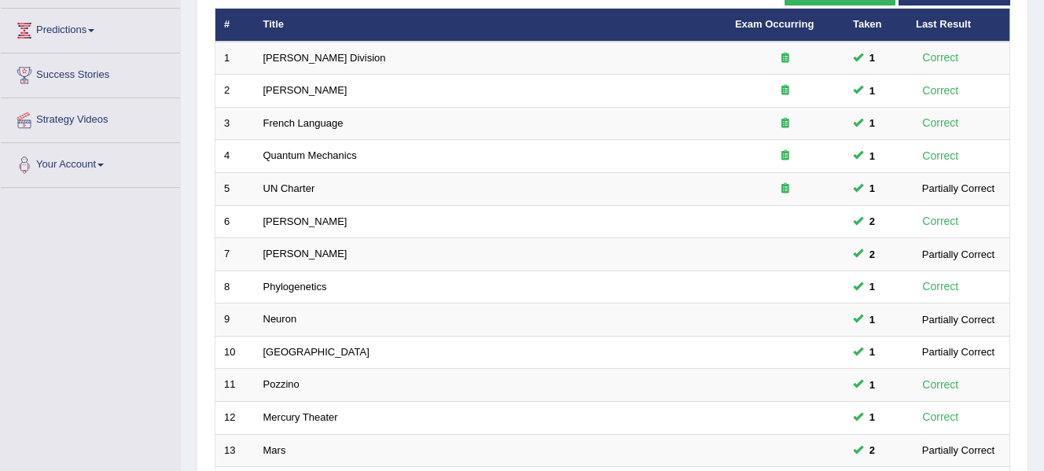
scroll to position [145, 0]
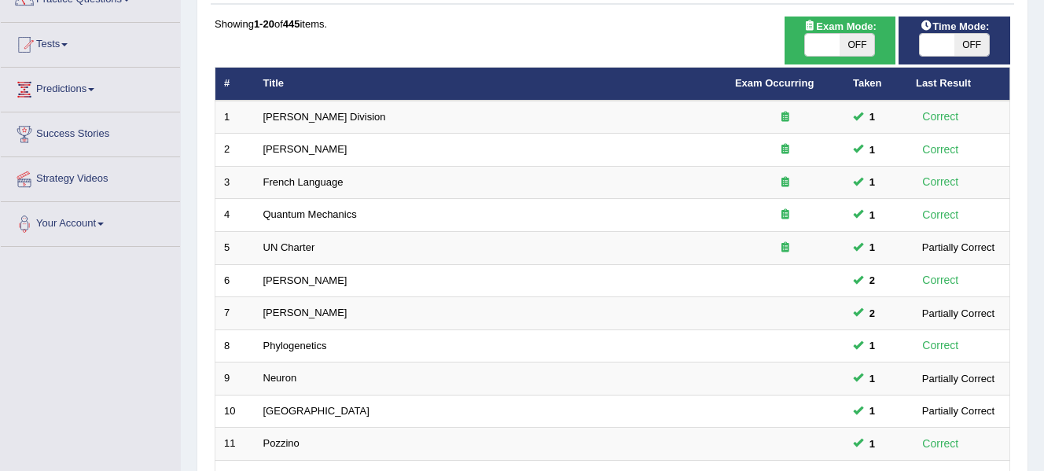
click at [1023, 247] on div "Practice Listening: Highlight Incorrect Words Time Mode: ON OFF Exam Mode: ON O…" at bounding box center [613, 401] width 832 height 888
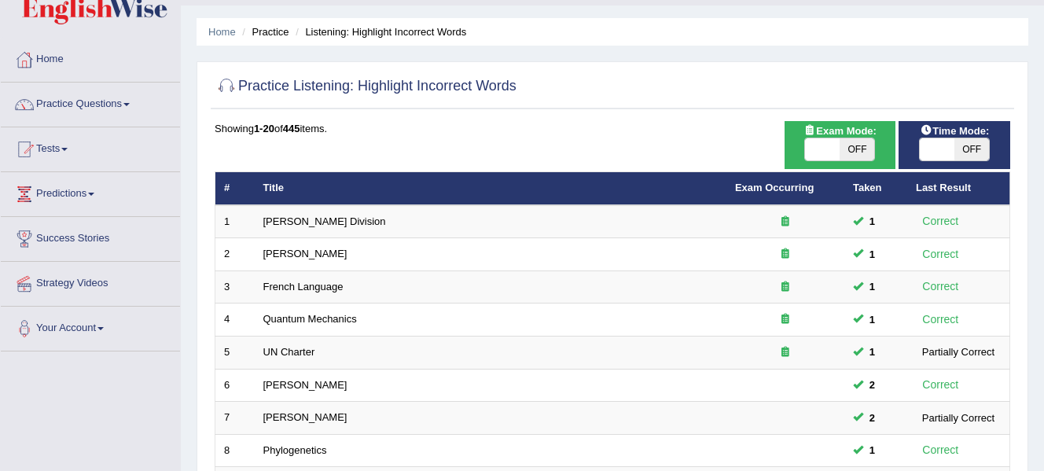
scroll to position [0, 0]
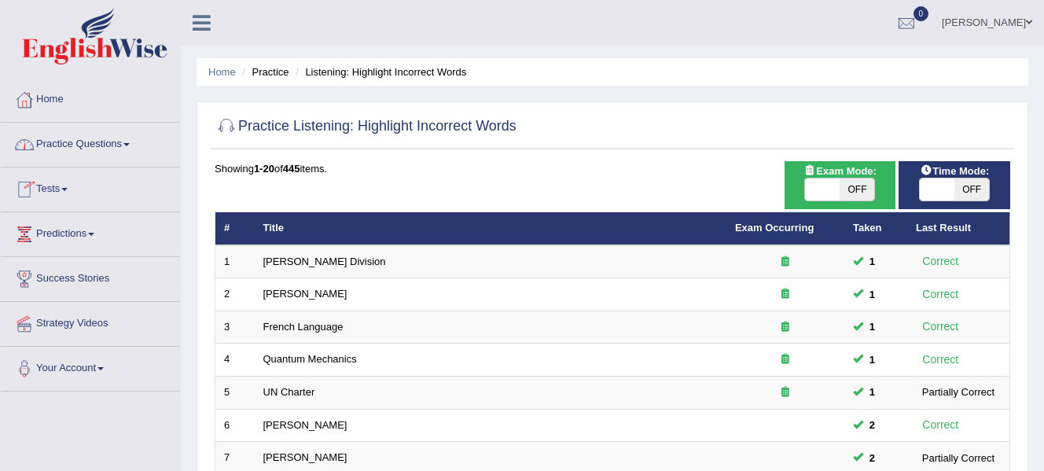
click at [128, 140] on link "Practice Questions" at bounding box center [90, 142] width 179 height 39
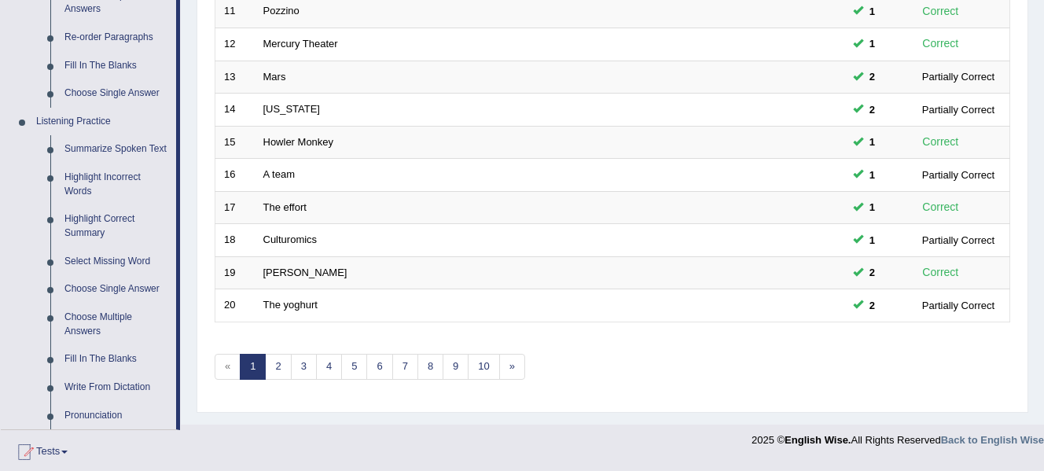
scroll to position [582, 0]
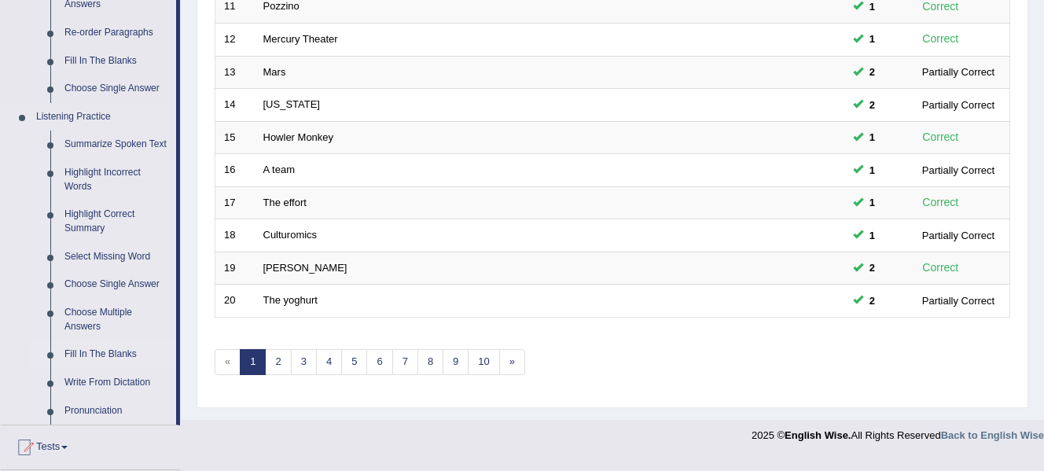
click at [104, 358] on link "Fill In The Blanks" at bounding box center [116, 354] width 119 height 28
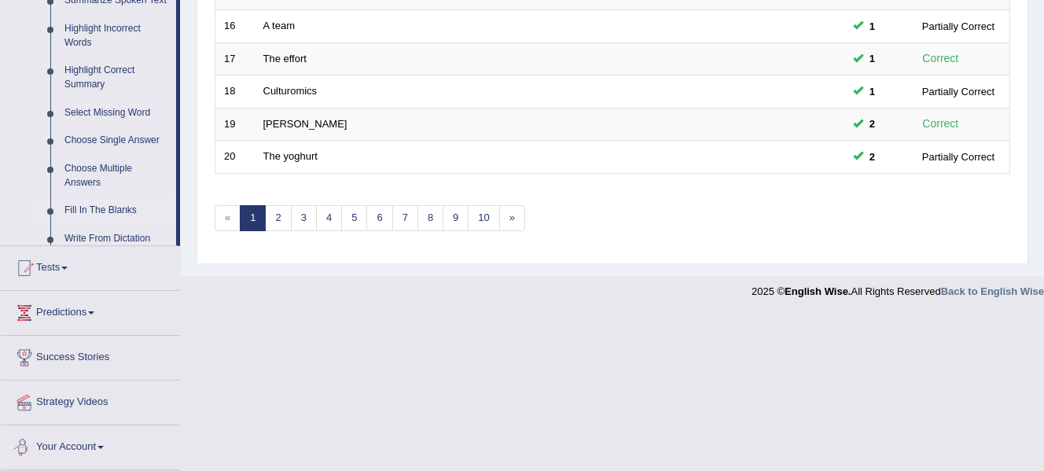
scroll to position [659, 0]
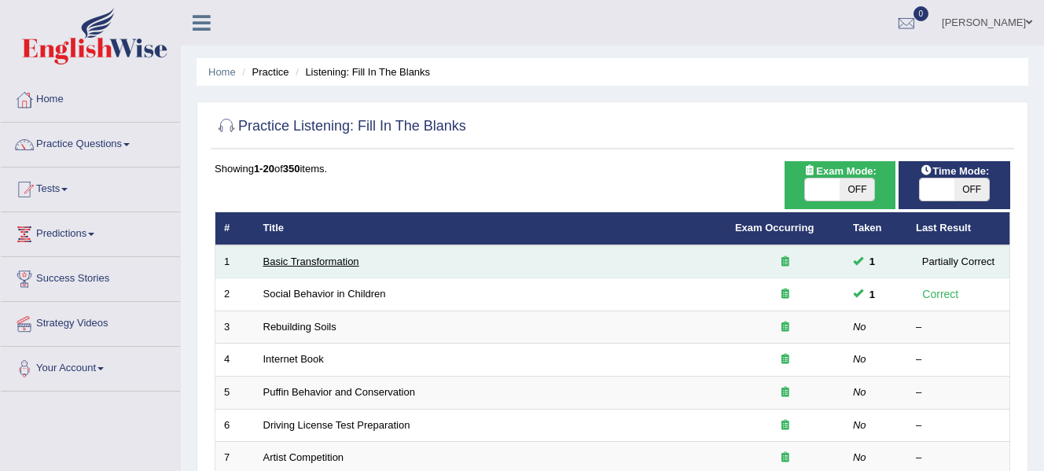
click at [329, 262] on link "Basic Transformation" at bounding box center [311, 261] width 96 height 12
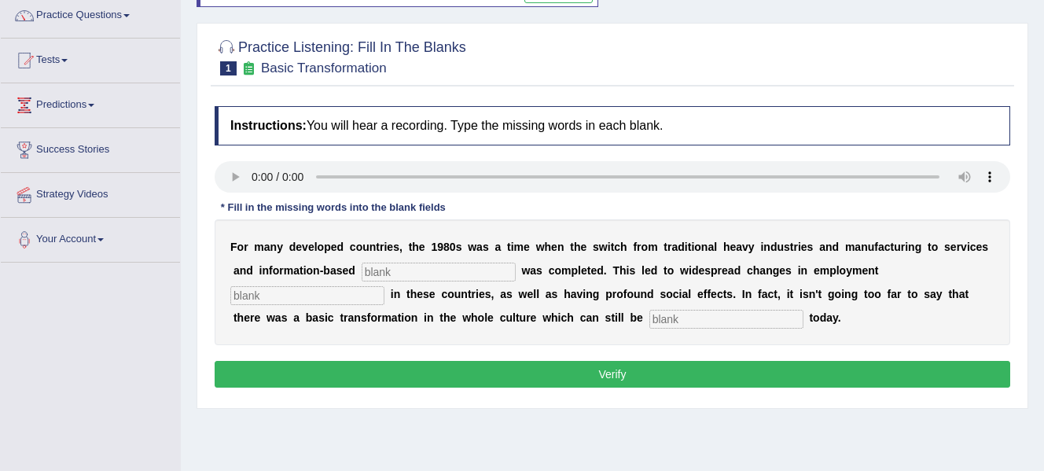
scroll to position [134, 0]
